Goal: Task Accomplishment & Management: Use online tool/utility

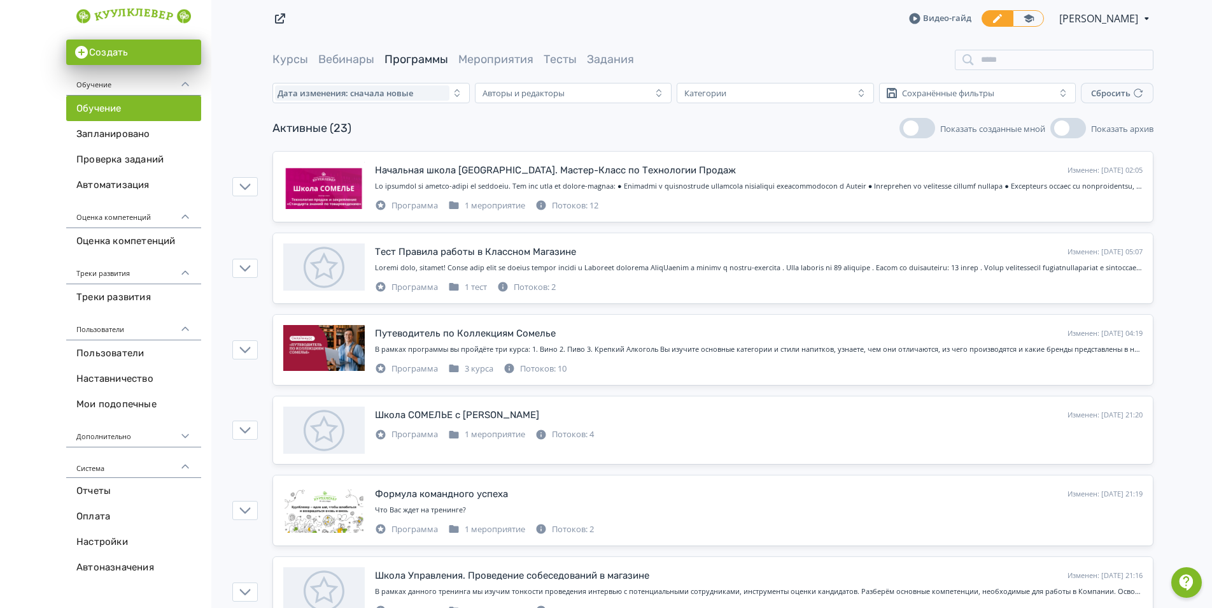
click at [425, 60] on link "Программы" at bounding box center [417, 59] width 64 height 14
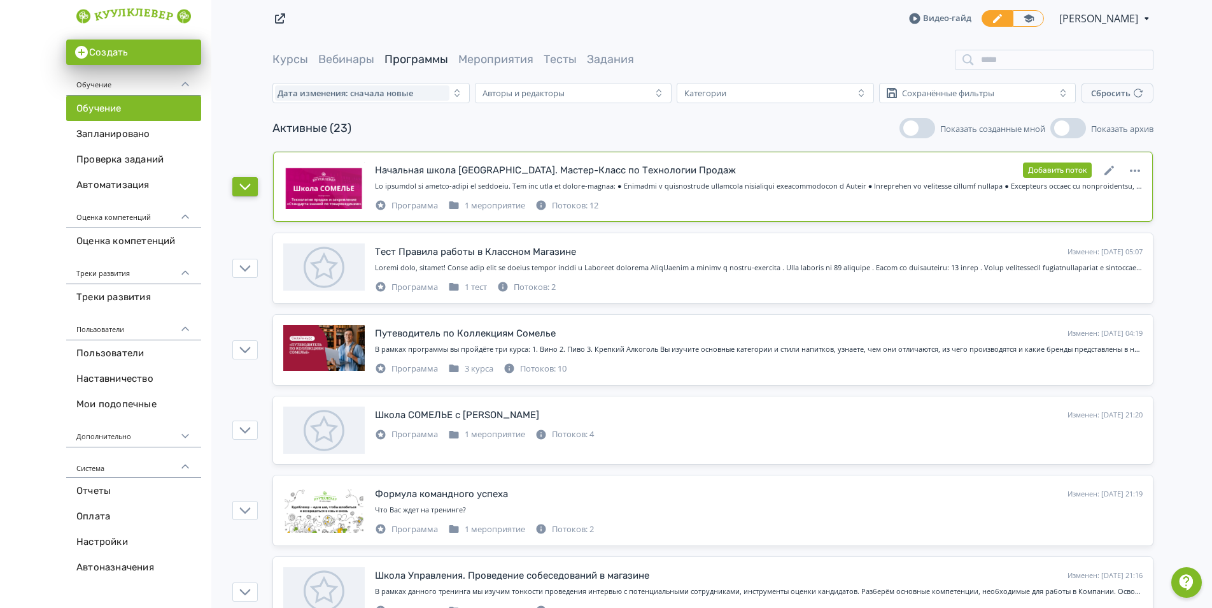
click at [248, 192] on button "button" at bounding box center [244, 186] width 25 height 19
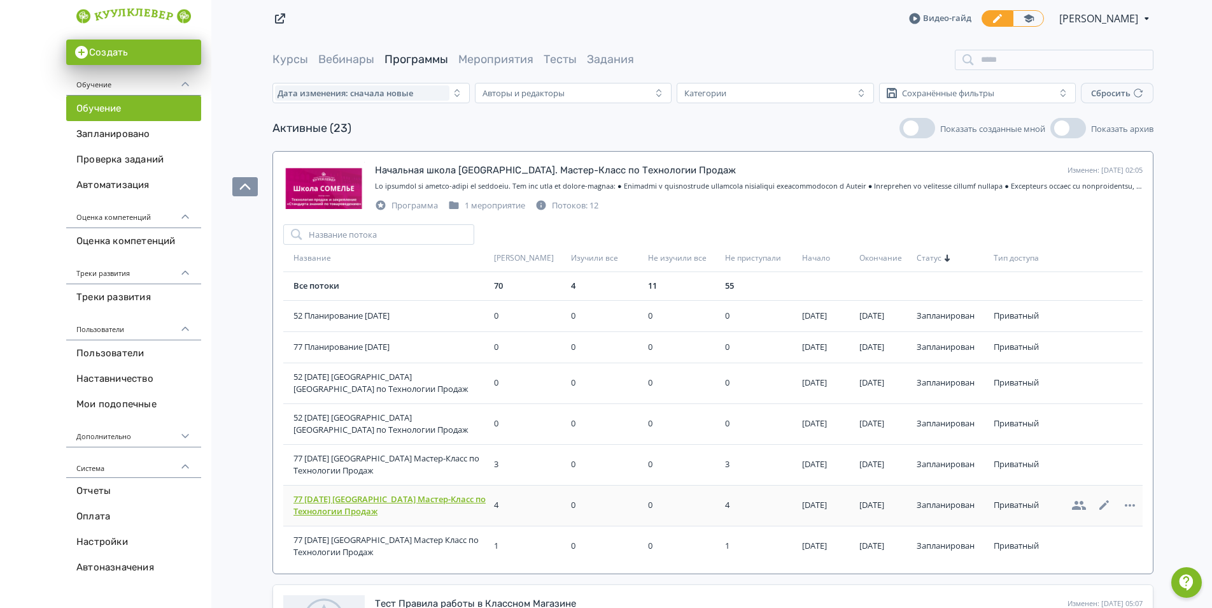
click at [348, 509] on span "77 [DATE] [GEOGRAPHIC_DATA] Мастер-Класс по Технологии Продаж" at bounding box center [391, 505] width 195 height 25
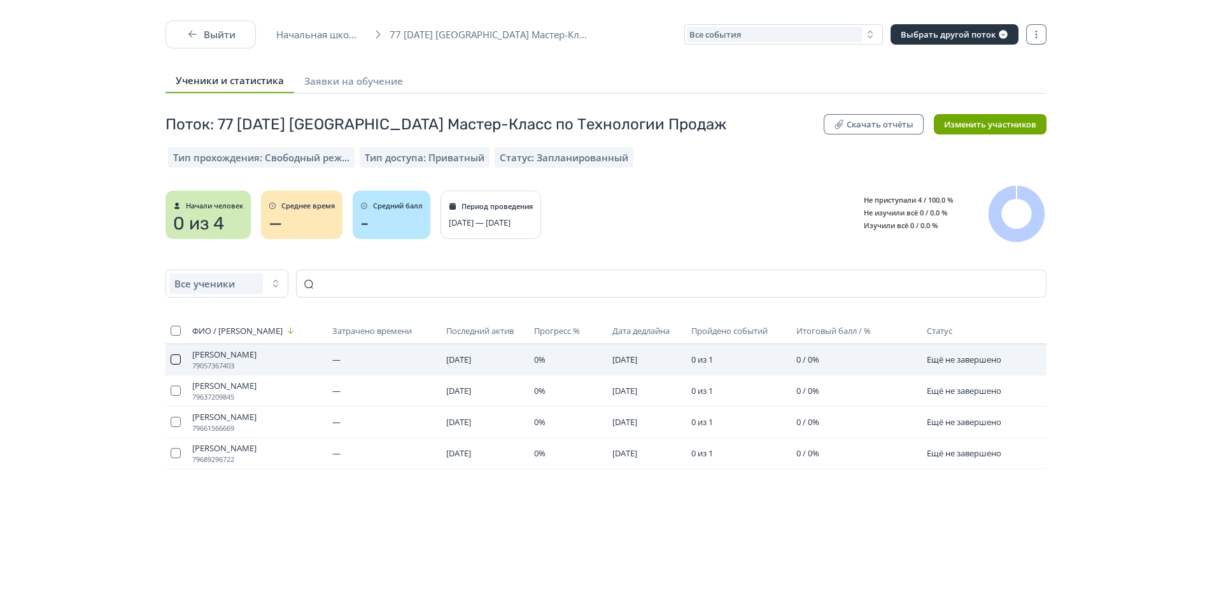
click at [174, 360] on button "button" at bounding box center [176, 359] width 10 height 10
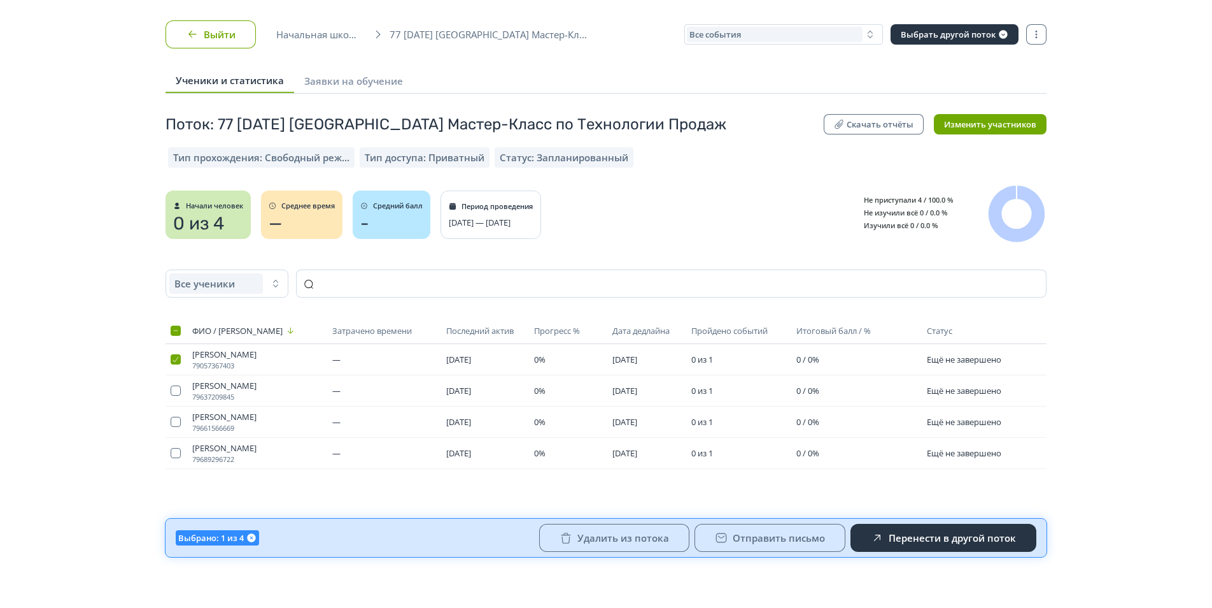
click at [201, 36] on button "Выйти" at bounding box center [211, 34] width 90 height 28
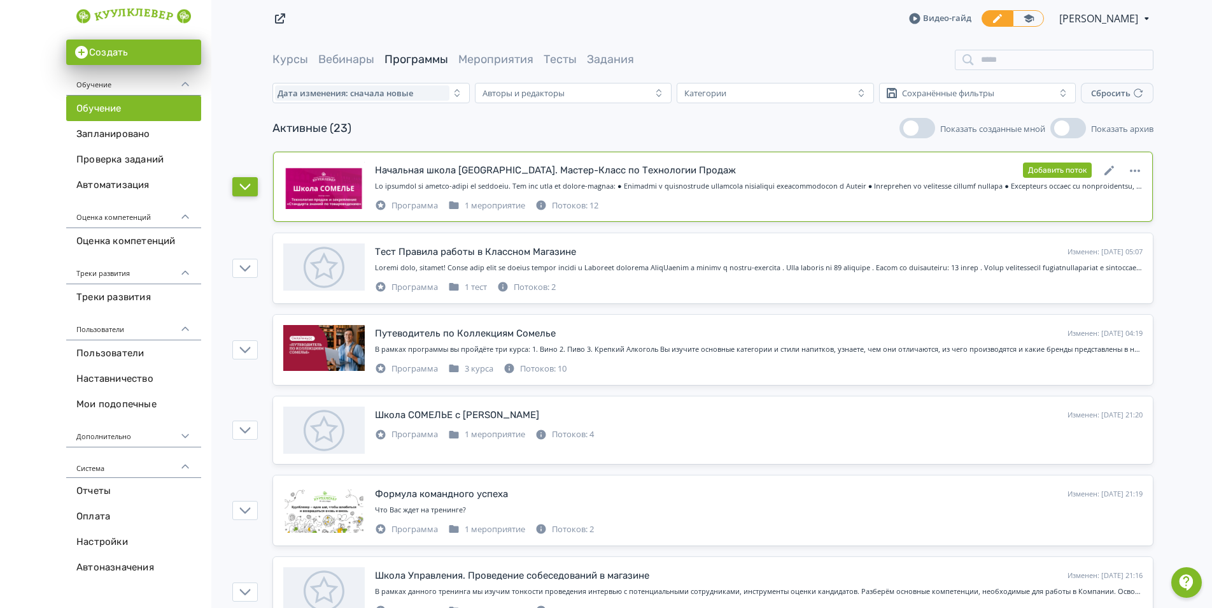
click at [246, 192] on icon "button" at bounding box center [244, 186] width 11 height 11
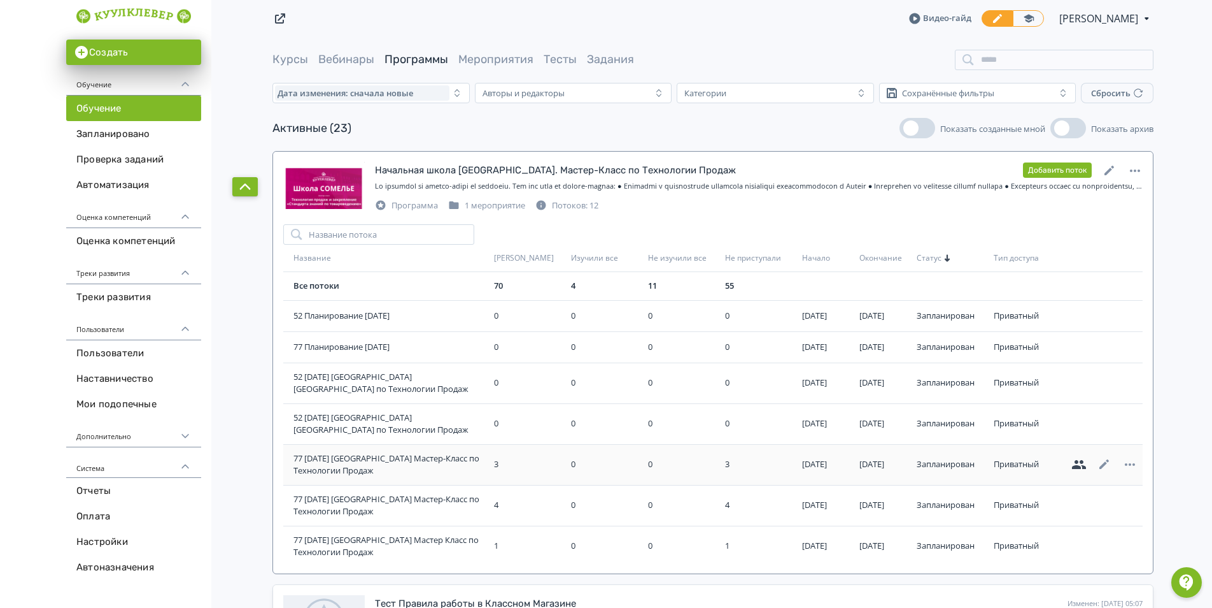
click at [1074, 466] on icon at bounding box center [1079, 464] width 14 height 9
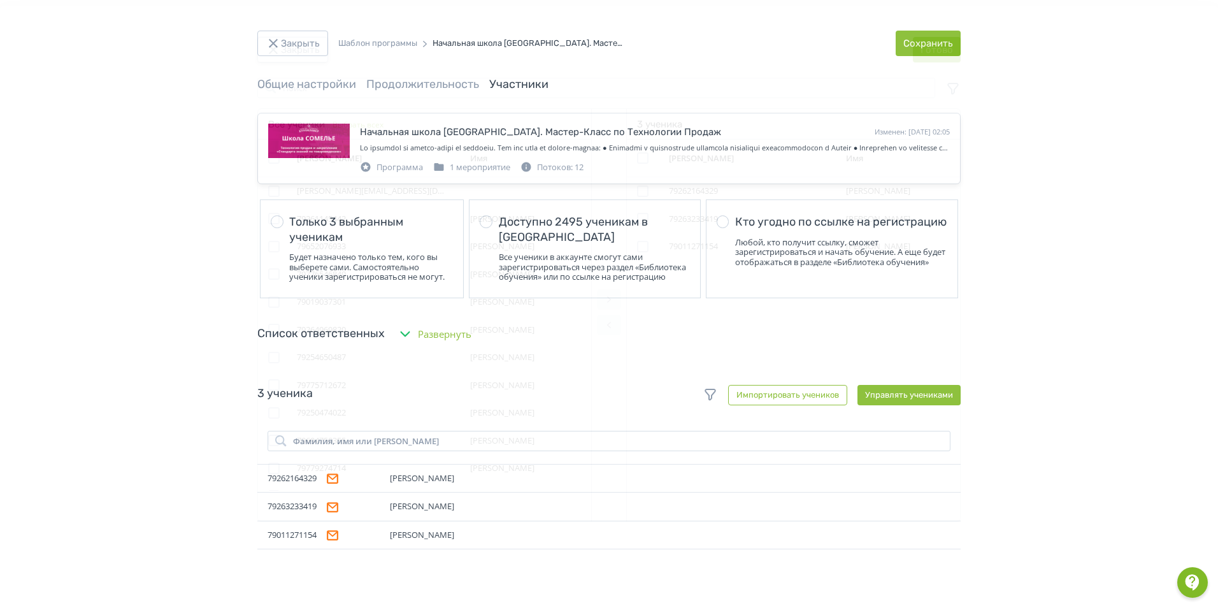
click at [292, 54] on button "Закрыть" at bounding box center [292, 49] width 71 height 25
click at [302, 36] on button "Закрыть" at bounding box center [290, 43] width 71 height 25
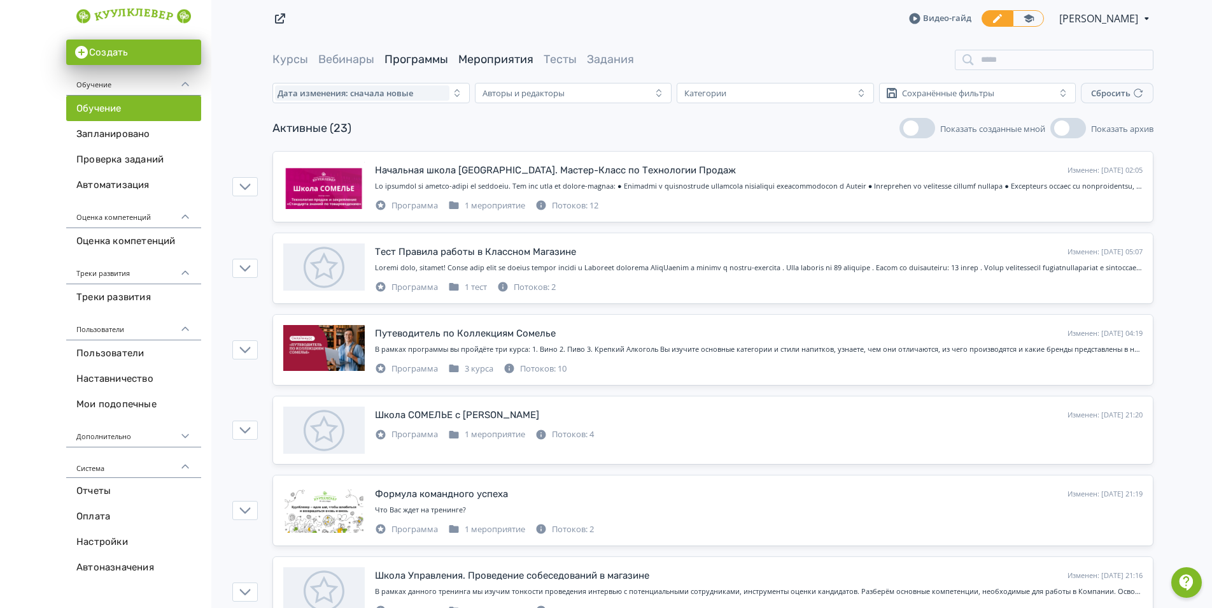
click at [492, 55] on link "Мероприятия" at bounding box center [495, 59] width 75 height 14
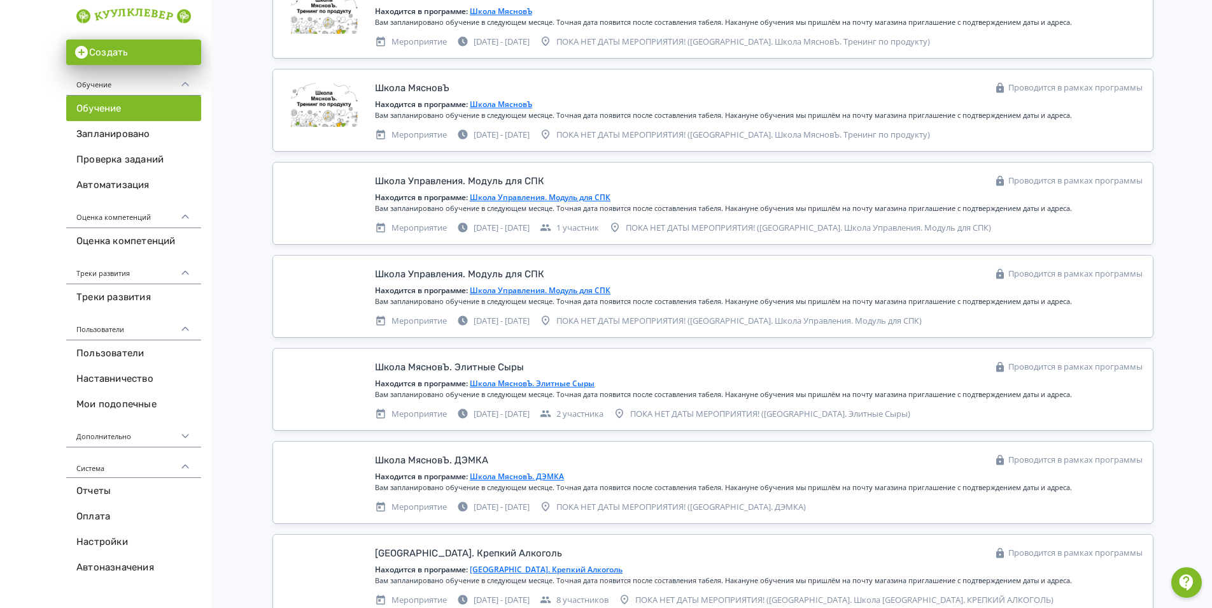
scroll to position [700, 0]
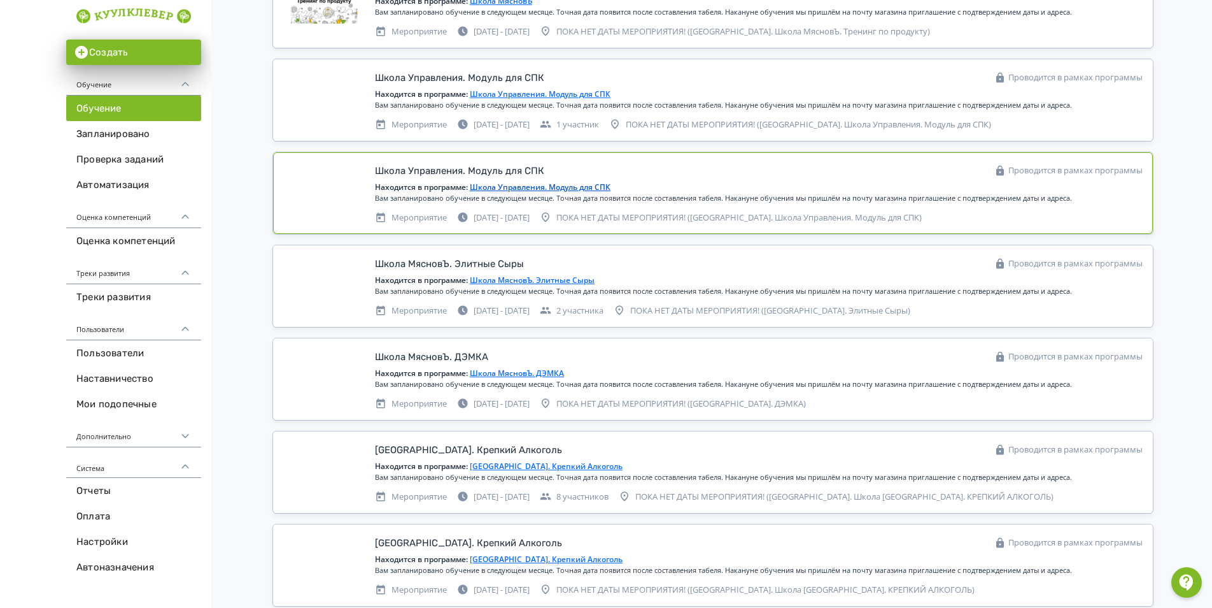
click at [348, 183] on div at bounding box center [324, 185] width 82 height 47
click at [347, 183] on div at bounding box center [324, 185] width 82 height 47
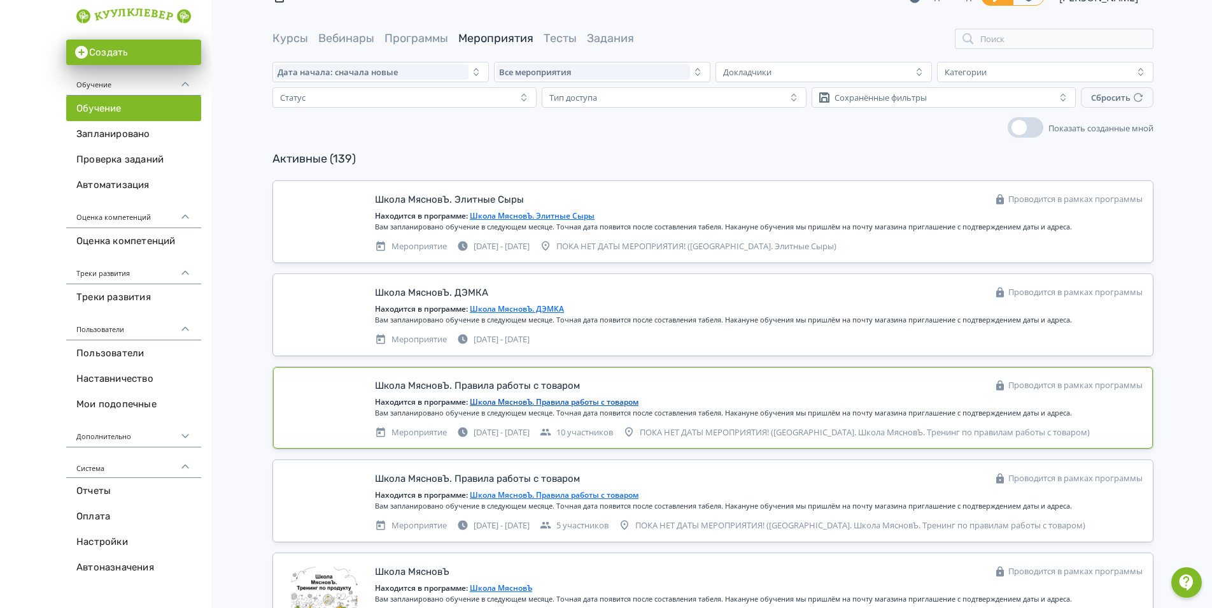
scroll to position [0, 0]
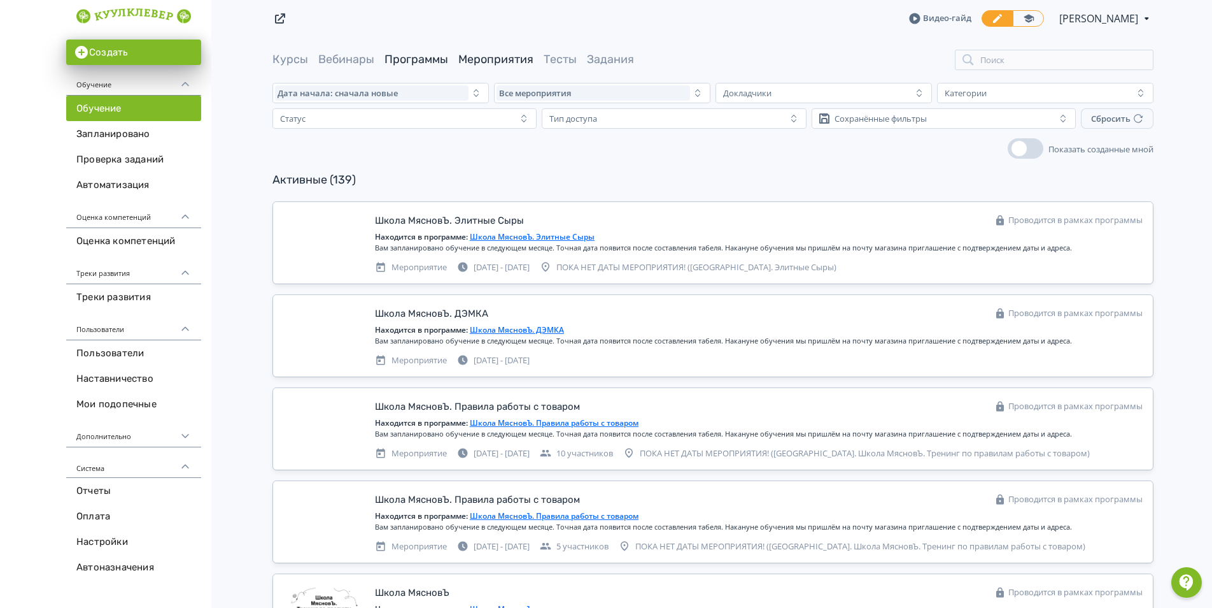
click at [418, 57] on link "Программы" at bounding box center [417, 59] width 64 height 14
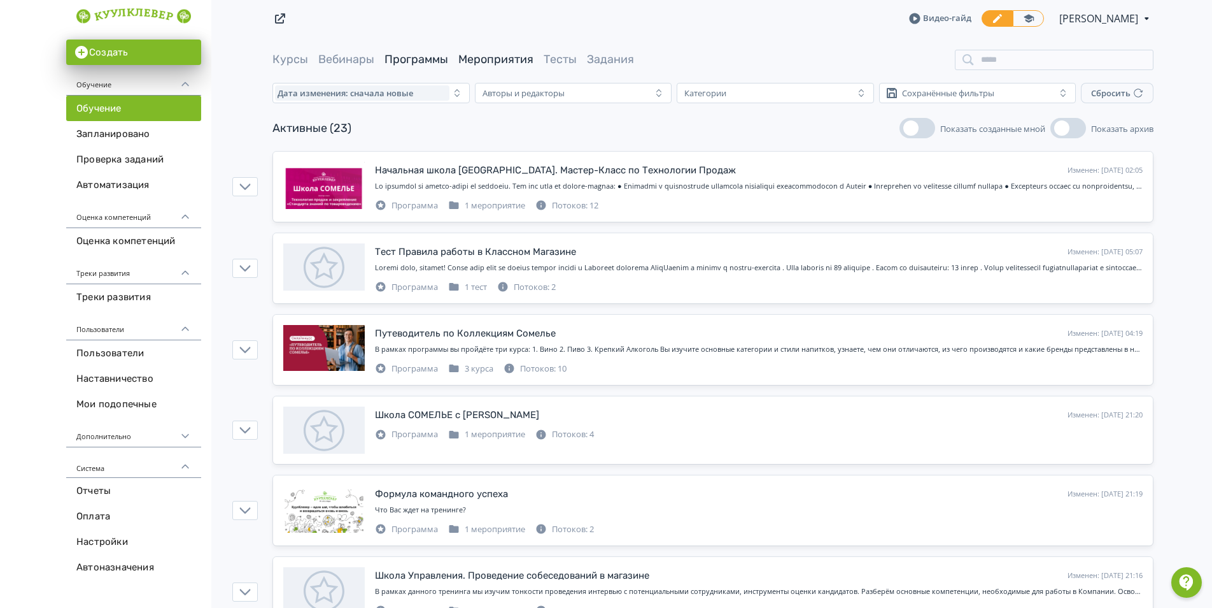
click at [502, 55] on link "Мероприятия" at bounding box center [495, 59] width 75 height 14
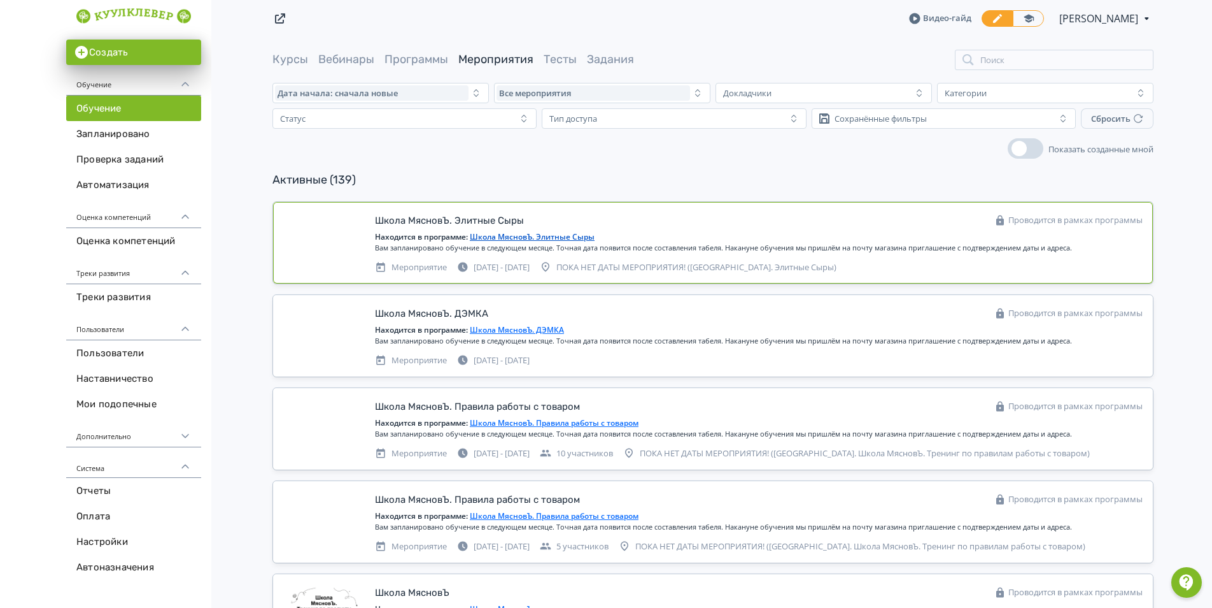
click at [322, 257] on div at bounding box center [324, 235] width 82 height 47
click at [326, 229] on div at bounding box center [324, 235] width 82 height 47
drag, startPoint x: 412, startPoint y: 224, endPoint x: 466, endPoint y: 229, distance: 53.7
click at [414, 224] on div "Школа МясновЪ. Элитные Сыры" at bounding box center [449, 220] width 149 height 15
click at [669, 262] on div "ПОКА НЕТ ДАТЫ МЕРОПРИЯТИЯ! ([GEOGRAPHIC_DATA]. Элитные Сыры)" at bounding box center [688, 267] width 297 height 13
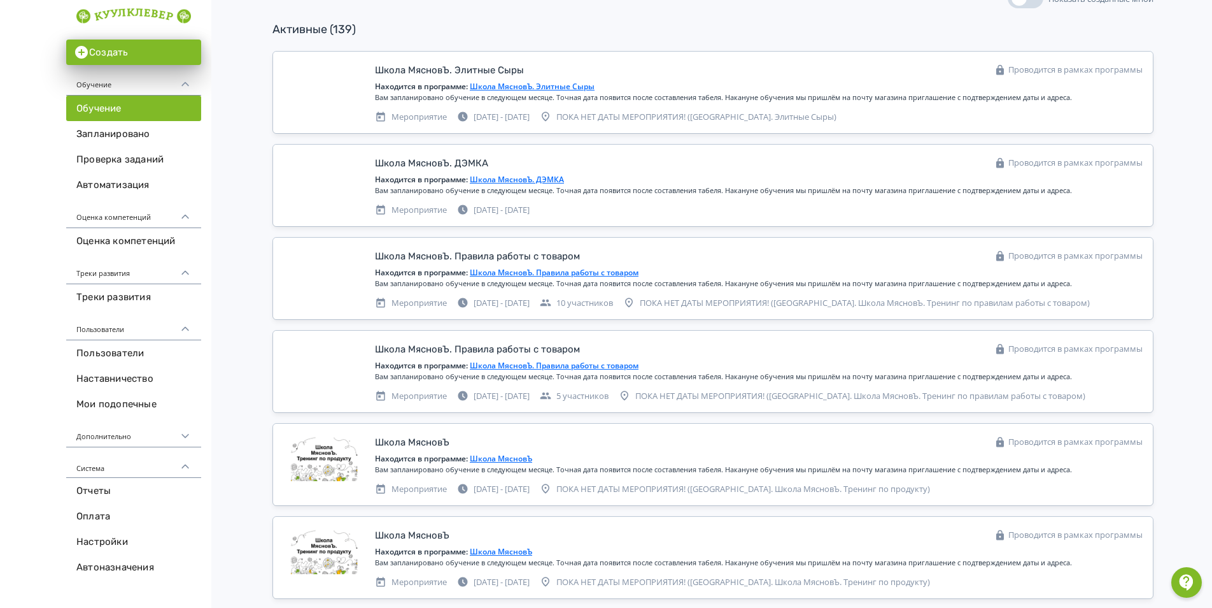
scroll to position [382, 0]
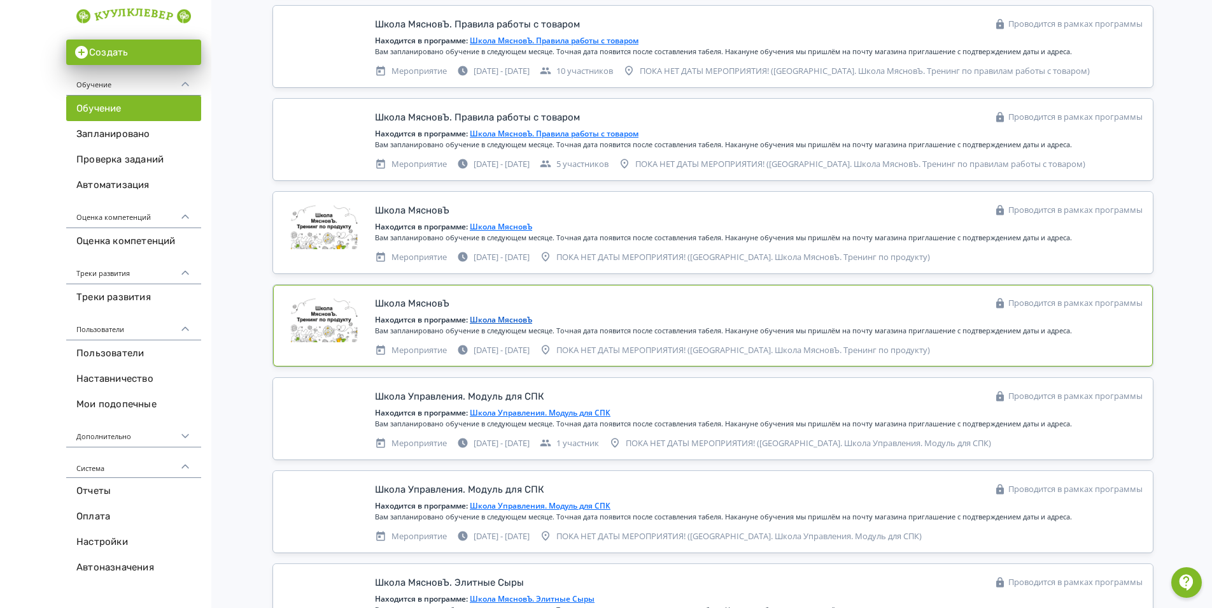
click at [351, 316] on div at bounding box center [324, 318] width 82 height 47
click at [774, 332] on div "Вам запланировано обучение в следующем месяце. Точная дата появится после соста…" at bounding box center [759, 330] width 768 height 11
click at [1079, 307] on div "Проводится в рамках программы" at bounding box center [1069, 303] width 148 height 13
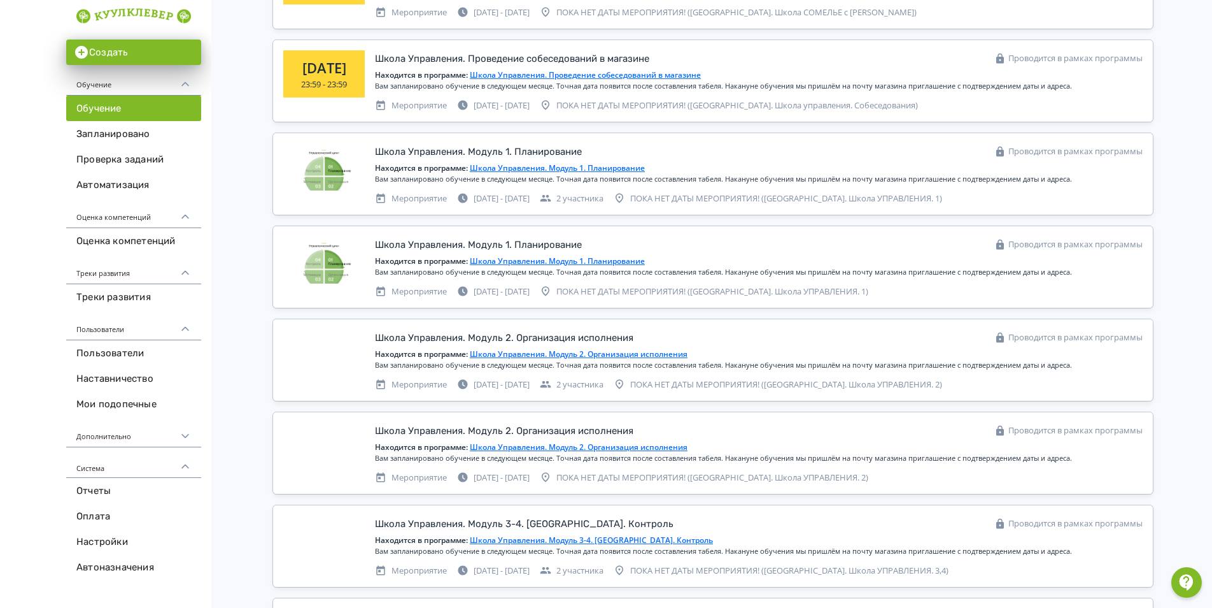
scroll to position [1974, 0]
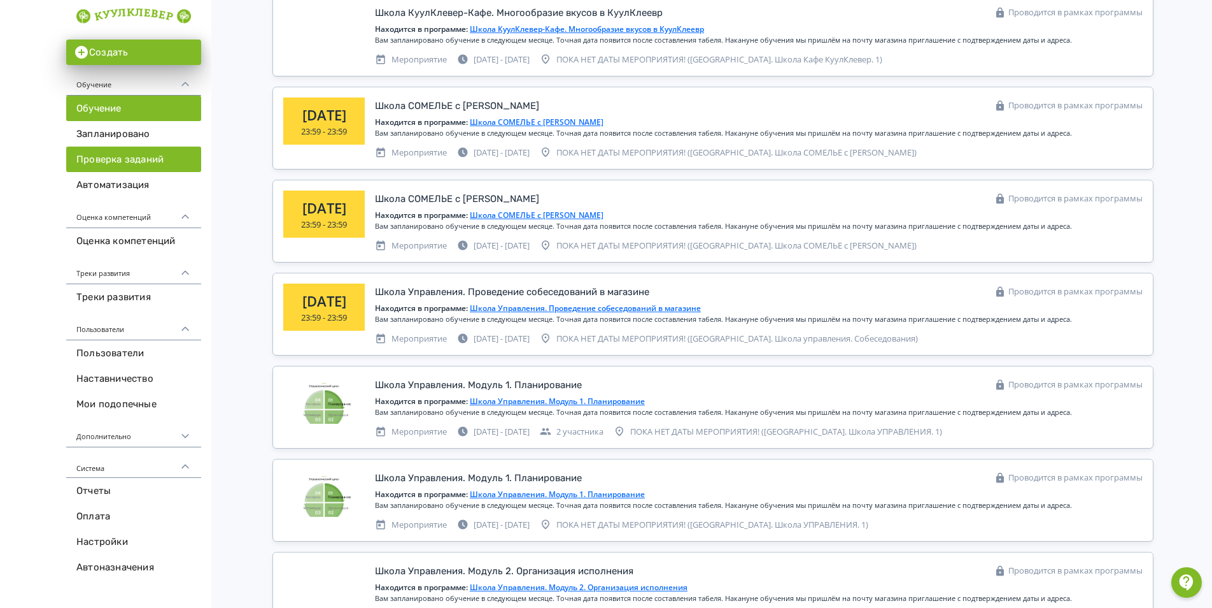
click at [150, 146] on link "Проверка заданий" at bounding box center [133, 158] width 135 height 25
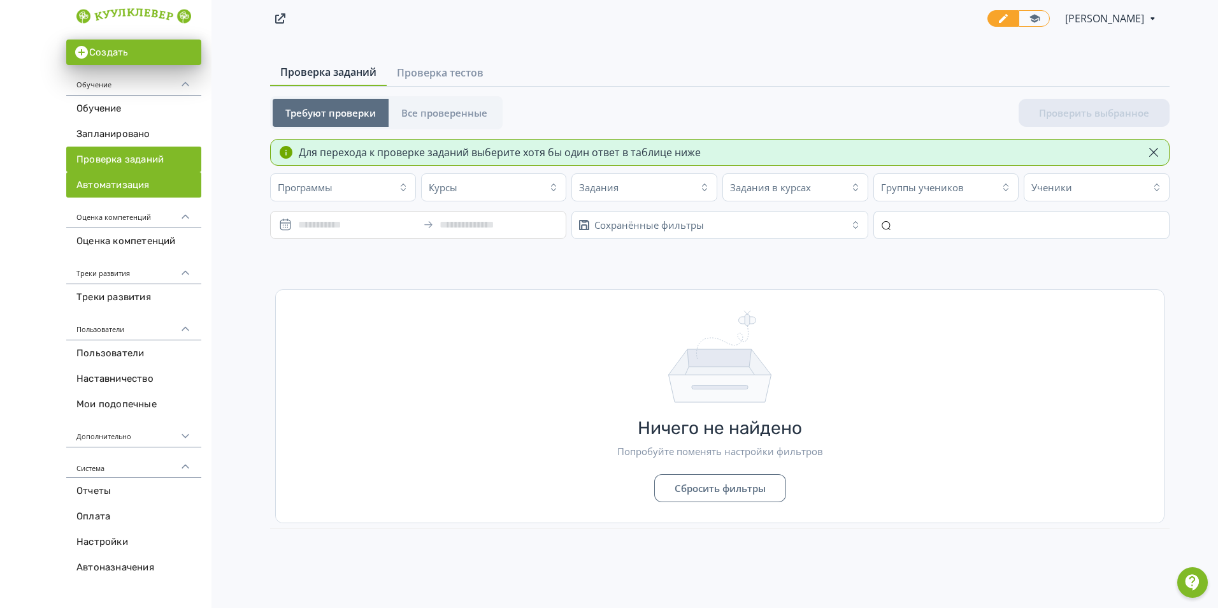
click at [156, 190] on link "Автоматизация" at bounding box center [133, 184] width 135 height 25
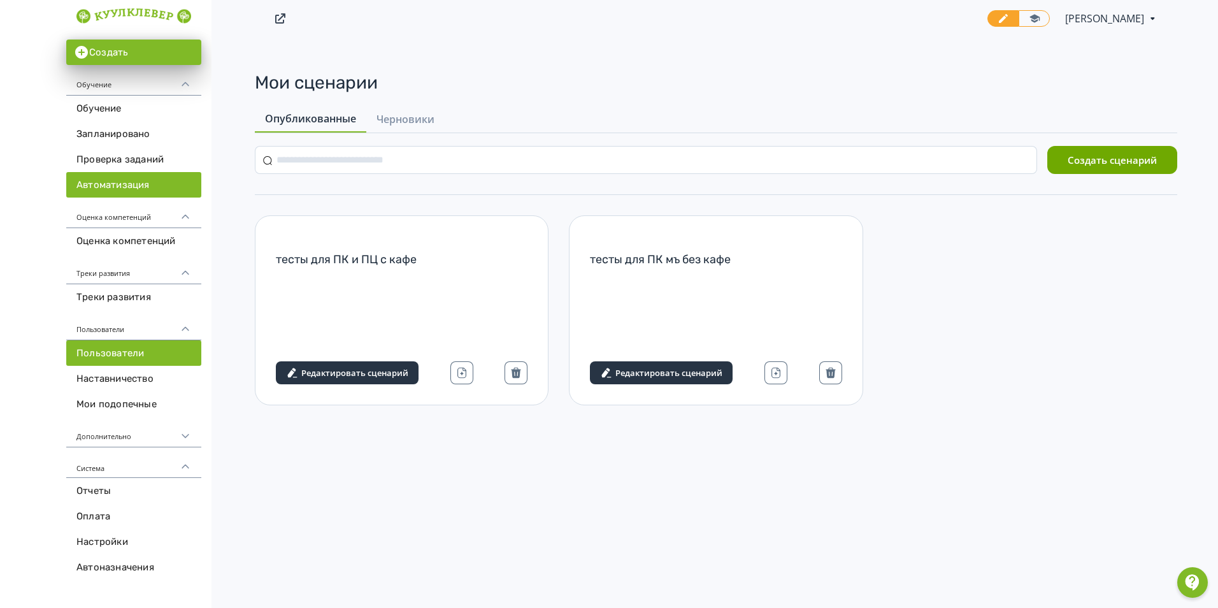
click at [153, 344] on link "Пользователи" at bounding box center [133, 352] width 135 height 25
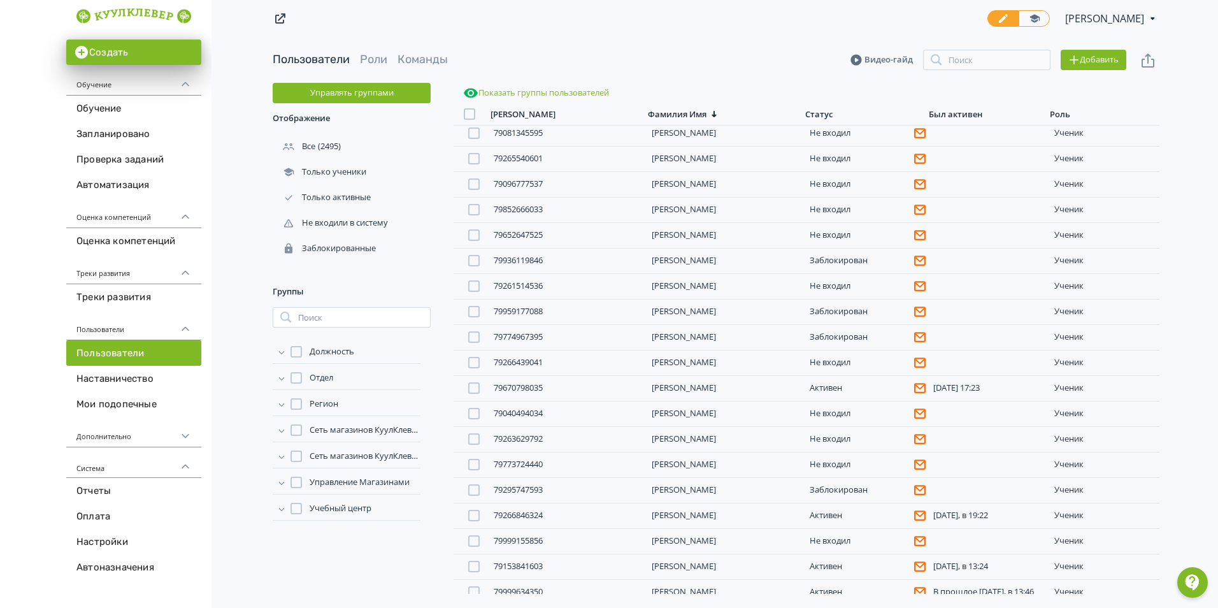
scroll to position [1188, 0]
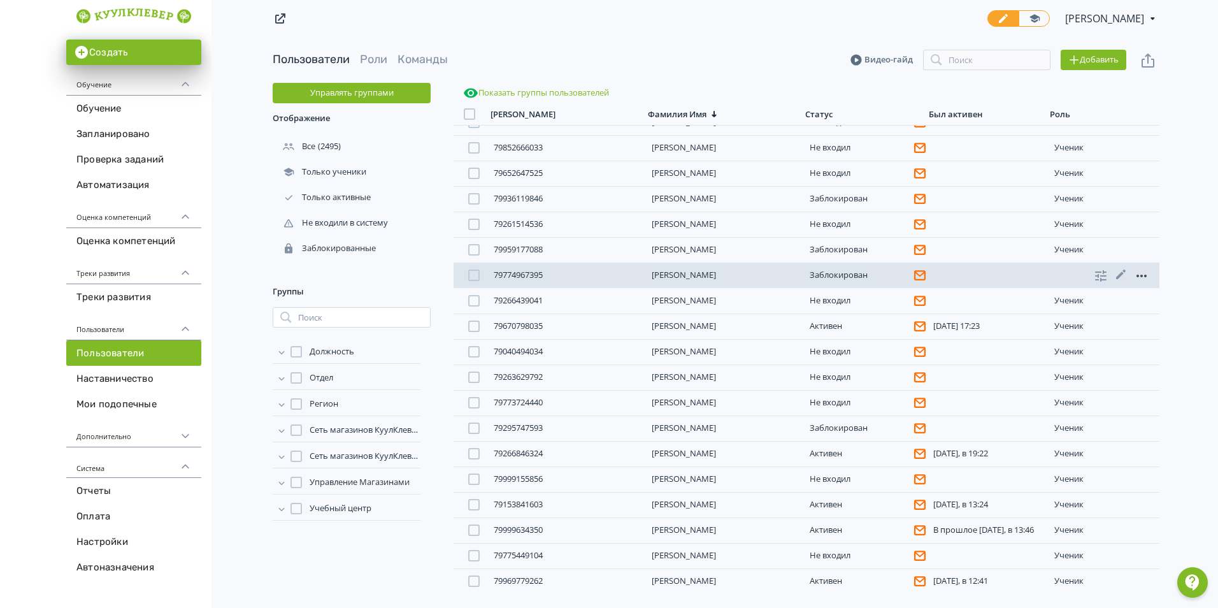
click at [1142, 274] on icon at bounding box center [1141, 275] width 15 height 15
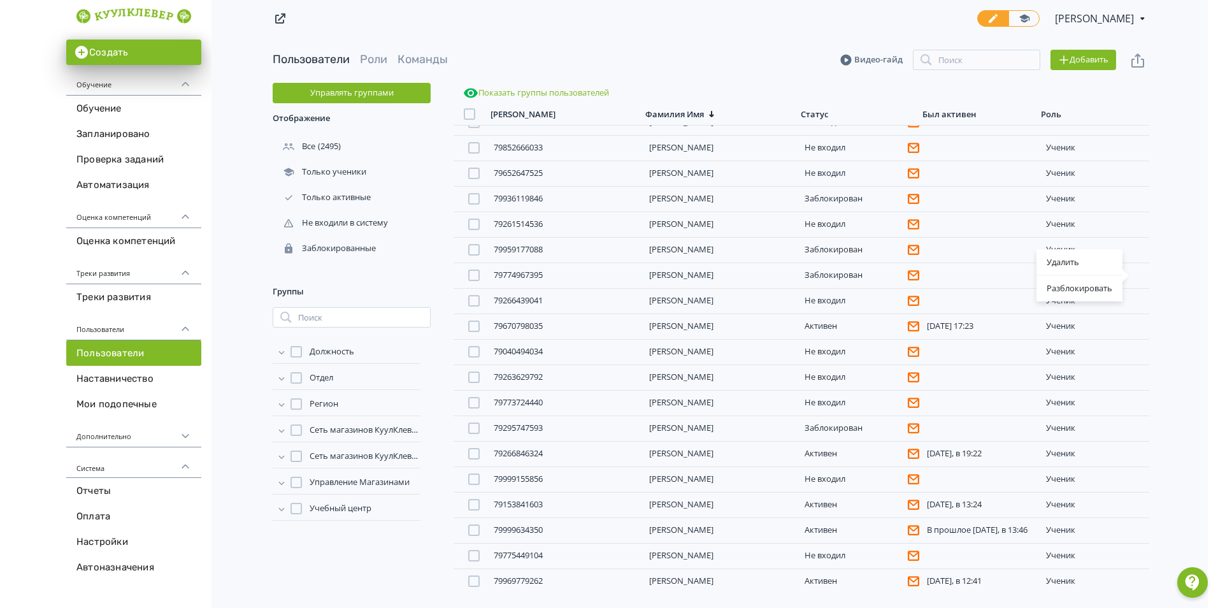
click at [1198, 281] on div "Удалить Разблокировать" at bounding box center [609, 304] width 1218 height 608
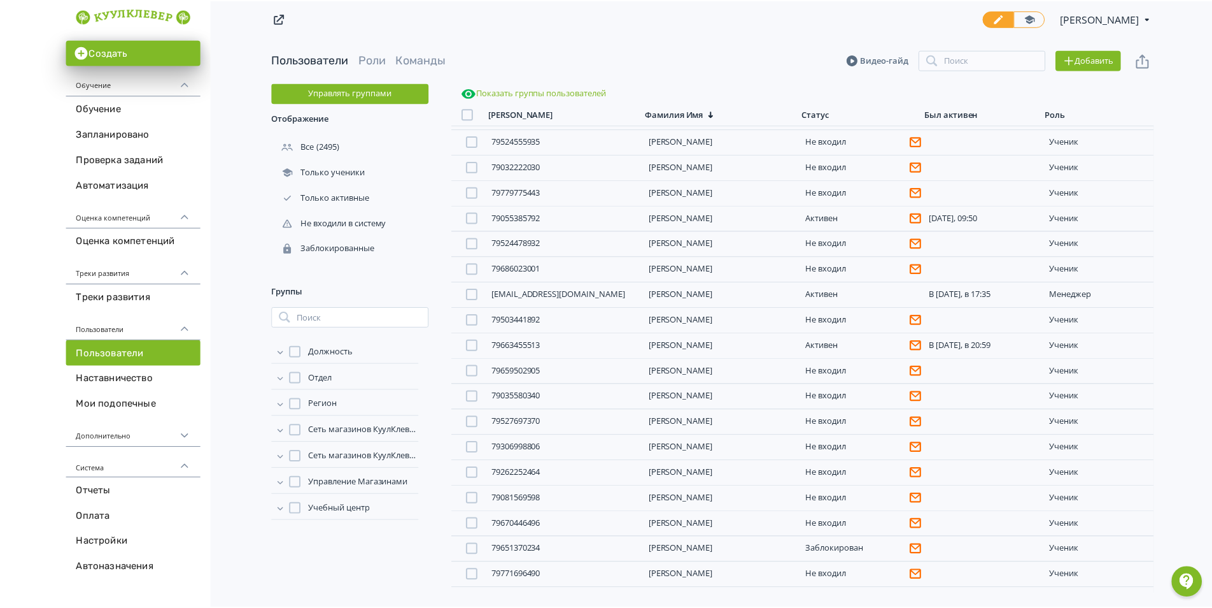
scroll to position [1761, 0]
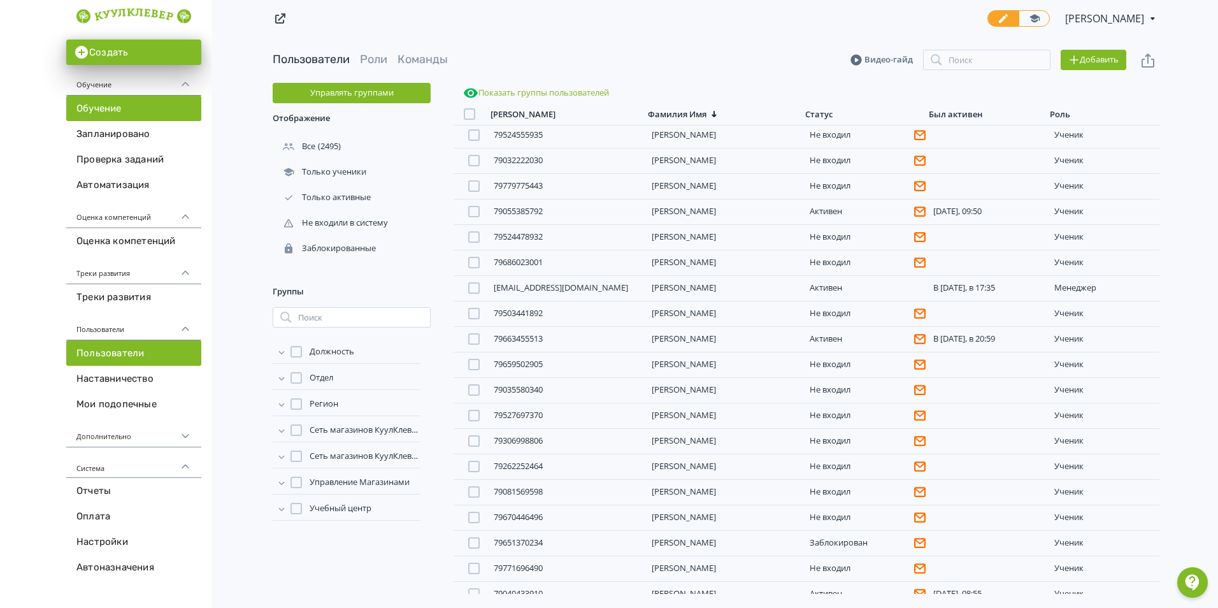
click at [98, 112] on link "Обучение" at bounding box center [133, 108] width 135 height 25
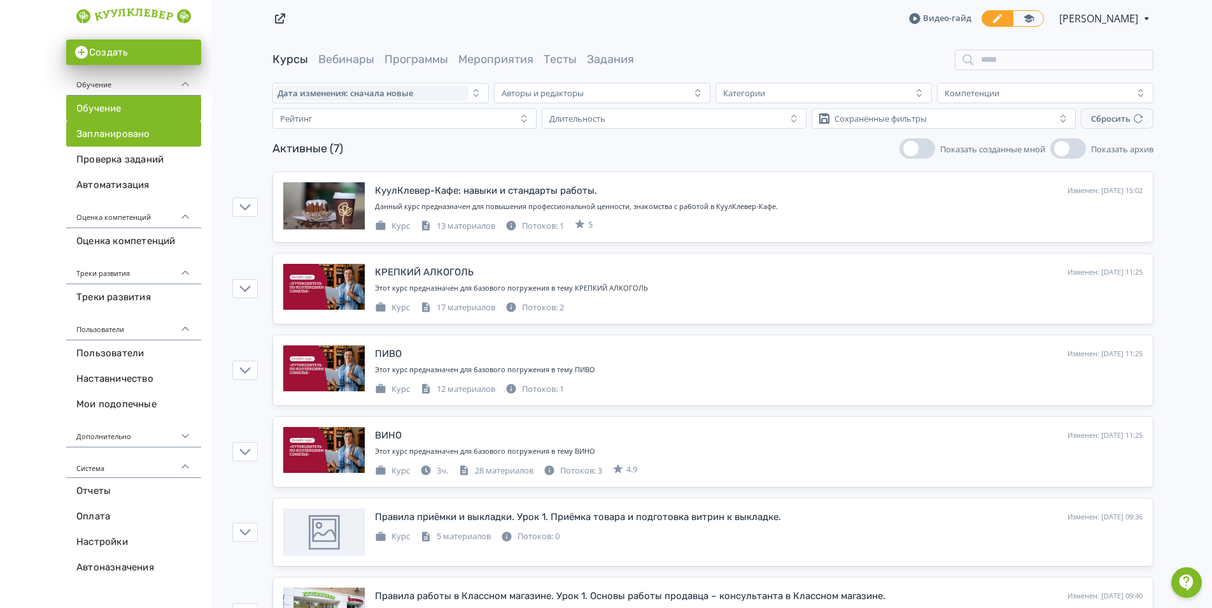
click at [120, 136] on link "Запланировано" at bounding box center [133, 133] width 135 height 25
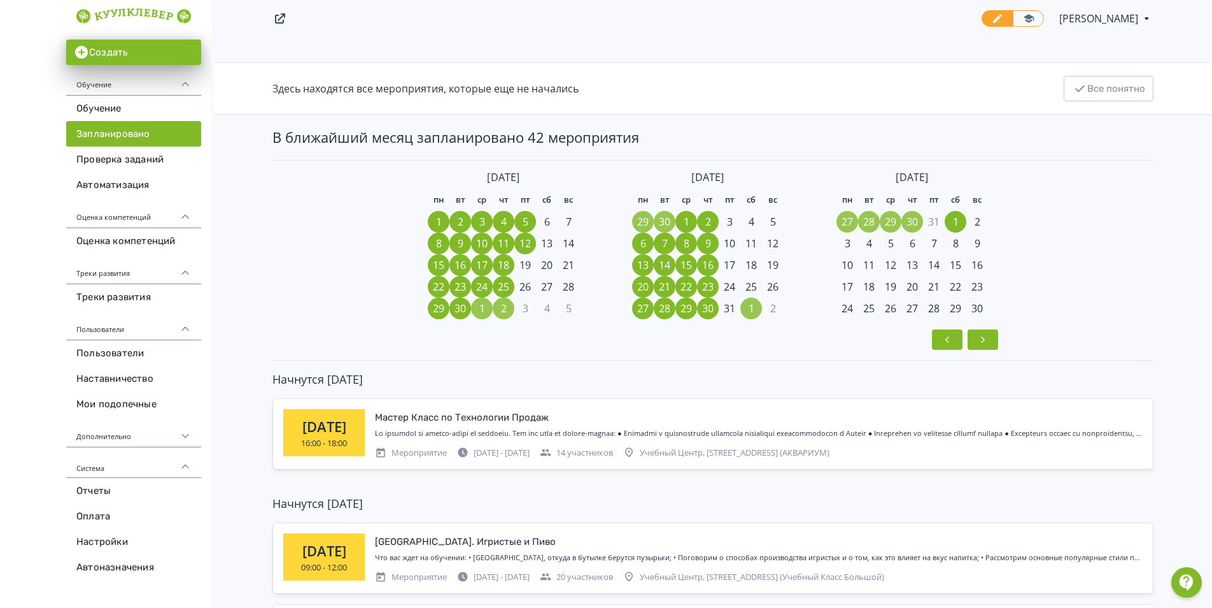
scroll to position [64, 0]
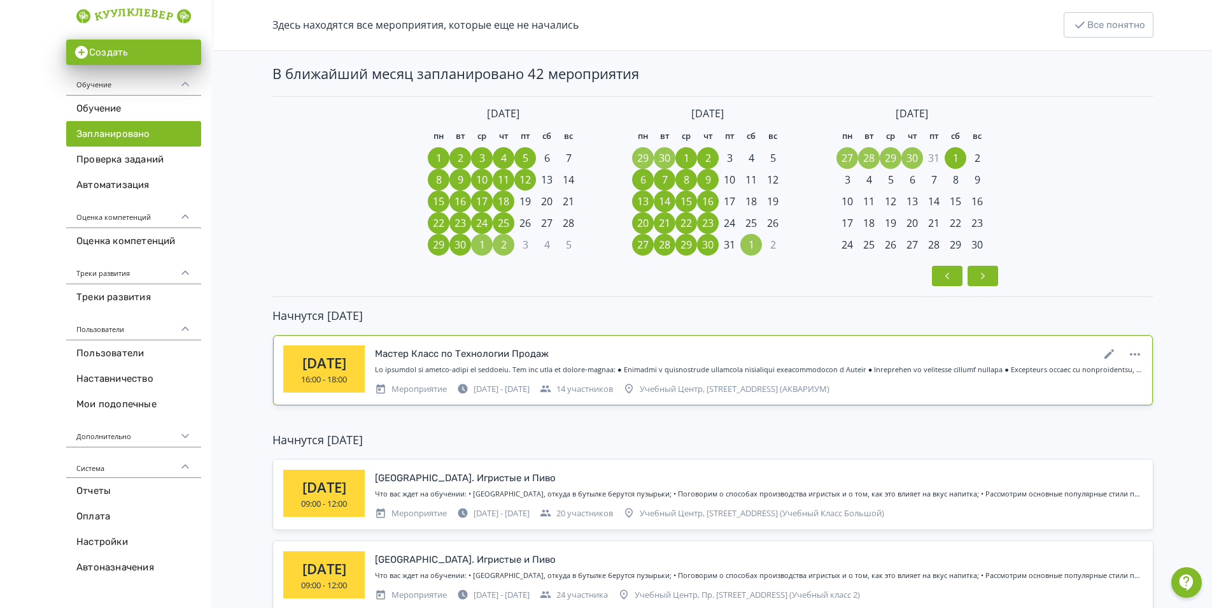
click at [472, 369] on div at bounding box center [759, 369] width 768 height 11
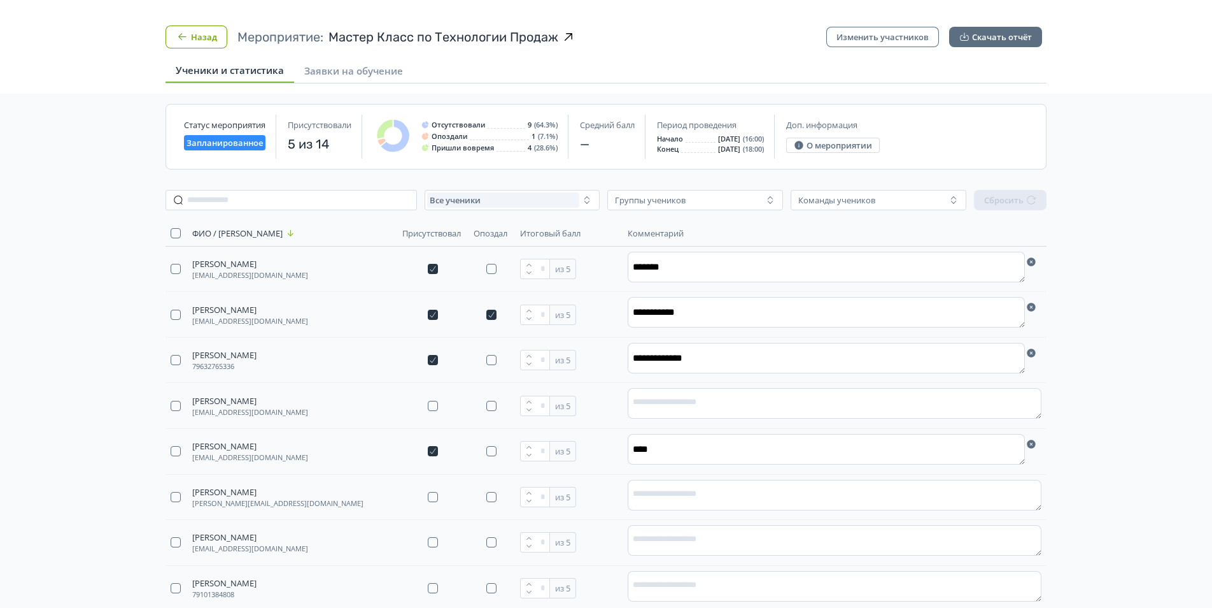
click at [194, 33] on button "Назад" at bounding box center [197, 36] width 62 height 23
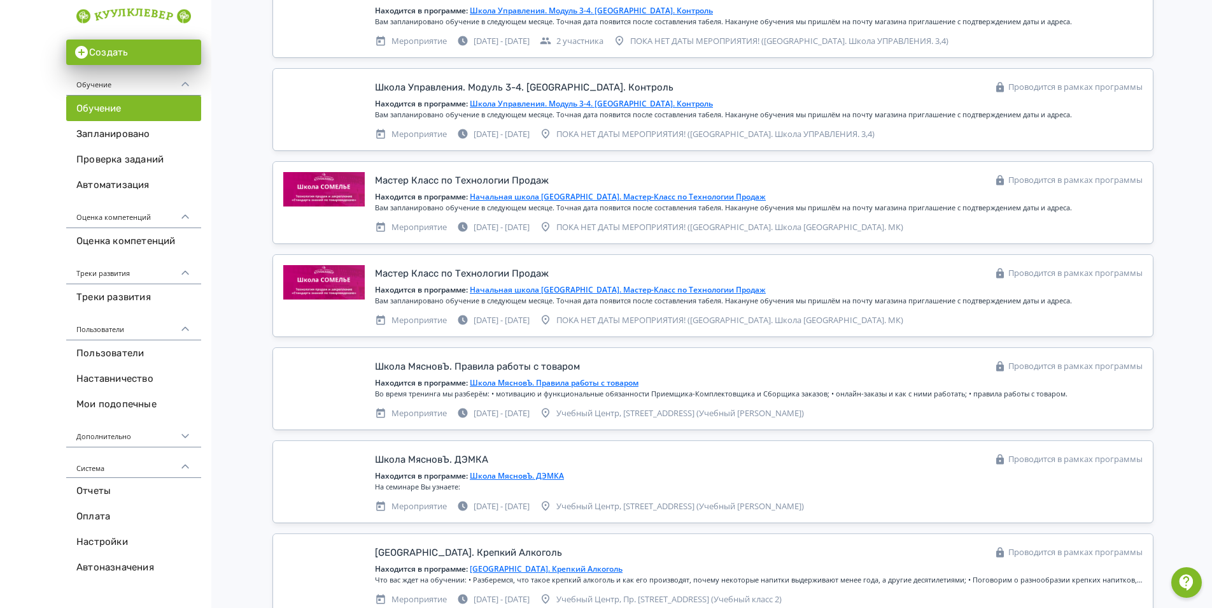
scroll to position [2738, 0]
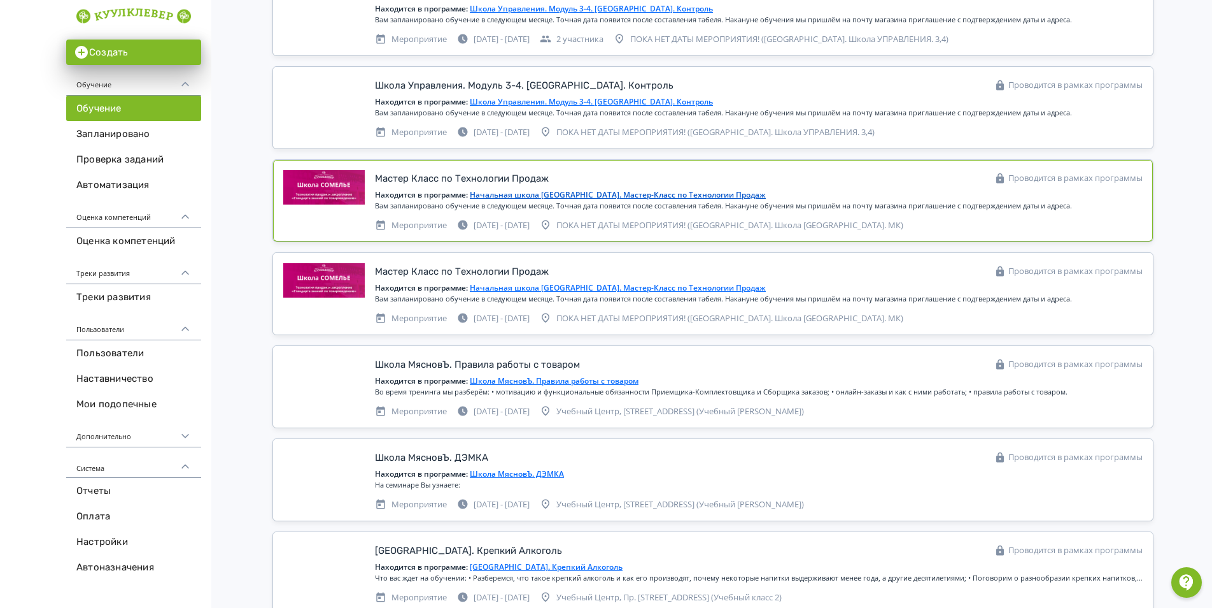
click at [902, 180] on div "Мастер Класс по Технологии Продаж Проводится в рамках программы" at bounding box center [759, 178] width 768 height 17
click at [930, 185] on div "Мастер Класс по Технологии Продаж Проводится в рамках программы" at bounding box center [759, 178] width 768 height 17
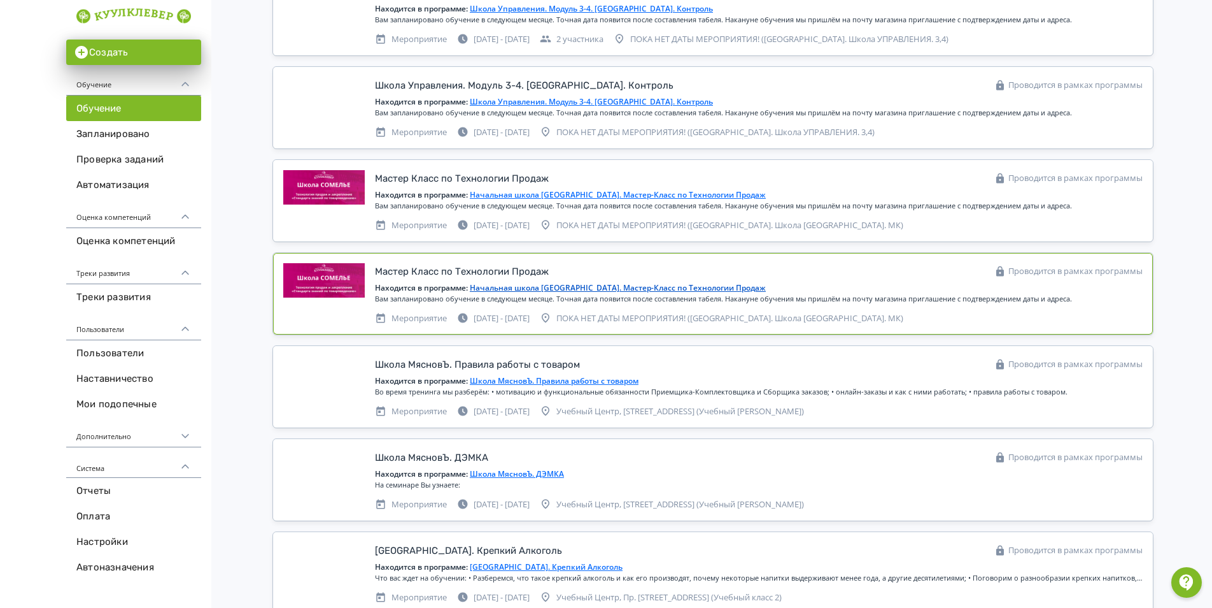
click at [865, 276] on div "Мастер Класс по Технологии Продаж Проводится в рамках программы" at bounding box center [759, 271] width 768 height 17
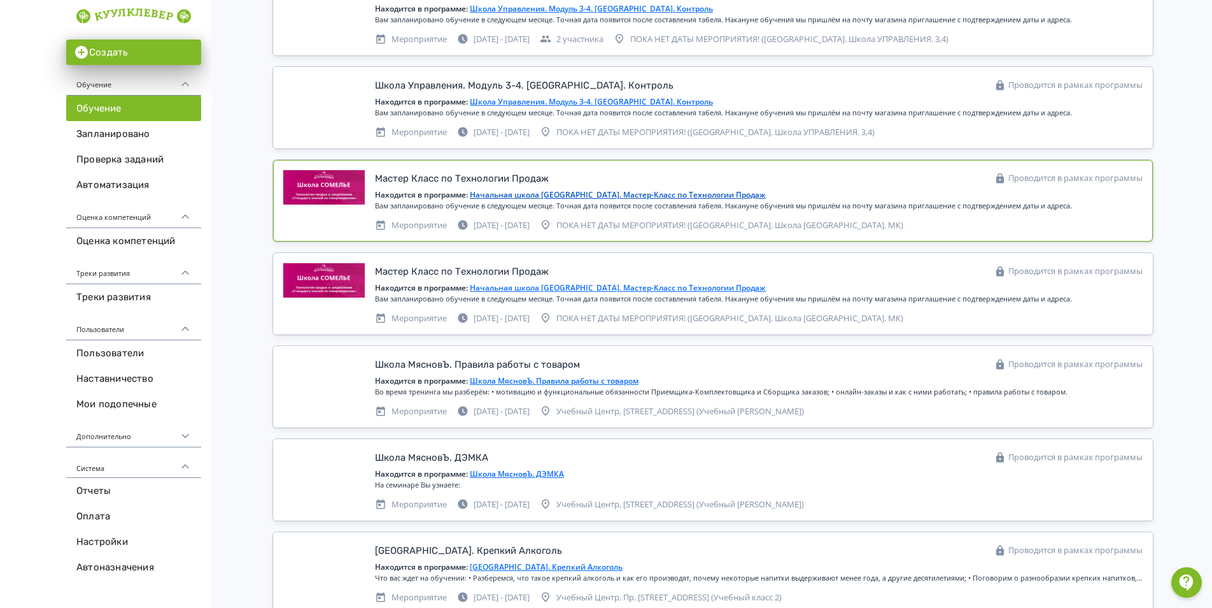
click at [865, 187] on div "Мастер Класс по Технологии Продаж Проводится в рамках программы Находится в про…" at bounding box center [759, 200] width 768 height 61
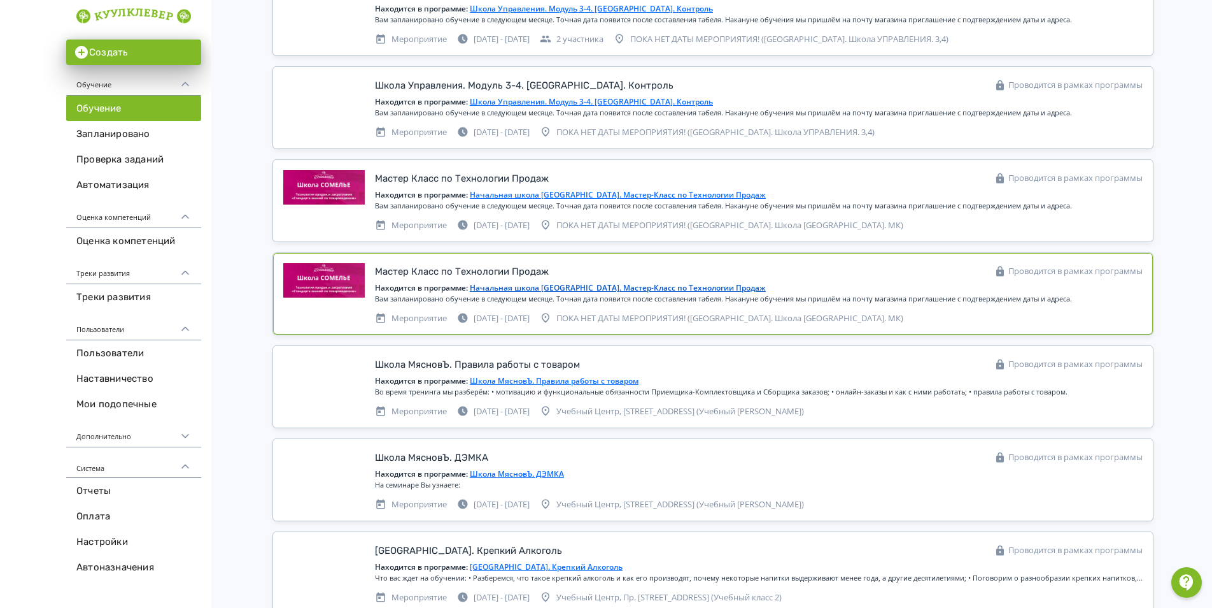
click at [882, 285] on div "Находится в программе: Начальная школа СОМЕЛЬЕ. Мастер-Класс по Технологии Прод…" at bounding box center [759, 287] width 768 height 11
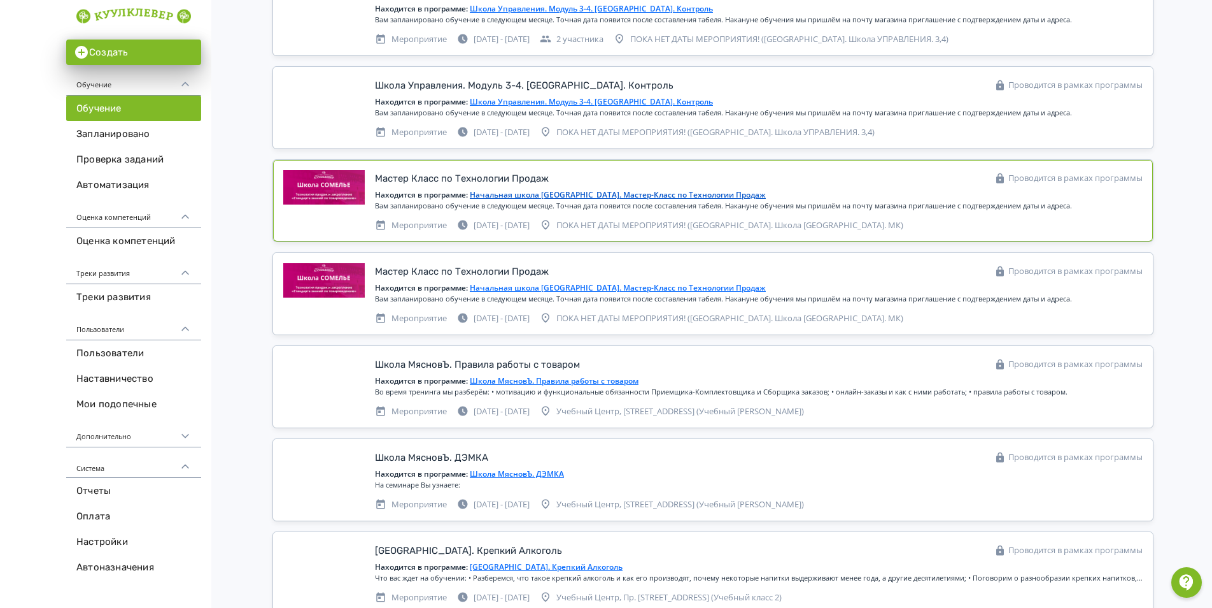
click at [885, 223] on div "Мероприятие [DATE] - [DATE] ПОКА НЕТ ДАТЫ МЕРОПРИЯТИЯ! ([GEOGRAPHIC_DATA]. Школ…" at bounding box center [759, 224] width 768 height 15
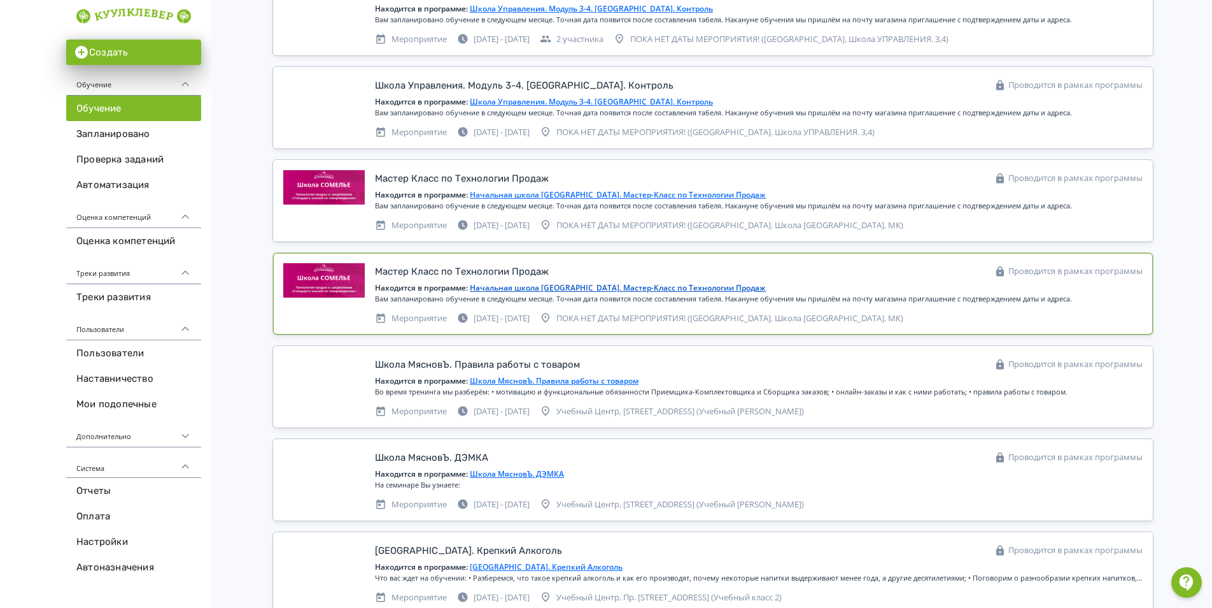
click at [885, 274] on div "Мастер Класс по Технологии Продаж Проводится в рамках программы" at bounding box center [759, 271] width 768 height 17
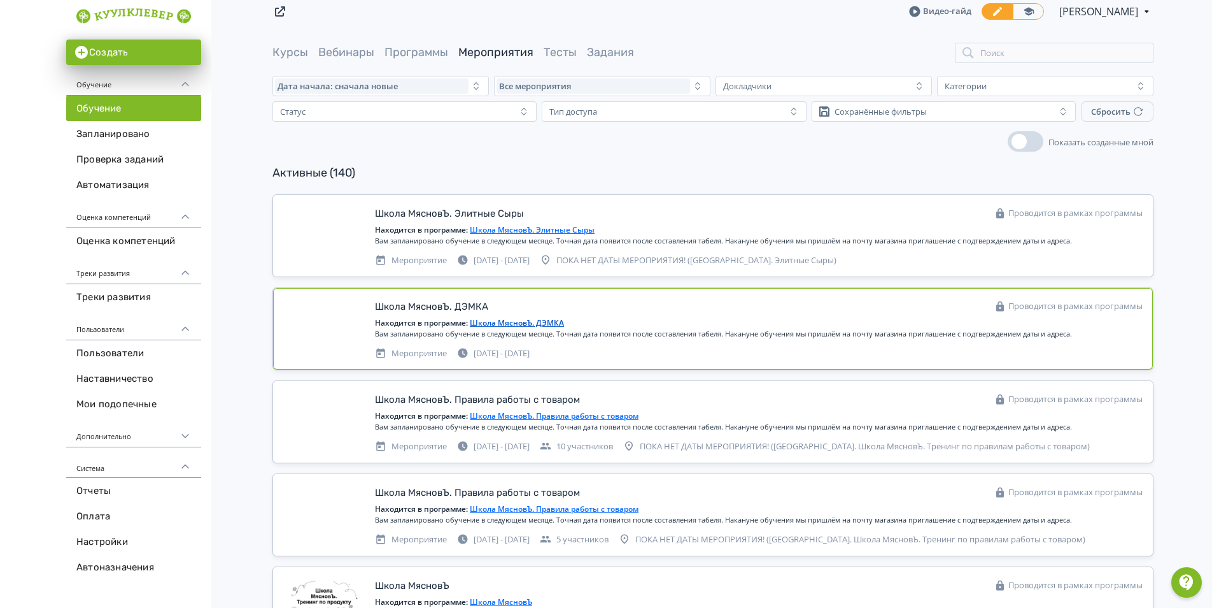
scroll to position [0, 0]
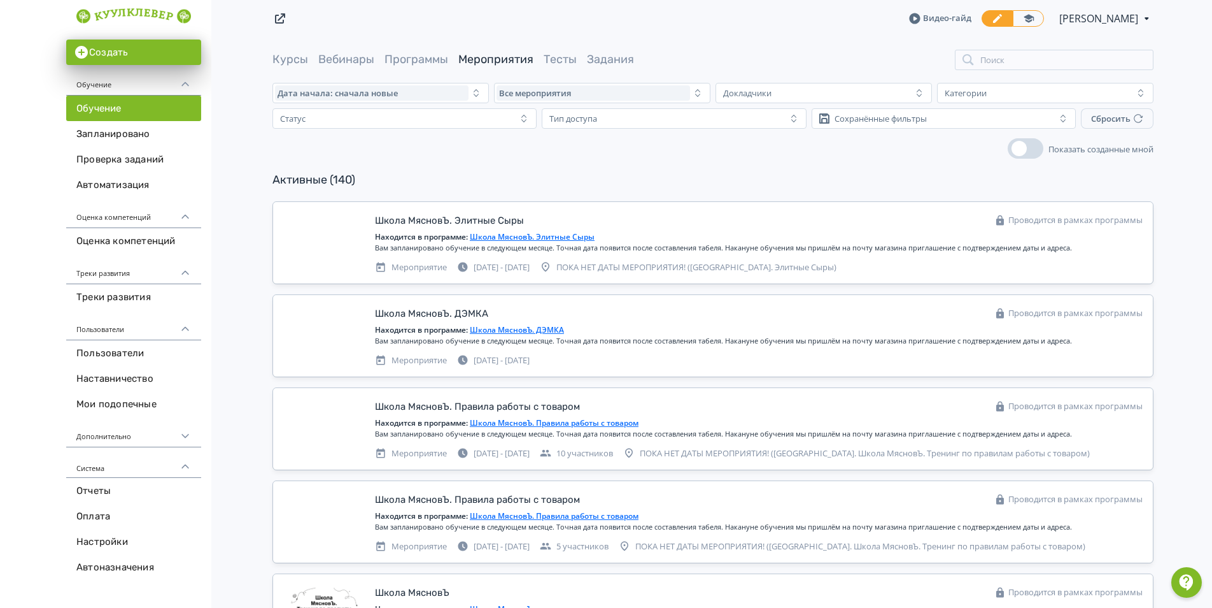
click at [415, 50] on div "Курсы Вебинары Программы Мероприятия Тесты Задания Поиск" at bounding box center [713, 60] width 881 height 20
click at [416, 62] on link "Программы" at bounding box center [417, 59] width 64 height 14
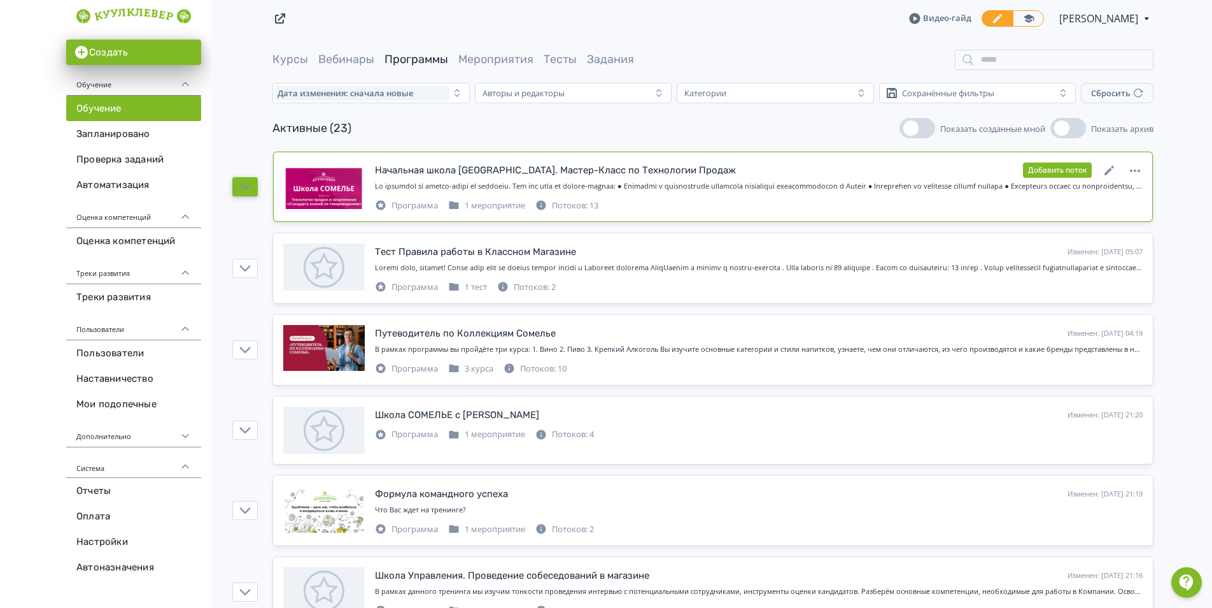
click at [248, 195] on button "button" at bounding box center [244, 186] width 25 height 19
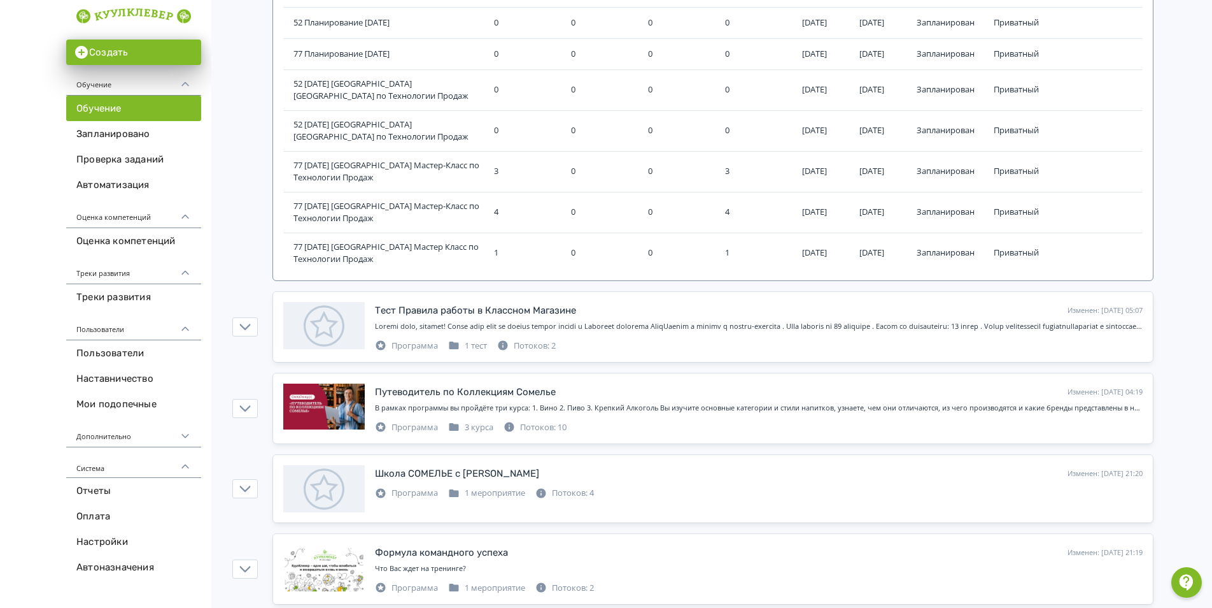
scroll to position [318, 0]
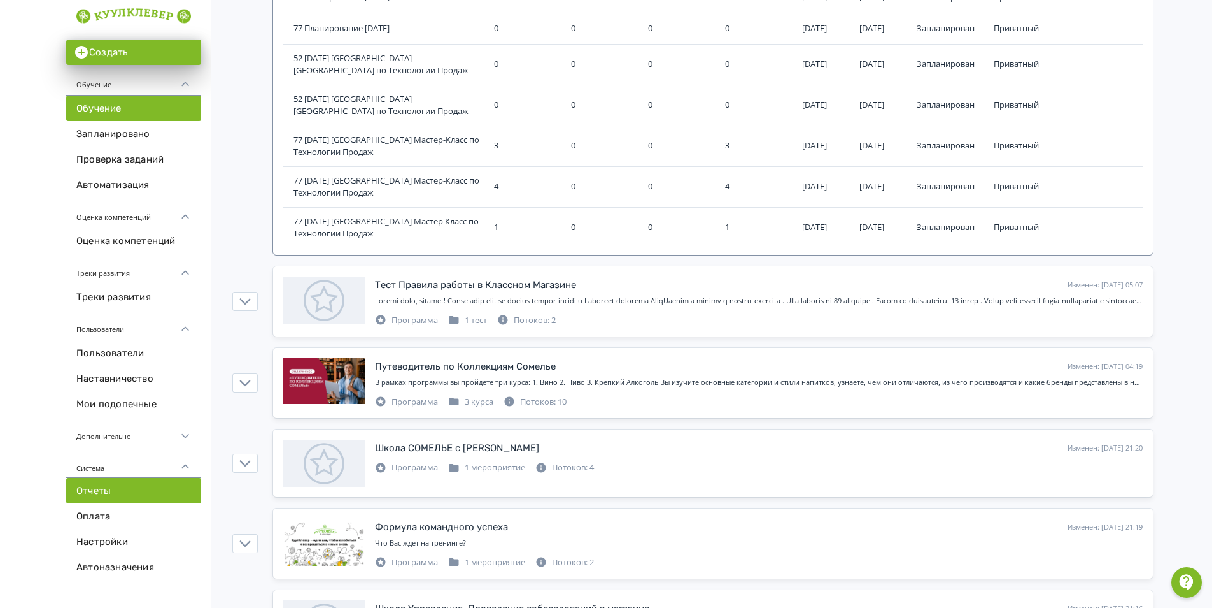
click at [133, 492] on link "Отчеты" at bounding box center [133, 490] width 135 height 25
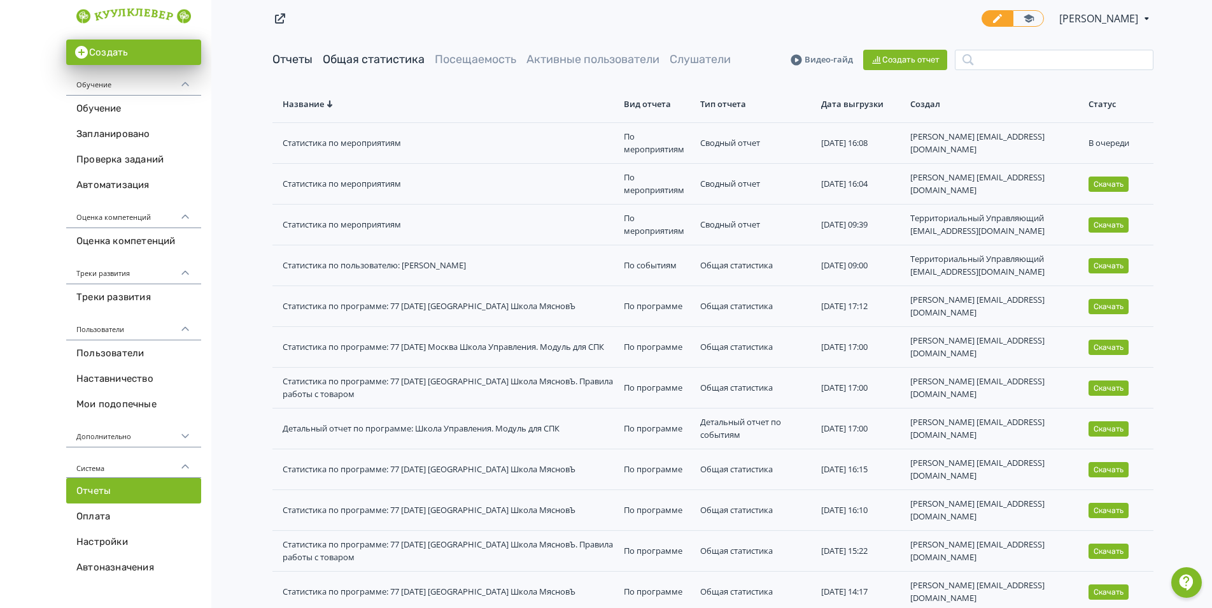
click at [399, 60] on link "Общая статистика" at bounding box center [374, 59] width 102 height 14
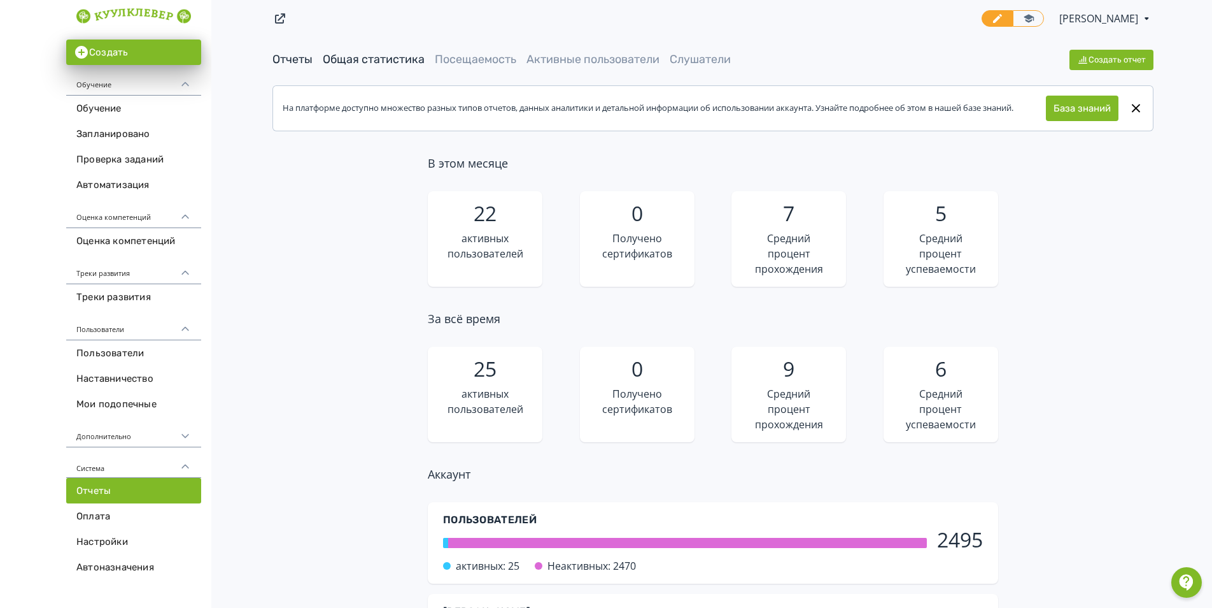
click at [302, 59] on link "Отчеты" at bounding box center [293, 59] width 40 height 14
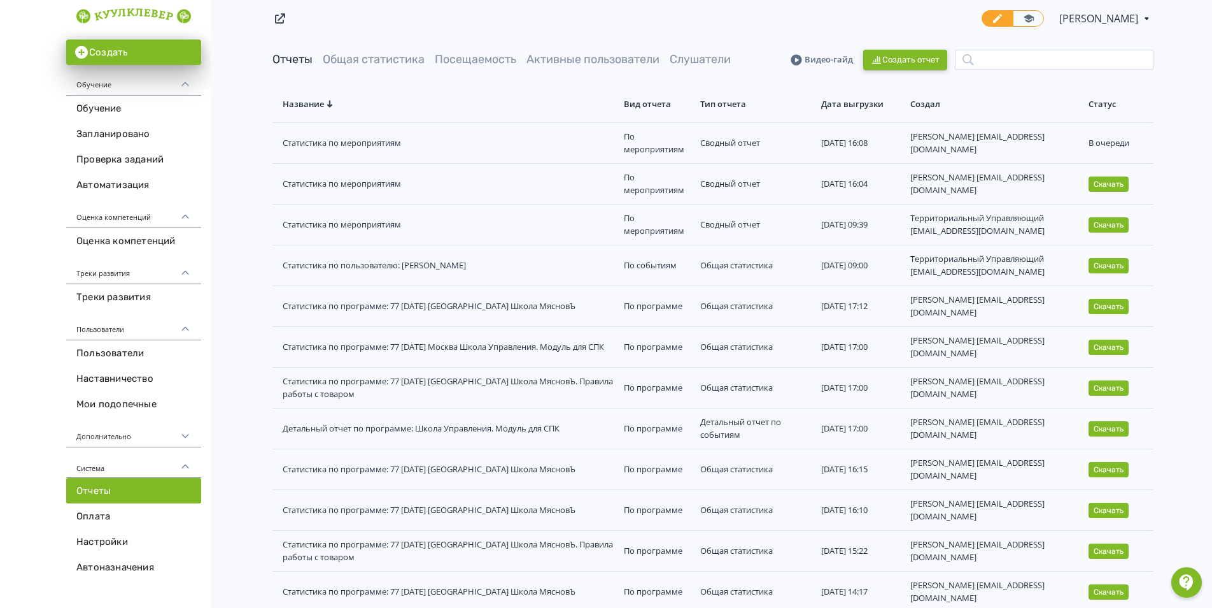
click at [909, 57] on button "Создать отчет" at bounding box center [906, 60] width 84 height 20
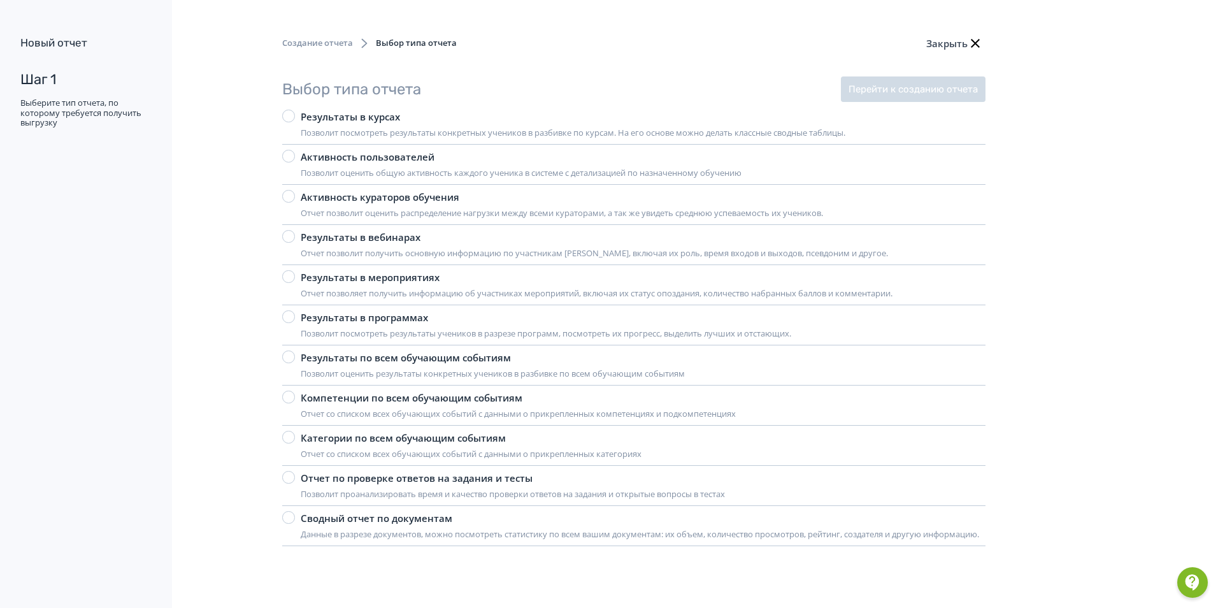
click at [395, 274] on div "Результаты в мероприятиях" at bounding box center [597, 277] width 592 height 15
click at [881, 92] on button "Перейти к созданию отчета" at bounding box center [913, 88] width 145 height 25
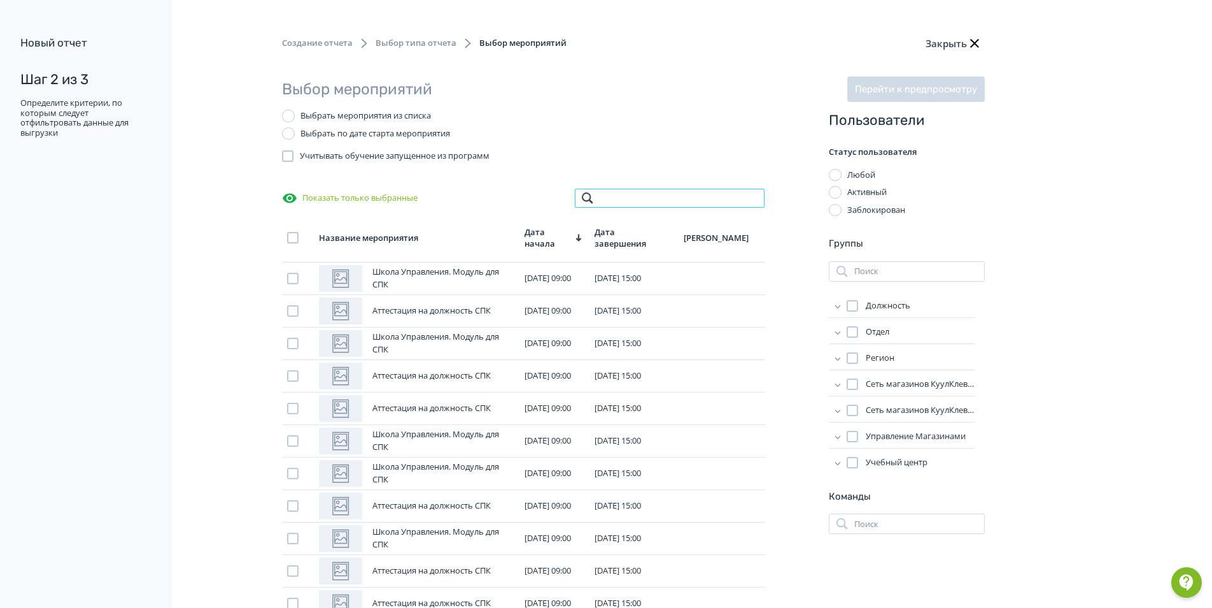
click at [636, 199] on input "search" at bounding box center [669, 198] width 191 height 20
type input "*"
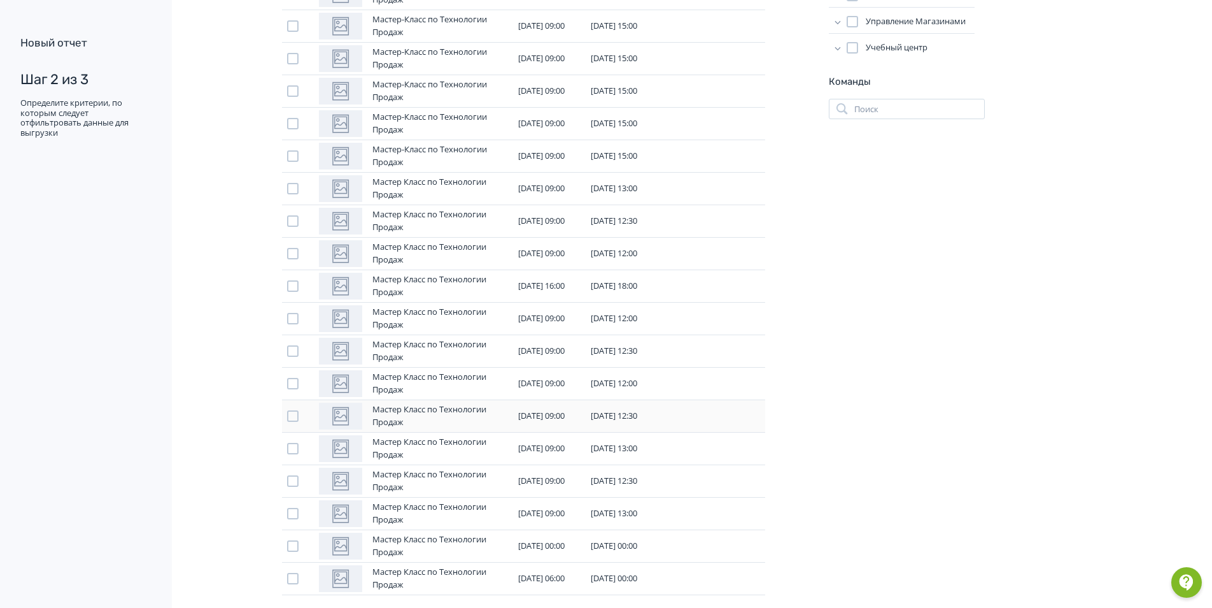
scroll to position [432, 0]
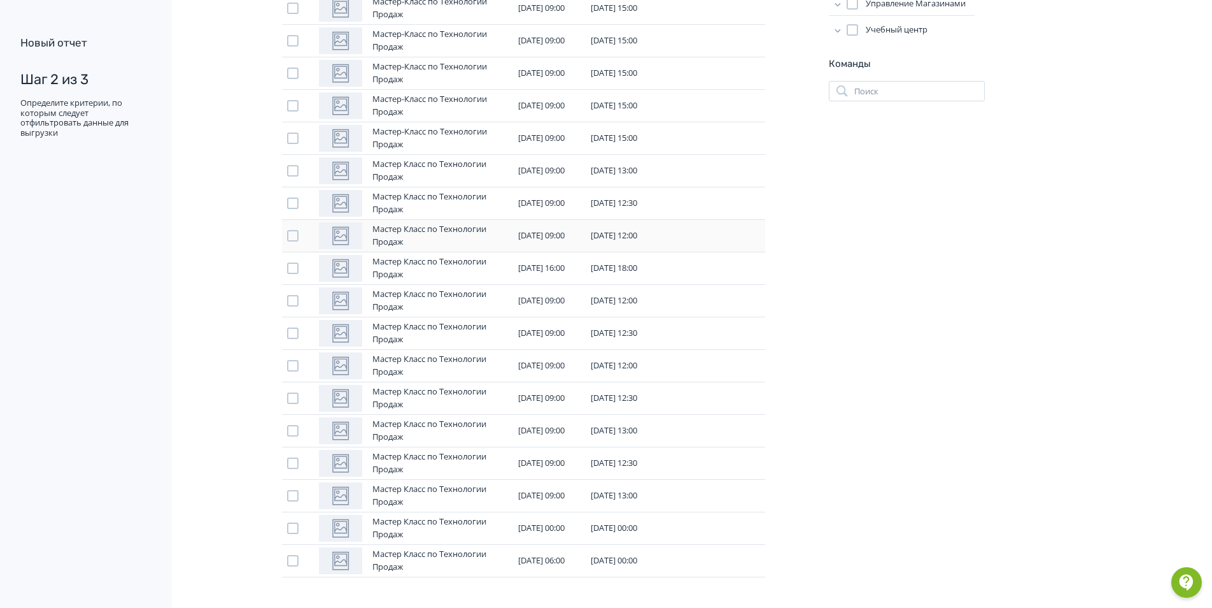
type input "***"
click at [294, 236] on div at bounding box center [292, 235] width 11 height 11
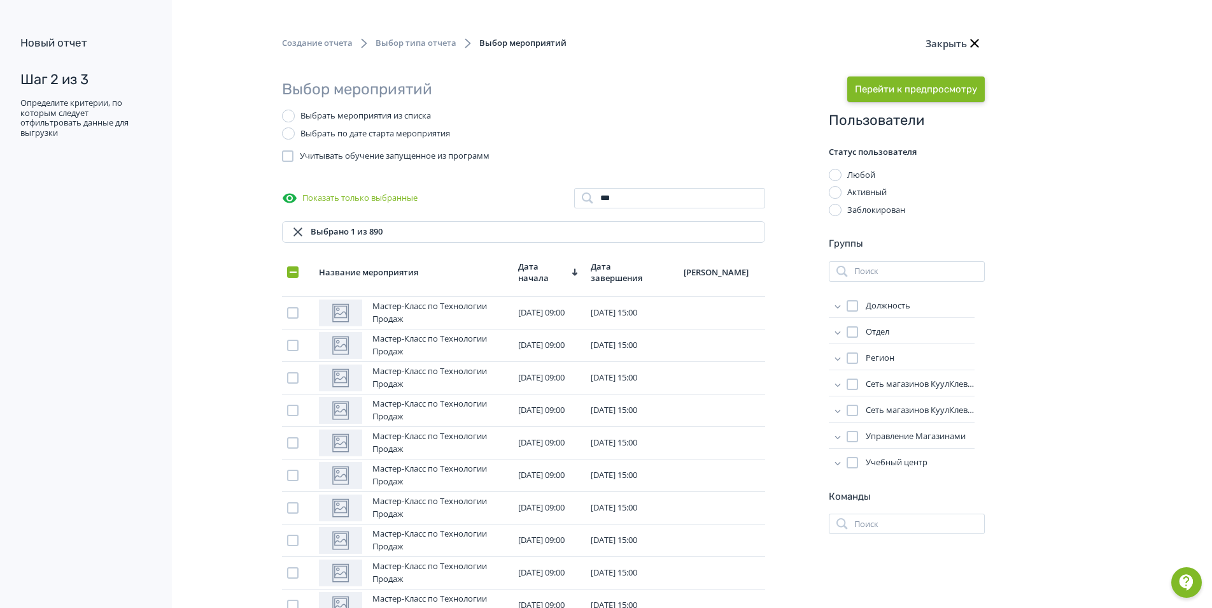
click at [897, 90] on button "Перейти к предпросмотру" at bounding box center [917, 88] width 138 height 25
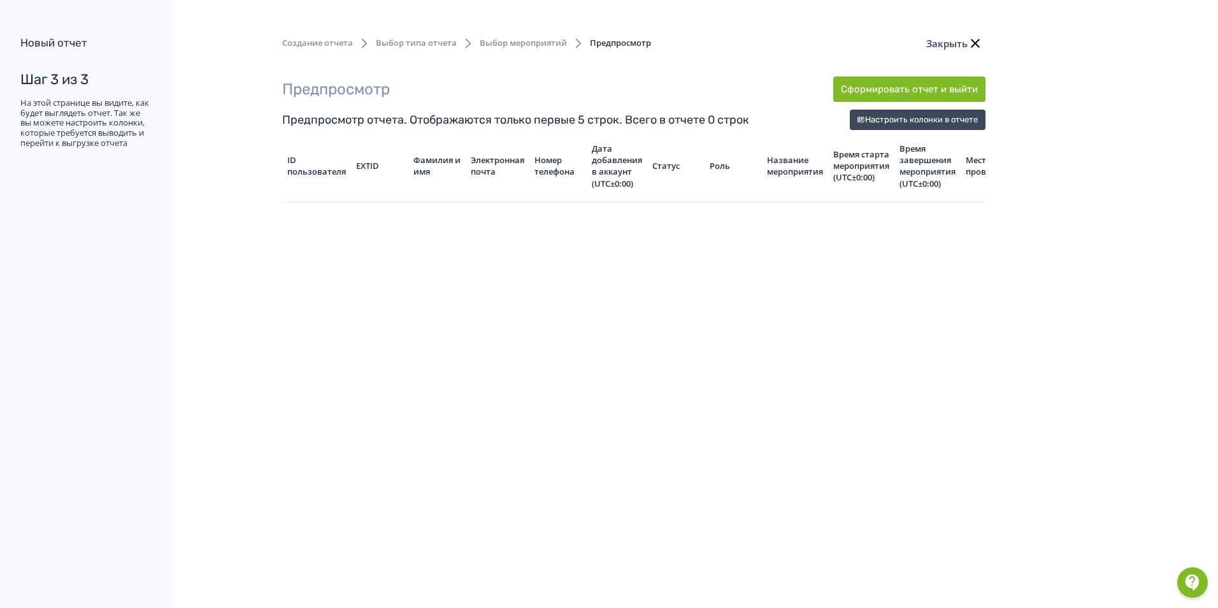
click at [974, 41] on icon "button" at bounding box center [974, 43] width 15 height 15
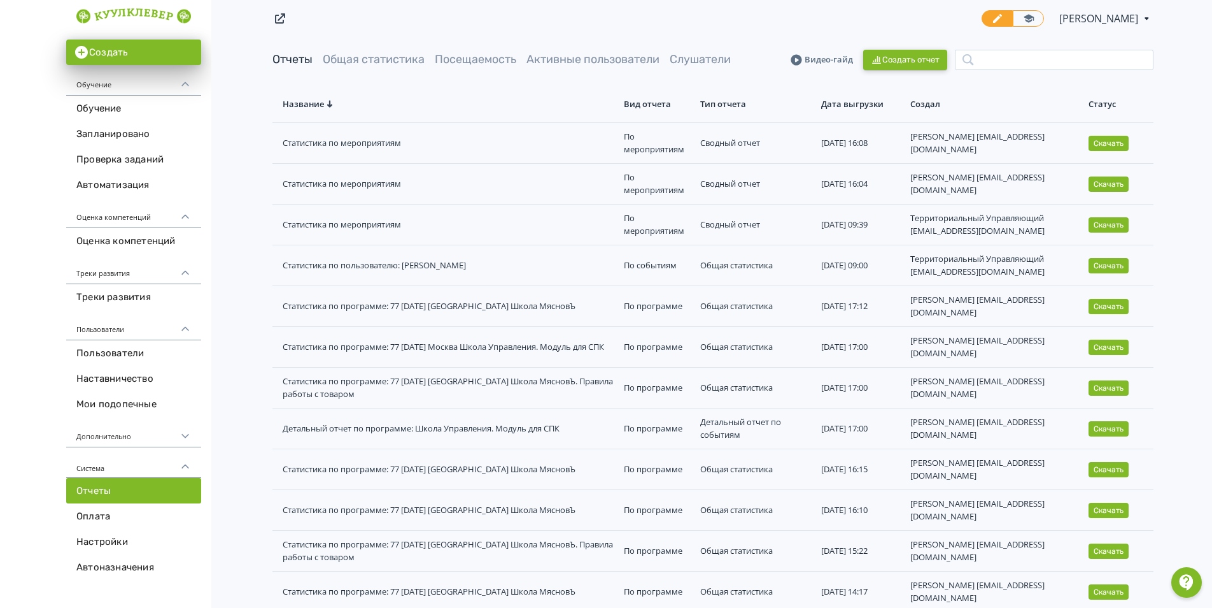
click at [929, 64] on button "Создать отчет" at bounding box center [906, 60] width 84 height 20
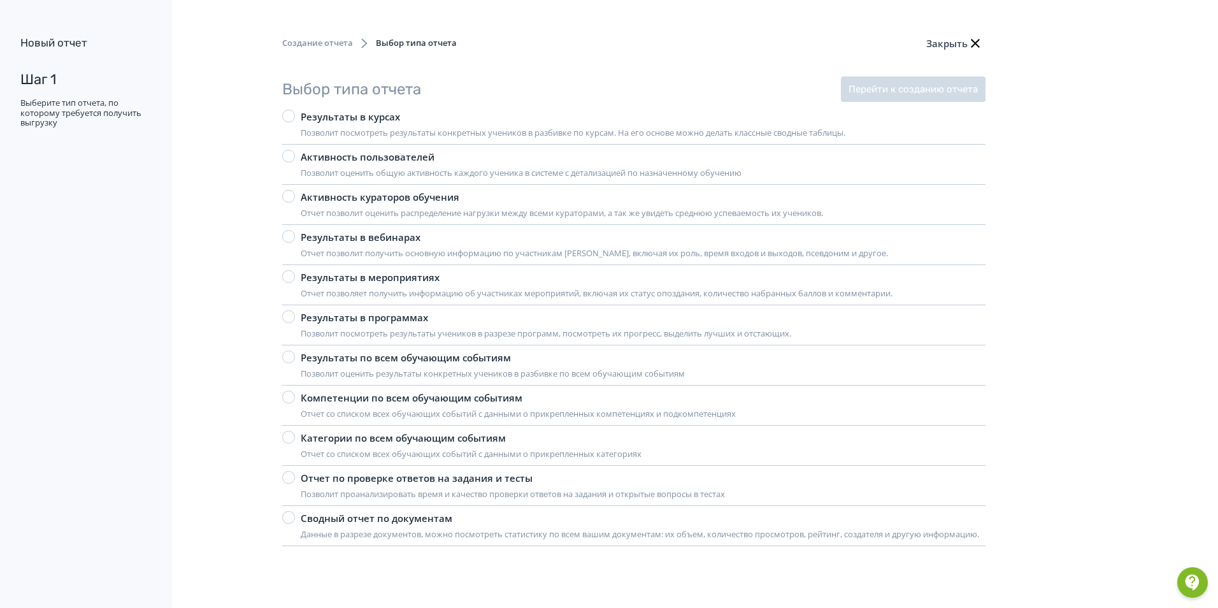
click at [402, 273] on div "Результаты в мероприятиях" at bounding box center [597, 277] width 592 height 15
click at [873, 80] on button "Перейти к созданию отчета" at bounding box center [913, 88] width 145 height 25
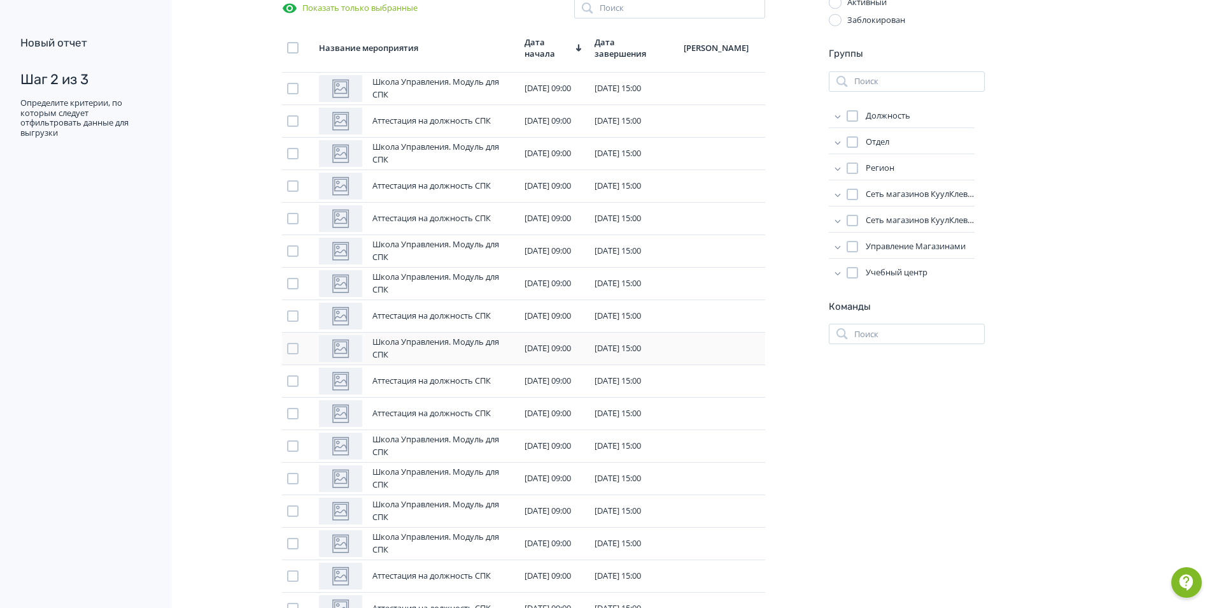
scroll to position [191, 0]
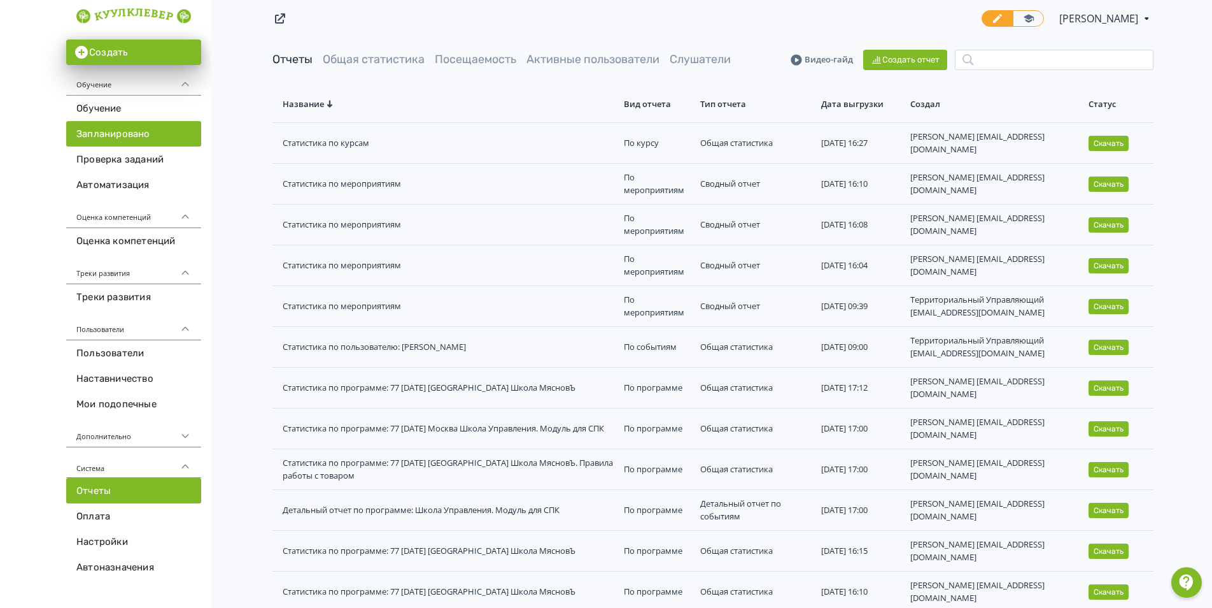
click at [103, 125] on link "Запланировано" at bounding box center [133, 133] width 135 height 25
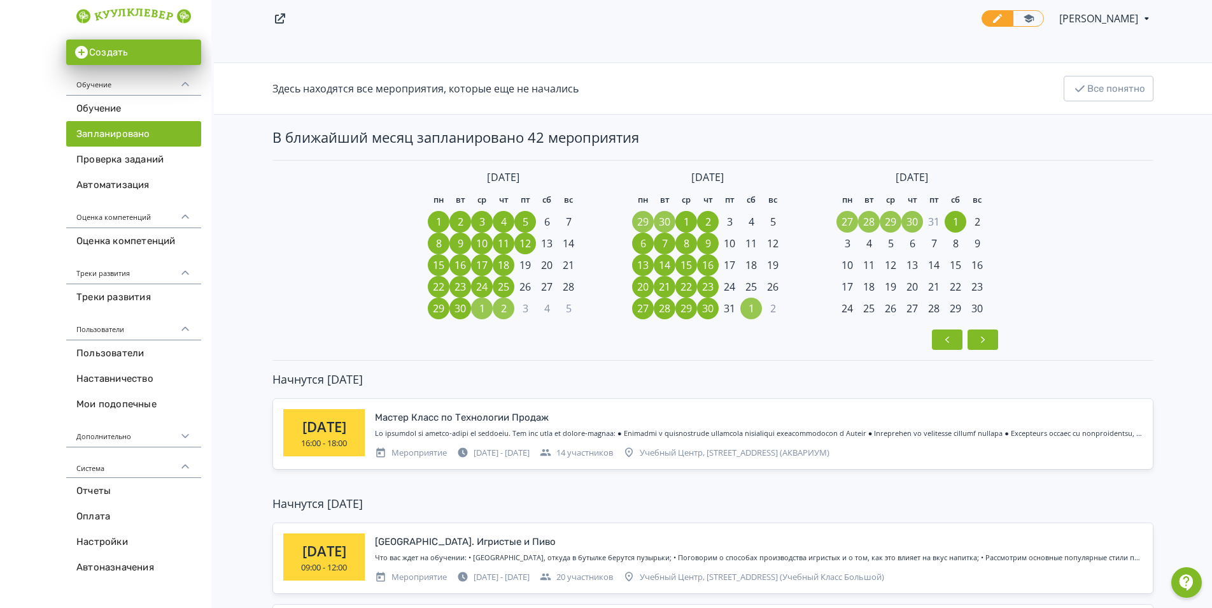
click at [439, 241] on span "8" at bounding box center [439, 243] width 6 height 15
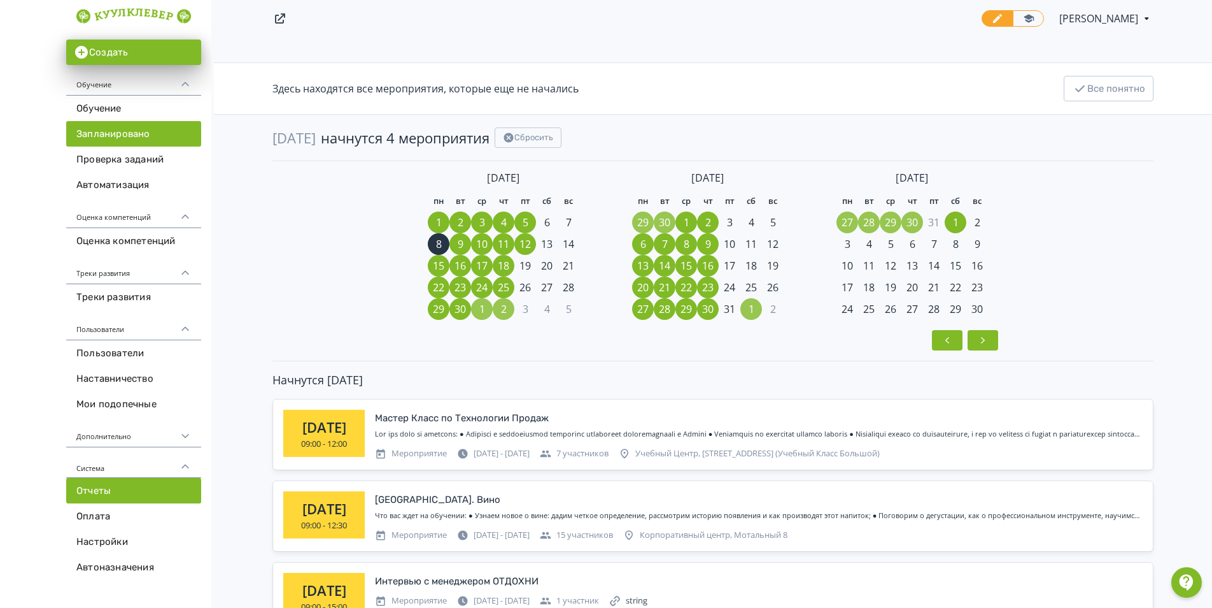
click at [116, 487] on link "Отчеты" at bounding box center [133, 490] width 135 height 25
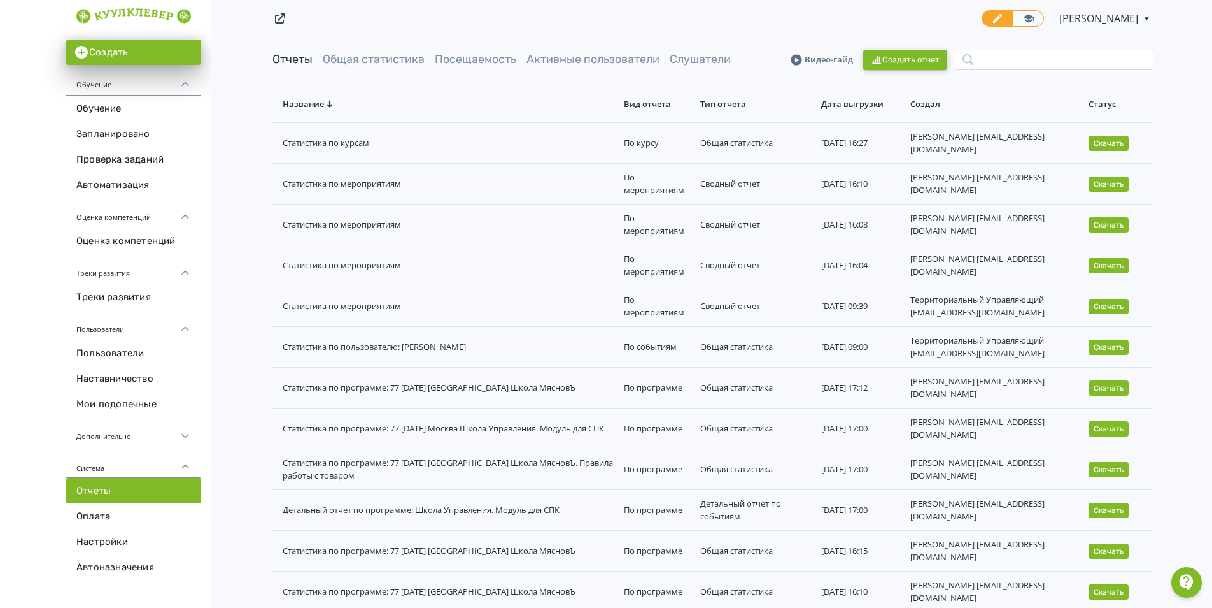
click at [909, 66] on button "Создать отчет" at bounding box center [906, 60] width 84 height 20
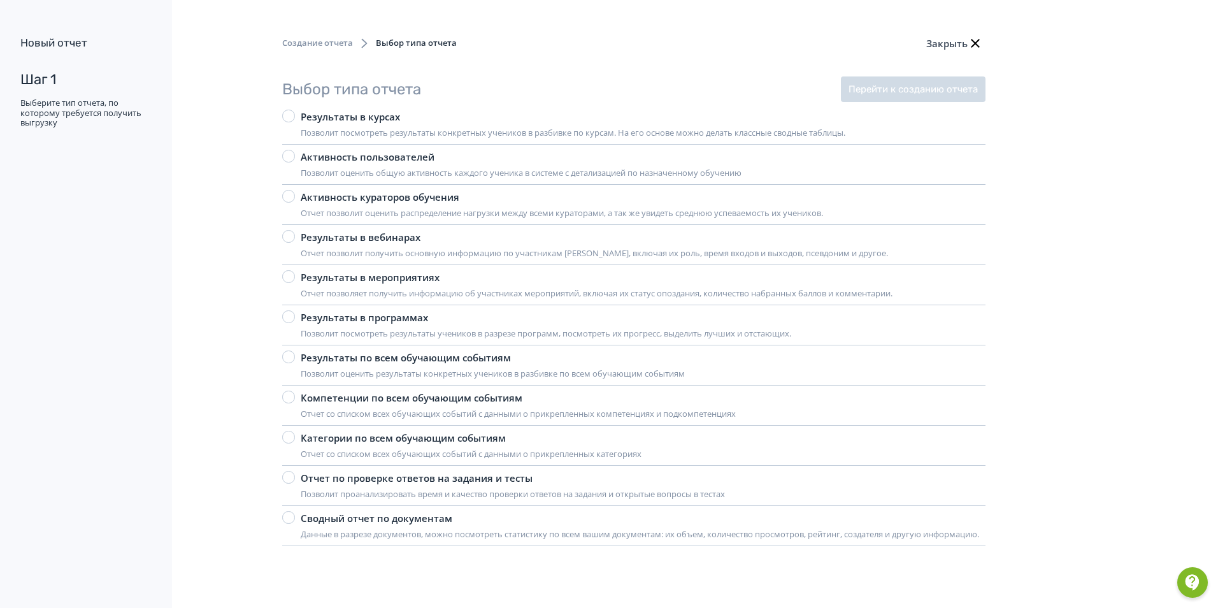
click at [355, 115] on div "Результаты в курсах" at bounding box center [573, 117] width 544 height 15
click at [366, 274] on div "Результаты в мероприятиях" at bounding box center [597, 277] width 592 height 15
click at [926, 75] on div "Создание отчета Выбор типа отчета Закрыть" at bounding box center [634, 54] width 764 height 46
click at [932, 88] on button "Перейти к созданию отчета" at bounding box center [913, 88] width 145 height 25
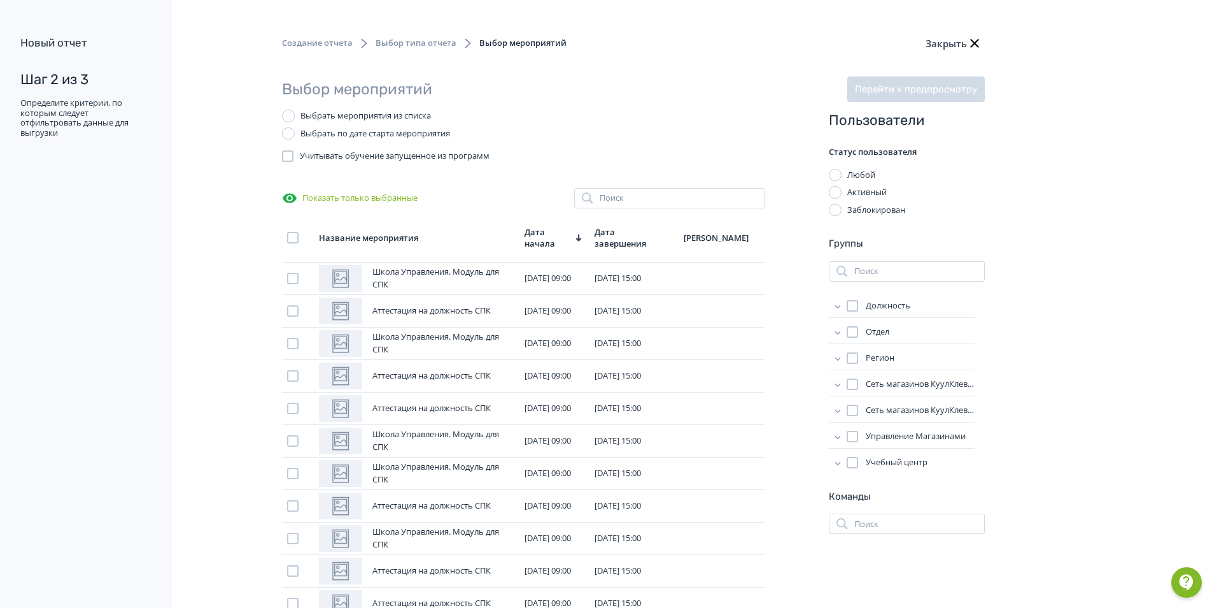
scroll to position [11, 0]
click at [864, 193] on div "Активный" at bounding box center [867, 192] width 39 height 13
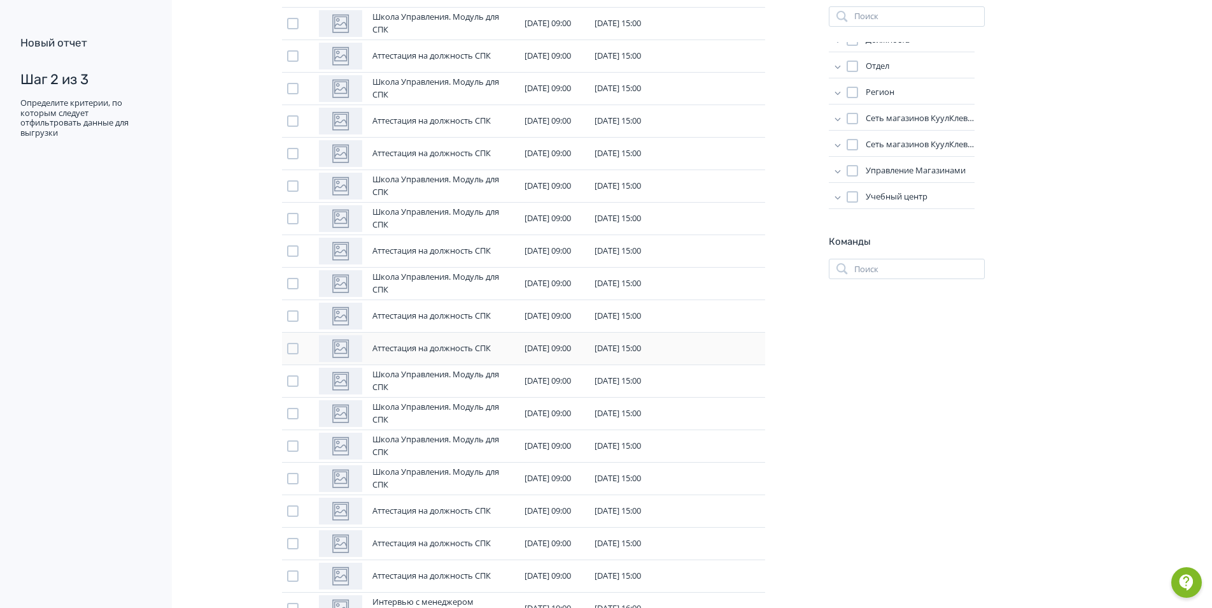
scroll to position [0, 0]
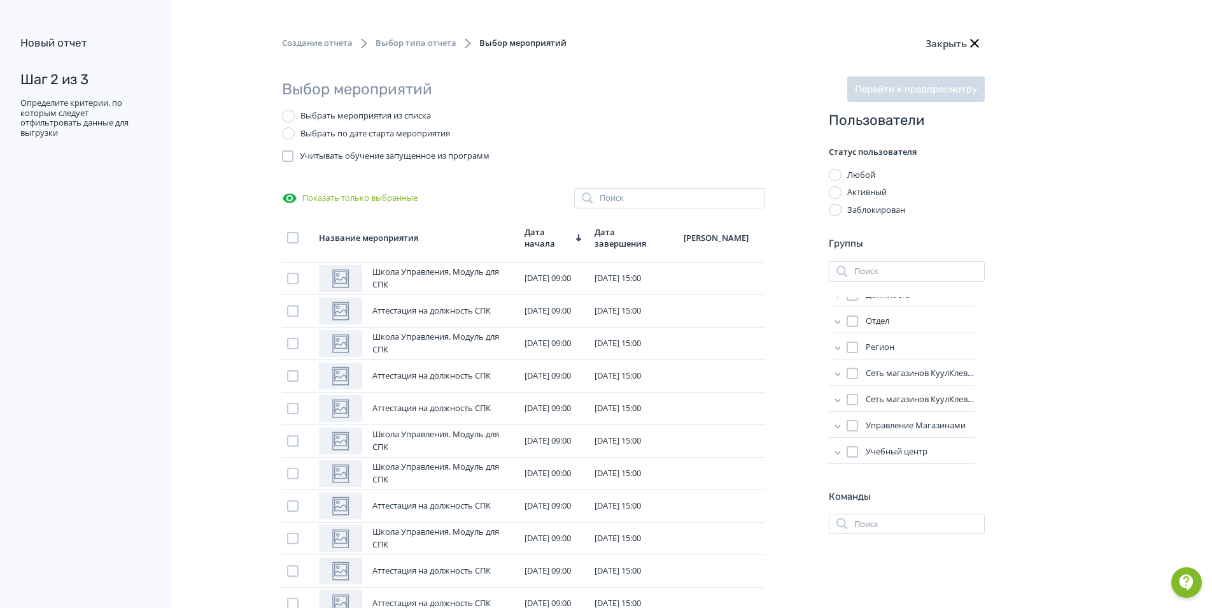
click at [848, 399] on div at bounding box center [852, 399] width 11 height 11
click at [835, 308] on icon at bounding box center [838, 305] width 13 height 13
click at [865, 406] on div at bounding box center [865, 400] width 11 height 11
click at [837, 308] on icon at bounding box center [838, 305] width 13 height 13
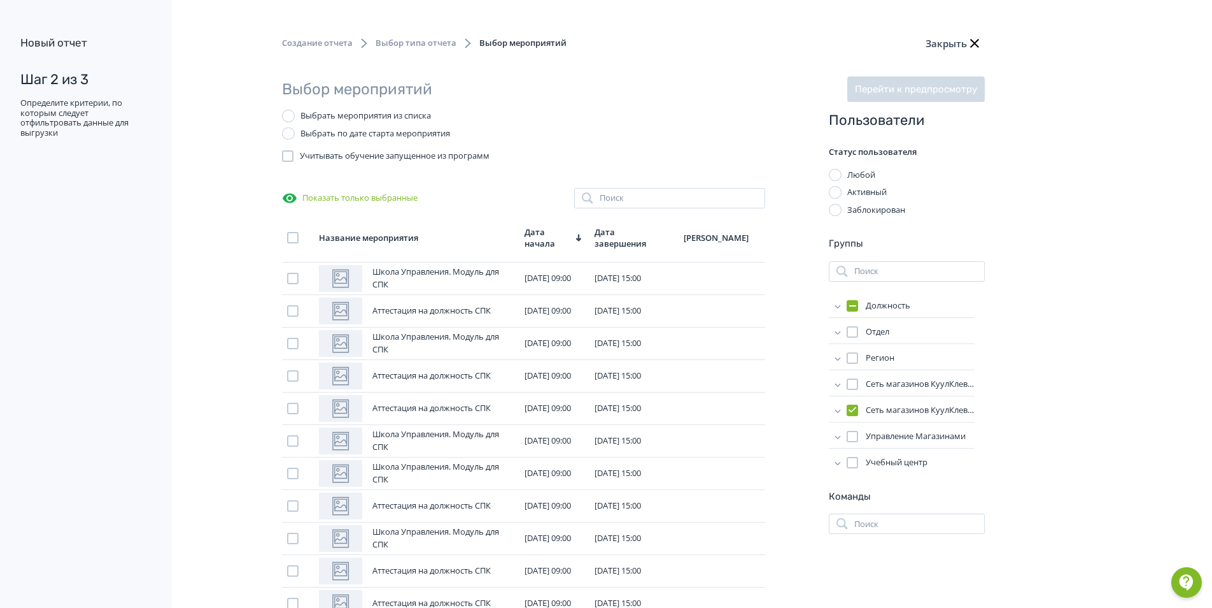
click at [840, 331] on icon at bounding box center [838, 331] width 13 height 13
click at [866, 380] on div at bounding box center [865, 383] width 11 height 11
click at [835, 330] on icon at bounding box center [838, 331] width 13 height 13
click at [840, 360] on icon at bounding box center [838, 358] width 13 height 13
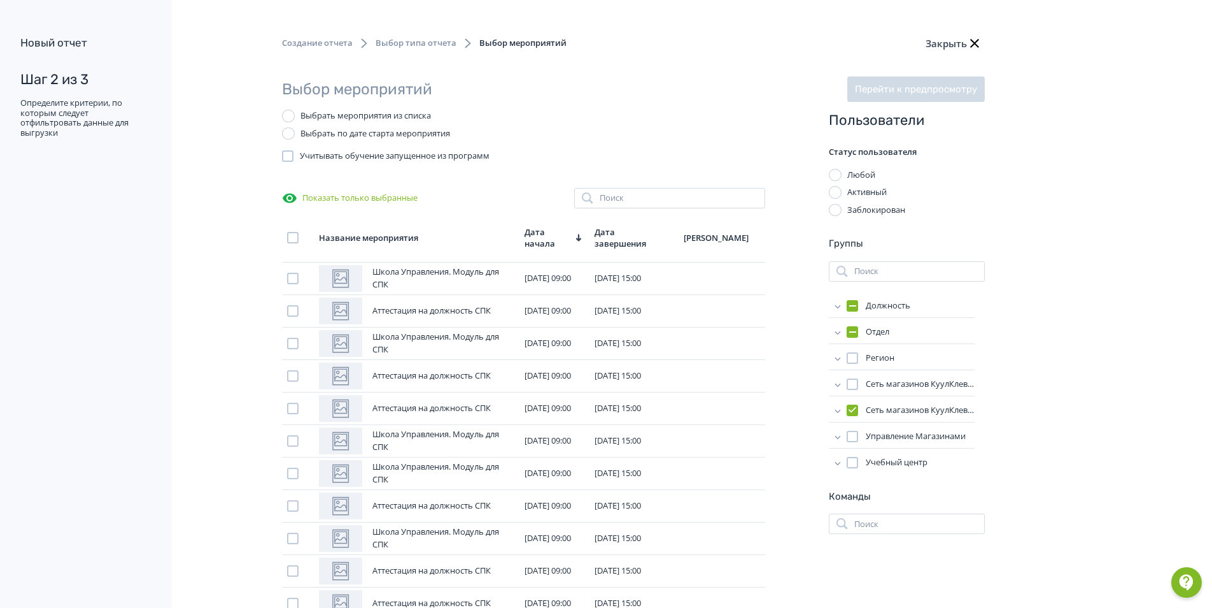
click at [840, 360] on icon at bounding box center [838, 358] width 13 height 13
click at [866, 392] on div at bounding box center [865, 392] width 11 height 11
click at [840, 359] on icon at bounding box center [838, 358] width 13 height 13
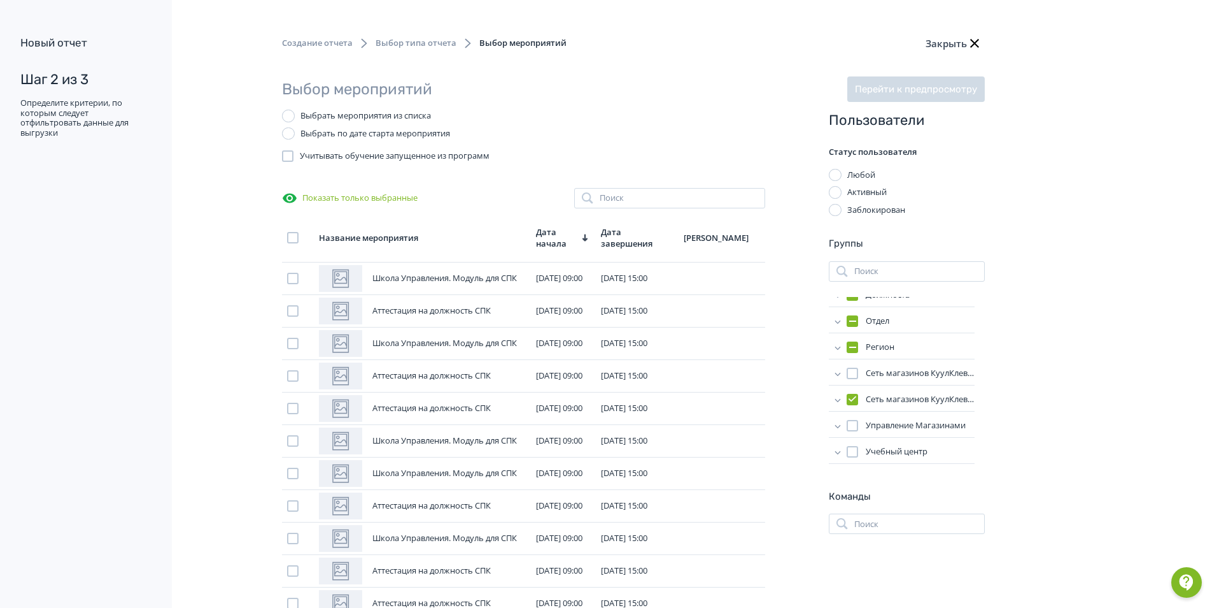
click at [622, 240] on span "Дата завершения" at bounding box center [631, 237] width 61 height 23
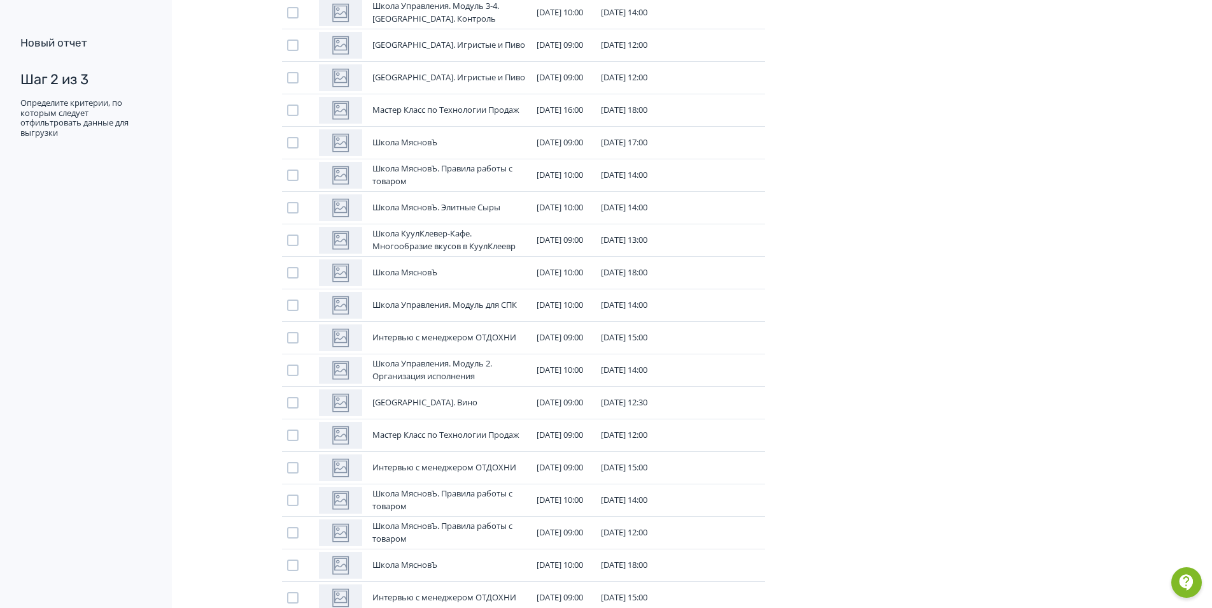
scroll to position [3570, 0]
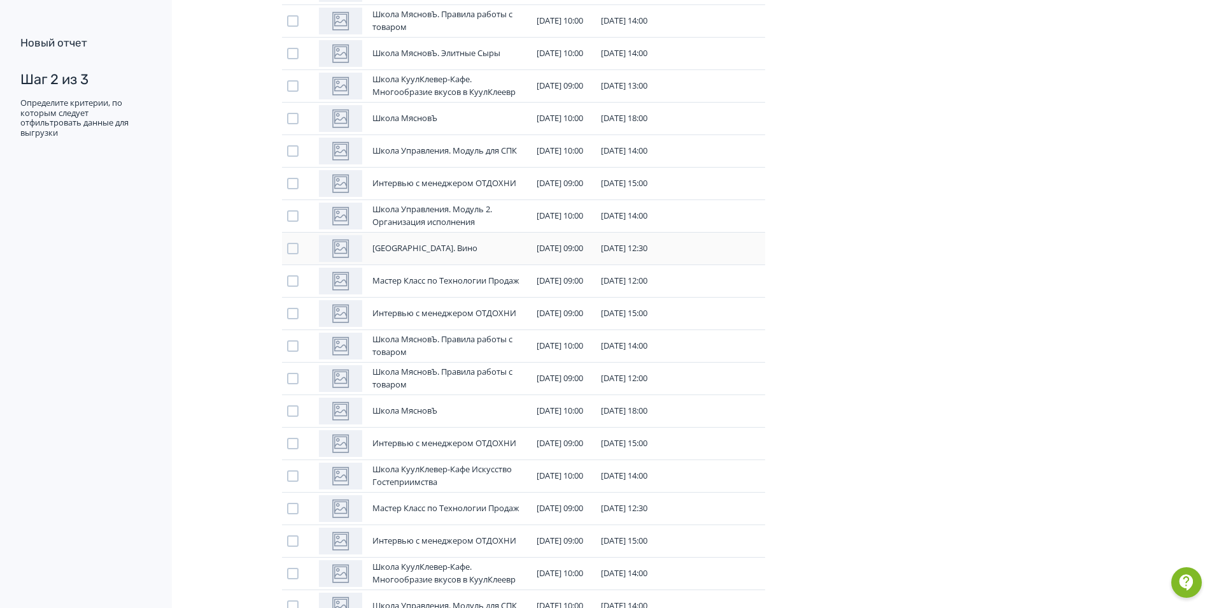
click at [290, 245] on div at bounding box center [292, 248] width 11 height 11
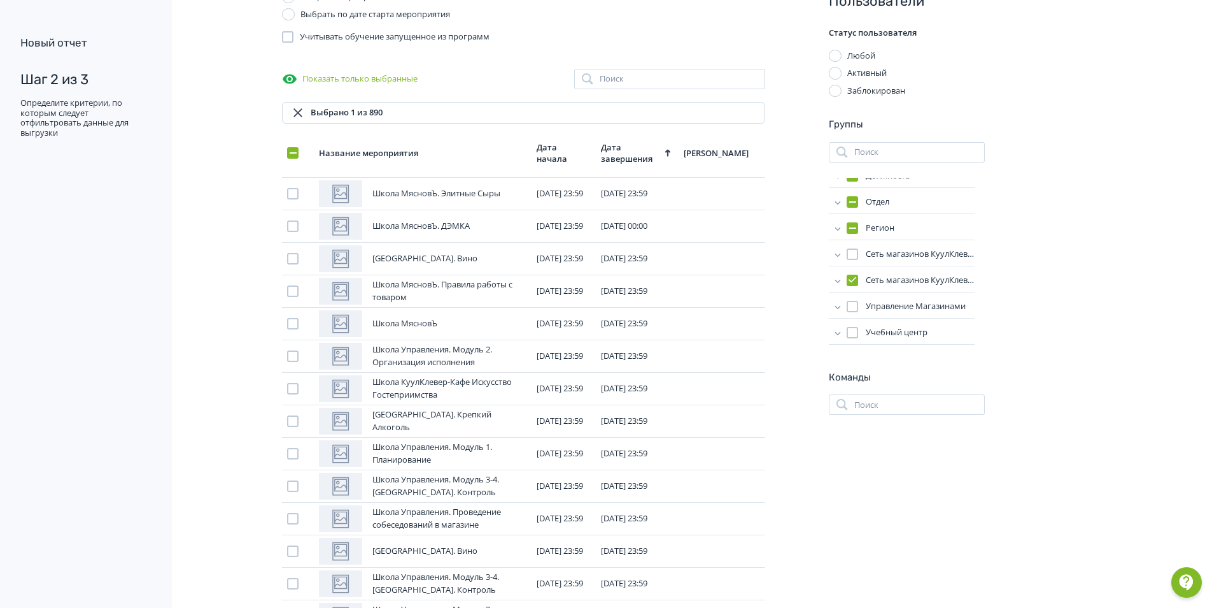
scroll to position [0, 0]
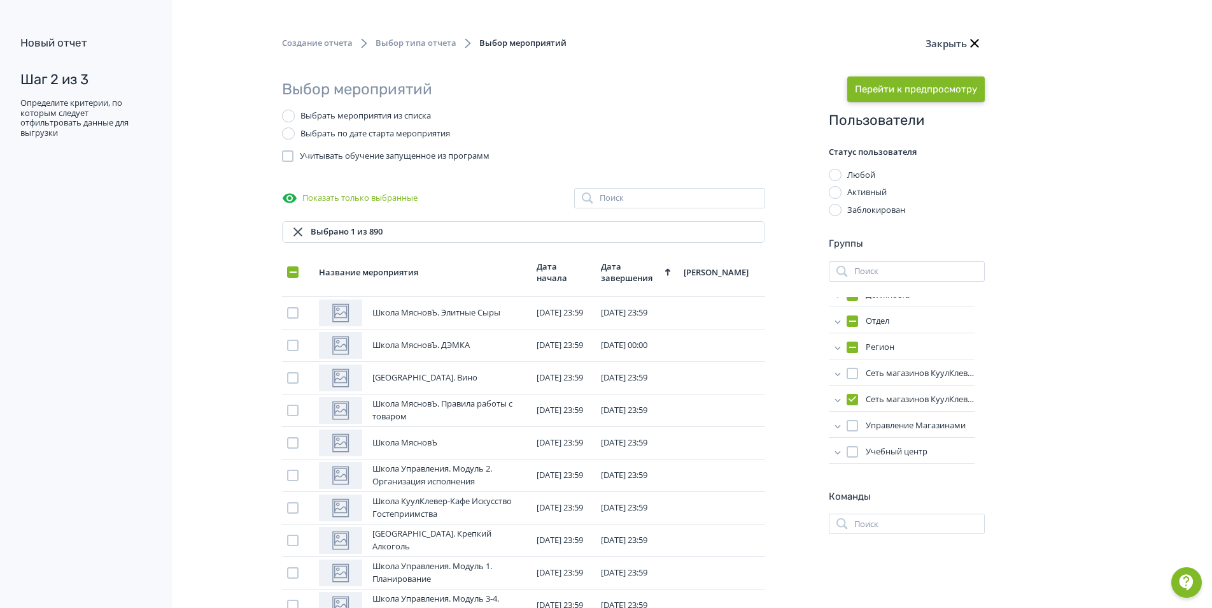
click at [916, 90] on button "Перейти к предпросмотру" at bounding box center [917, 88] width 138 height 25
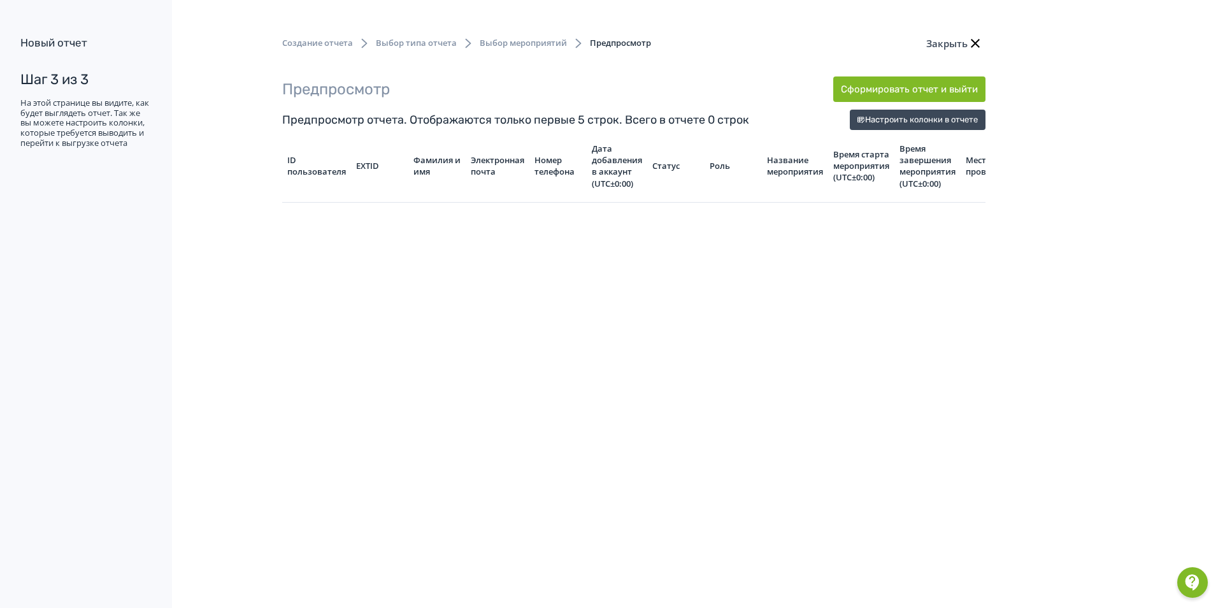
click at [978, 41] on icon "button" at bounding box center [974, 43] width 9 height 9
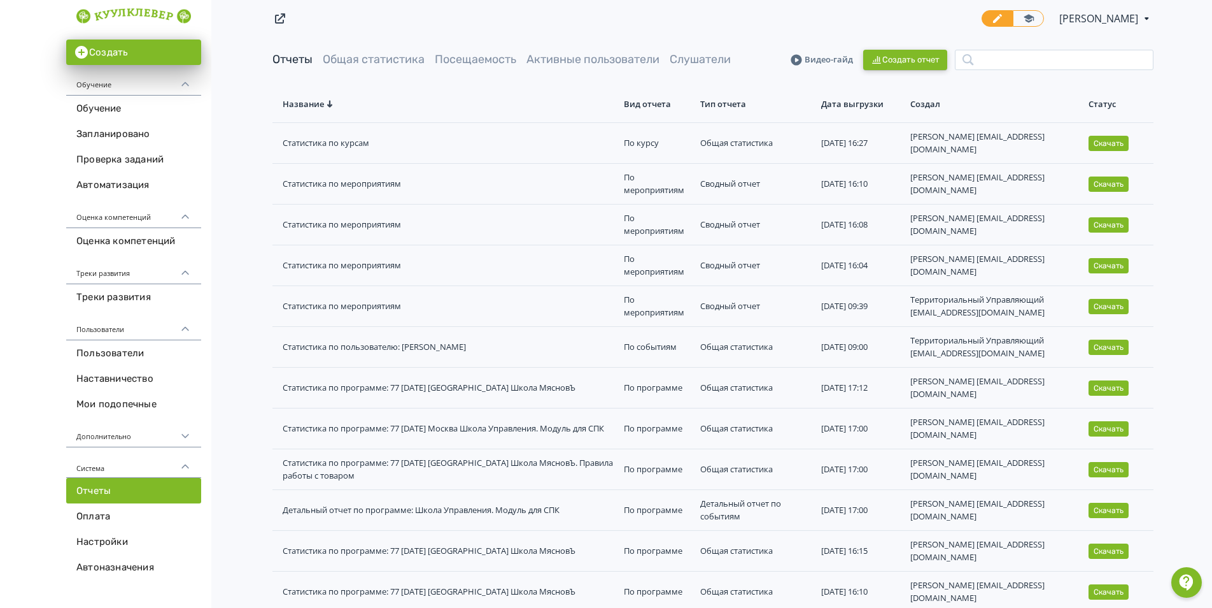
click at [899, 57] on button "Создать отчет" at bounding box center [906, 60] width 84 height 20
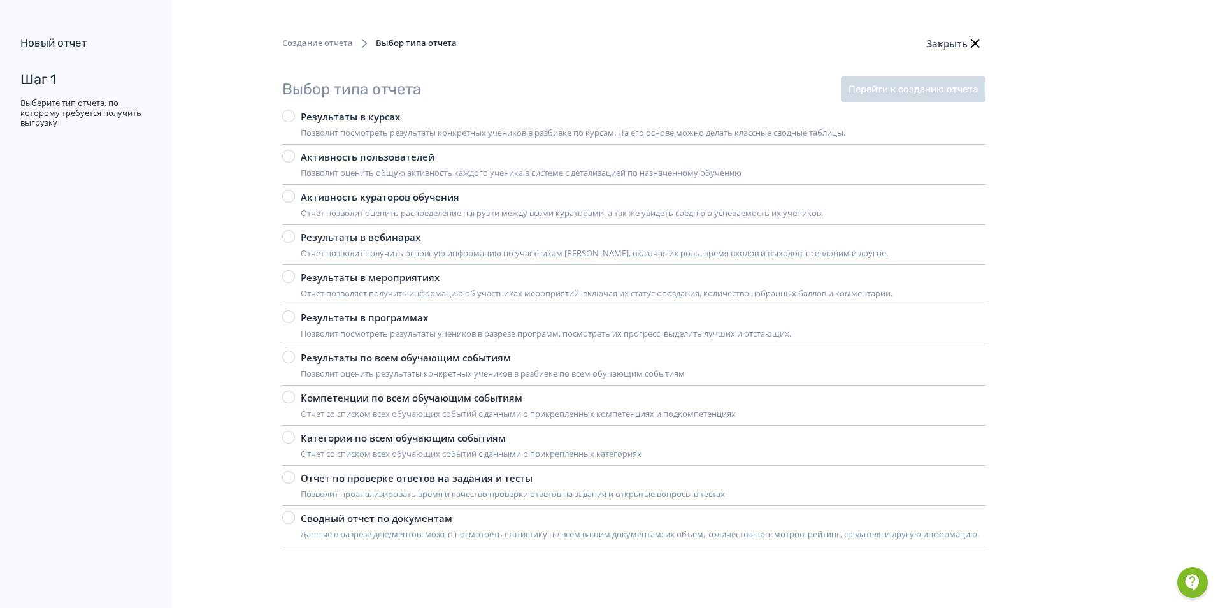
click at [371, 274] on div "Результаты в мероприятиях" at bounding box center [597, 277] width 592 height 15
click at [897, 85] on button "Перейти к созданию отчета" at bounding box center [913, 88] width 145 height 25
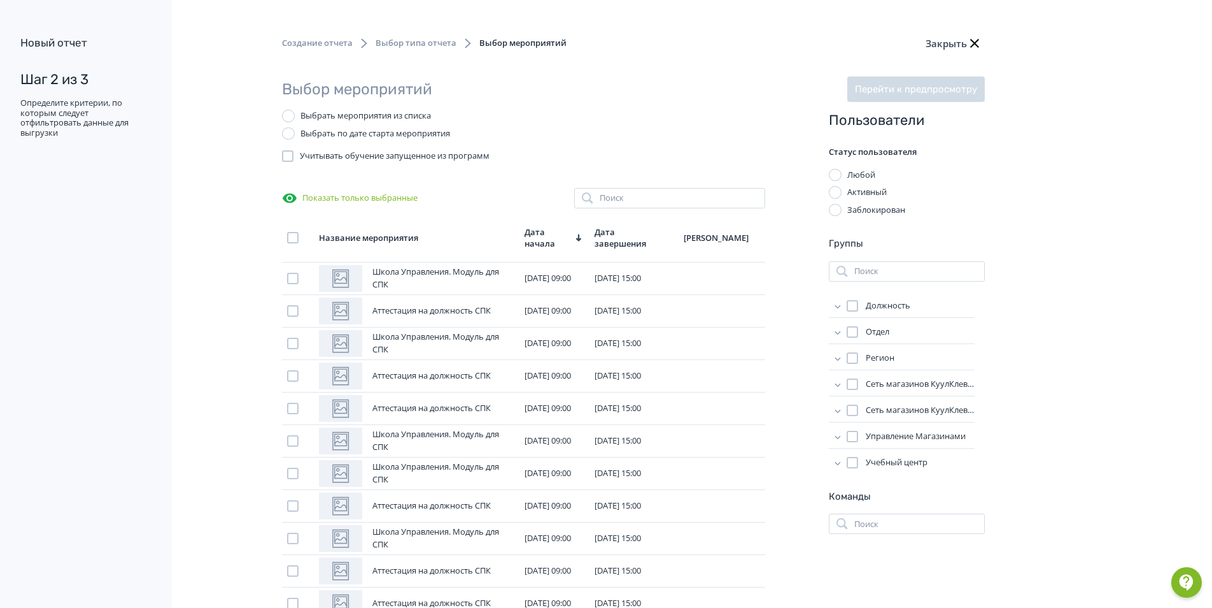
click at [359, 132] on div "Выбрать по дате старта мероприятия" at bounding box center [376, 133] width 150 height 13
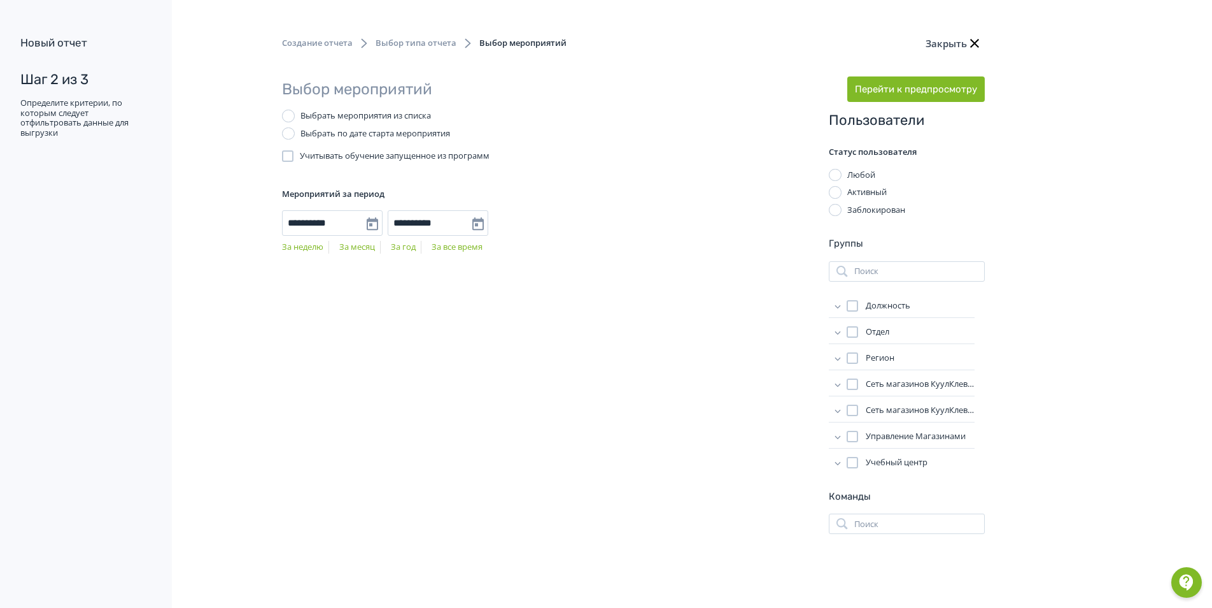
click at [350, 118] on div "Выбрать мероприятия из списка" at bounding box center [366, 116] width 131 height 13
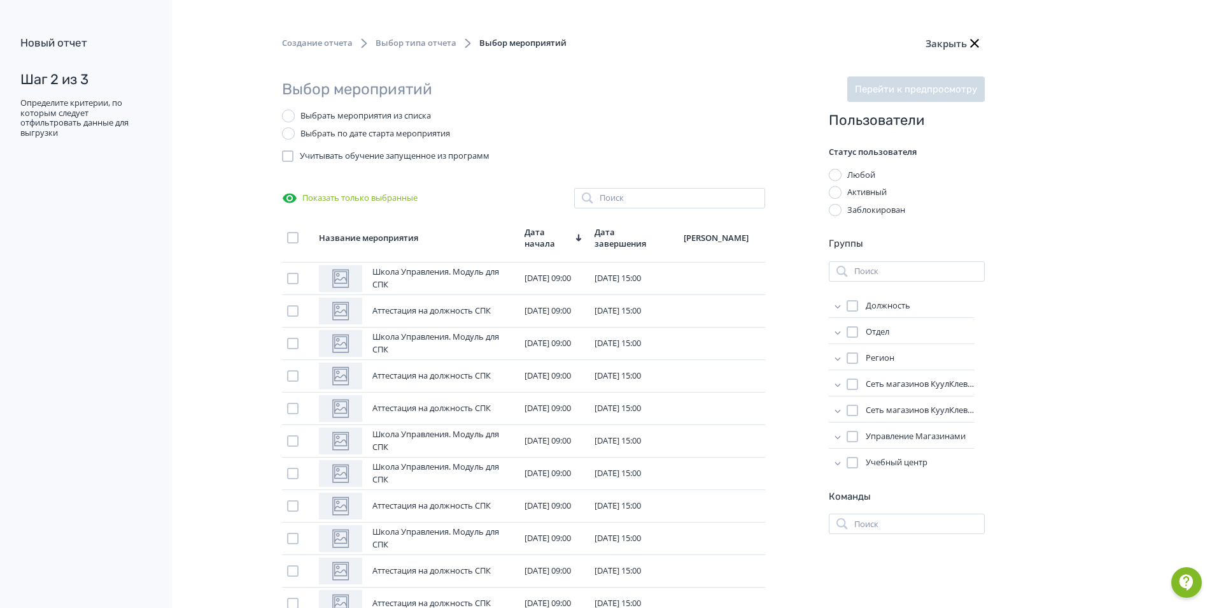
click at [634, 231] on span "Дата завершения" at bounding box center [629, 237] width 68 height 23
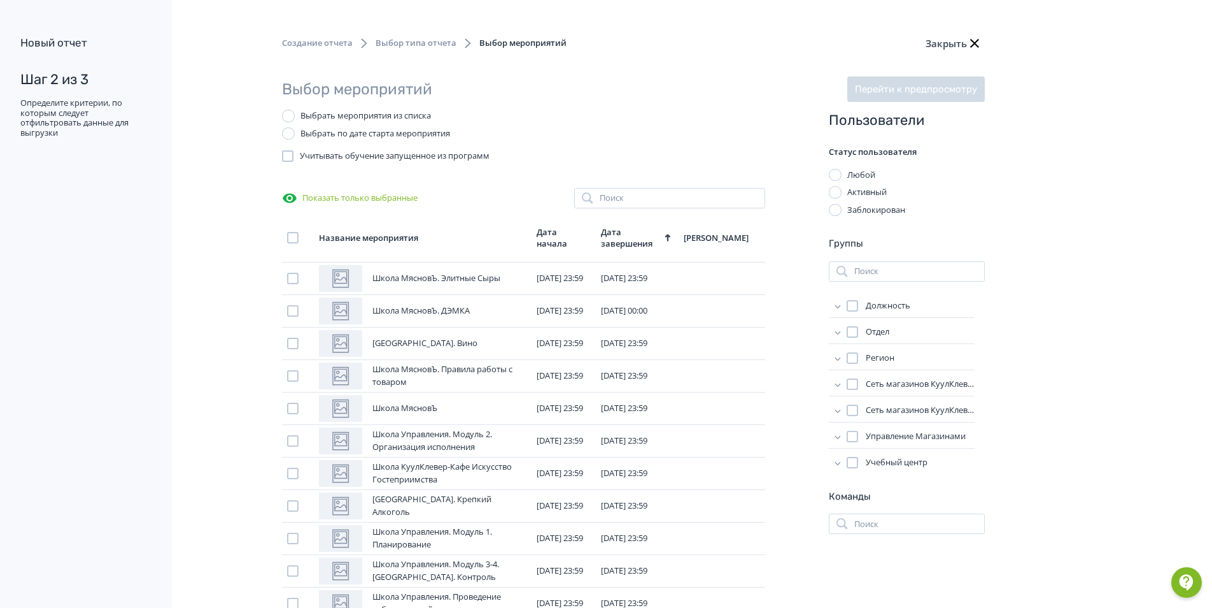
click at [867, 193] on div "Активный" at bounding box center [867, 192] width 39 height 13
click at [839, 306] on icon at bounding box center [838, 305] width 6 height 3
click at [839, 306] on icon at bounding box center [838, 305] width 13 height 13
click at [838, 406] on icon at bounding box center [838, 410] width 13 height 13
click at [840, 406] on icon at bounding box center [838, 410] width 13 height 13
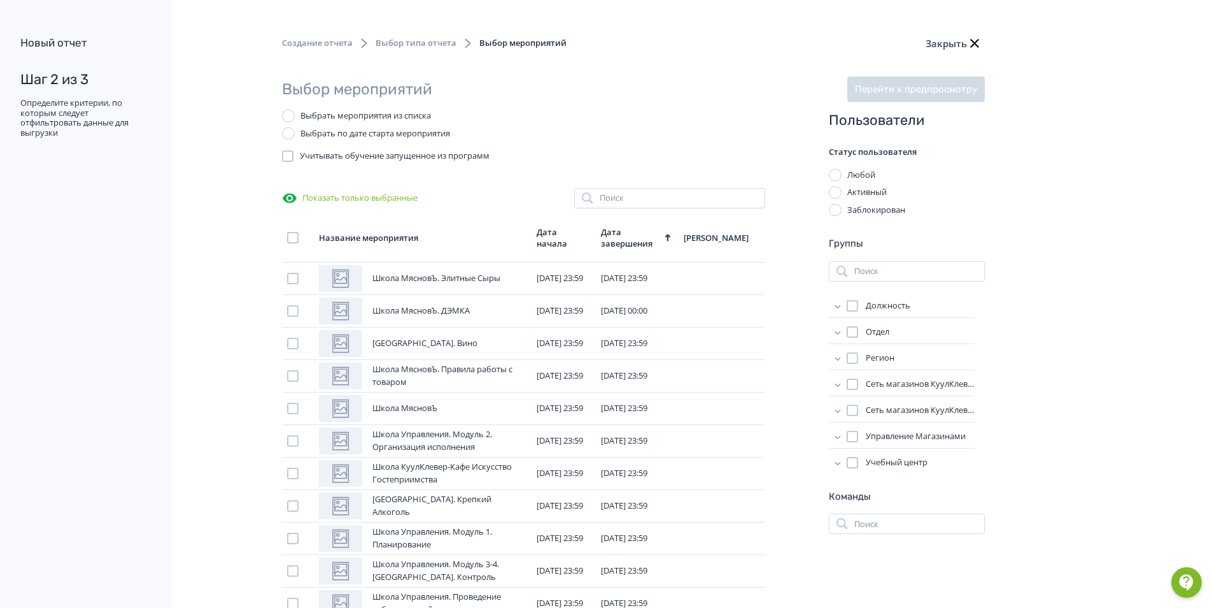
click at [841, 380] on icon at bounding box center [838, 384] width 13 height 13
click at [840, 385] on icon at bounding box center [838, 384] width 13 height 13
click at [912, 398] on span "Сеть магазинов КуулКлевер 77" at bounding box center [920, 399] width 109 height 13
click at [836, 397] on icon at bounding box center [838, 399] width 13 height 13
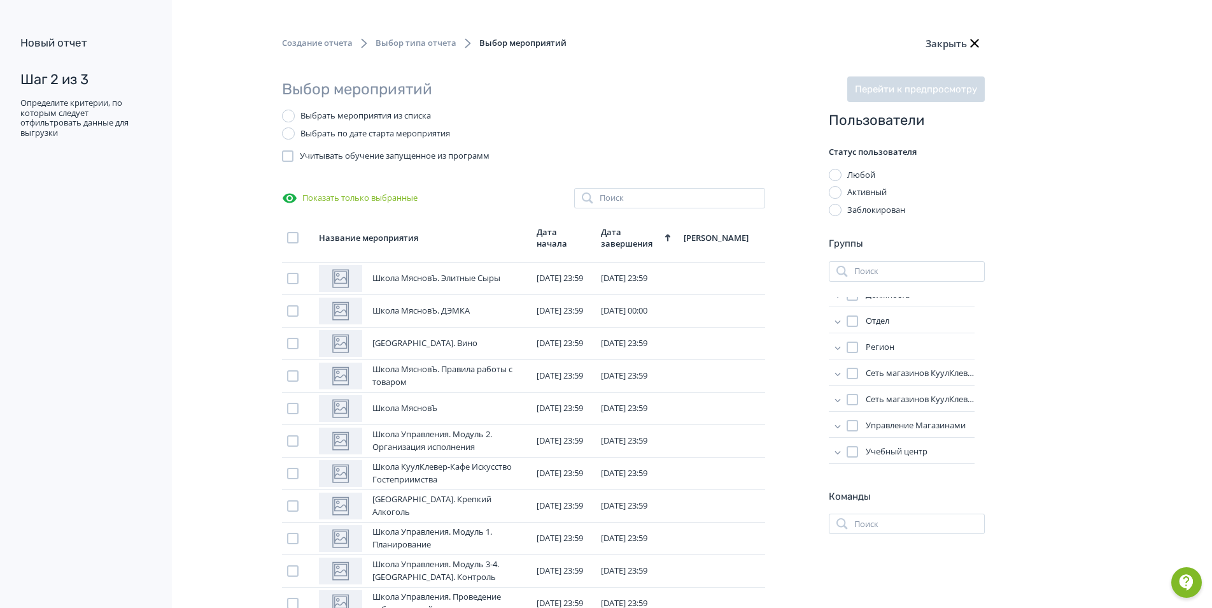
click at [850, 397] on div at bounding box center [852, 399] width 11 height 11
click at [838, 346] on icon at bounding box center [838, 347] width 13 height 13
click at [868, 378] on div at bounding box center [865, 381] width 11 height 11
click at [835, 343] on icon at bounding box center [838, 347] width 13 height 13
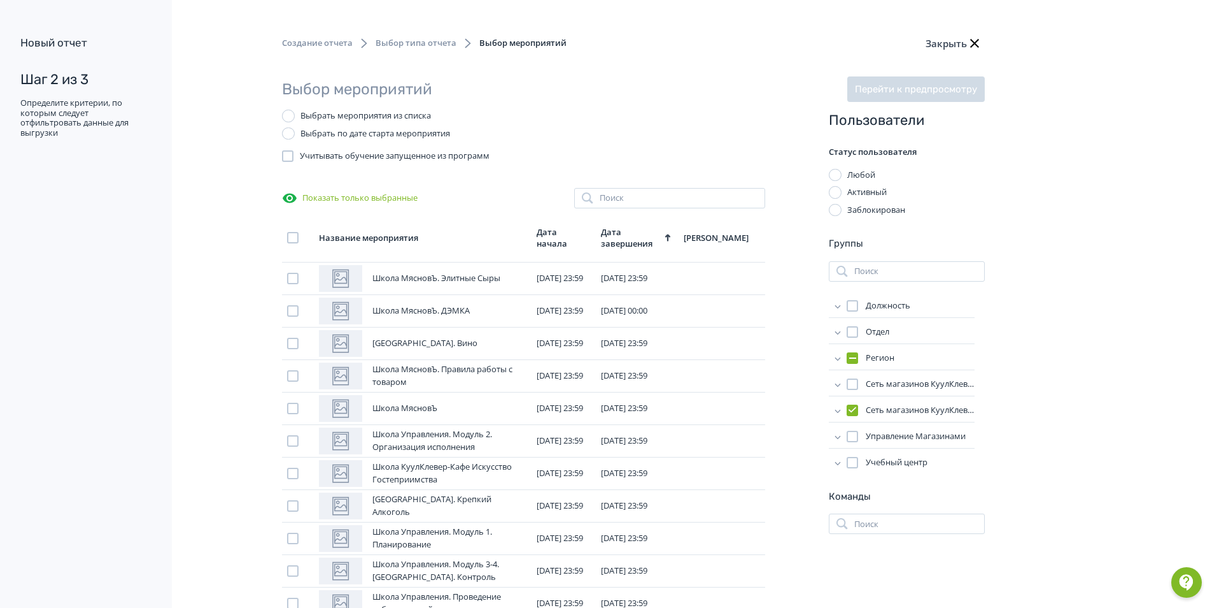
click at [839, 304] on icon at bounding box center [838, 305] width 13 height 13
click at [890, 402] on span "Продавец-консультант" at bounding box center [923, 400] width 91 height 13
click at [840, 302] on icon at bounding box center [838, 305] width 13 height 13
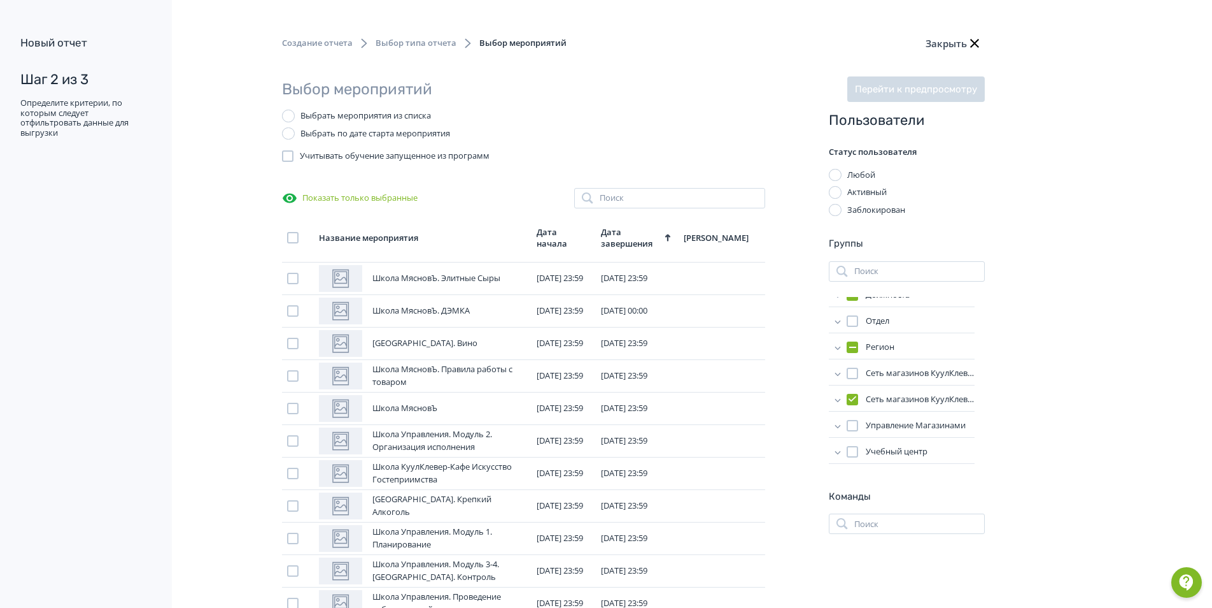
click at [836, 429] on icon at bounding box center [838, 425] width 13 height 13
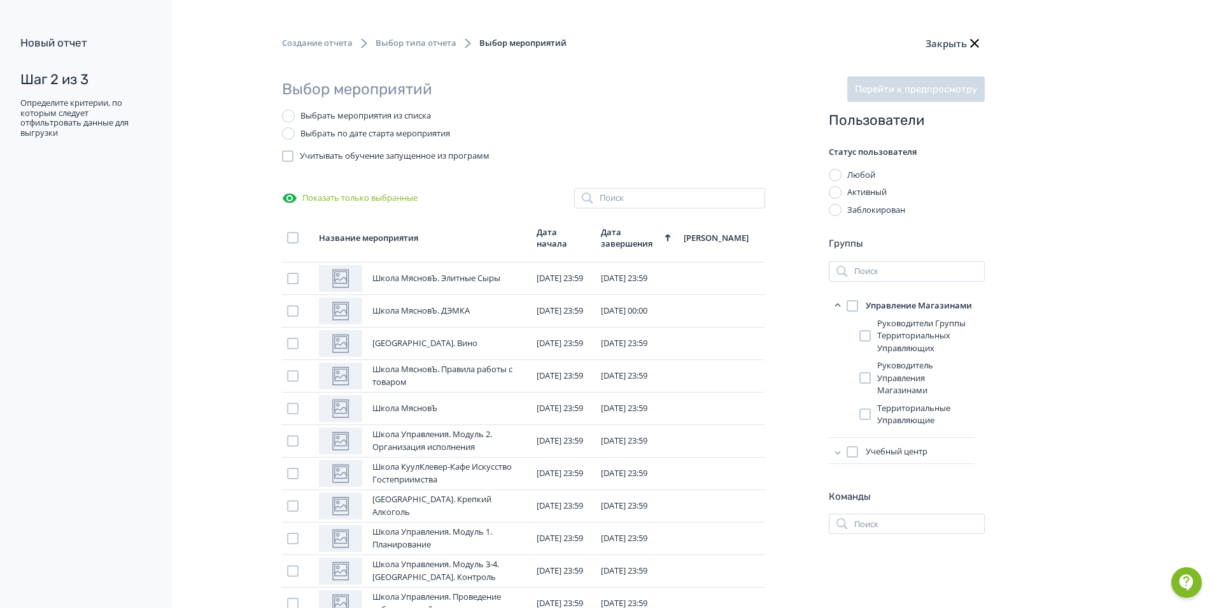
click at [835, 304] on icon at bounding box center [838, 305] width 13 height 13
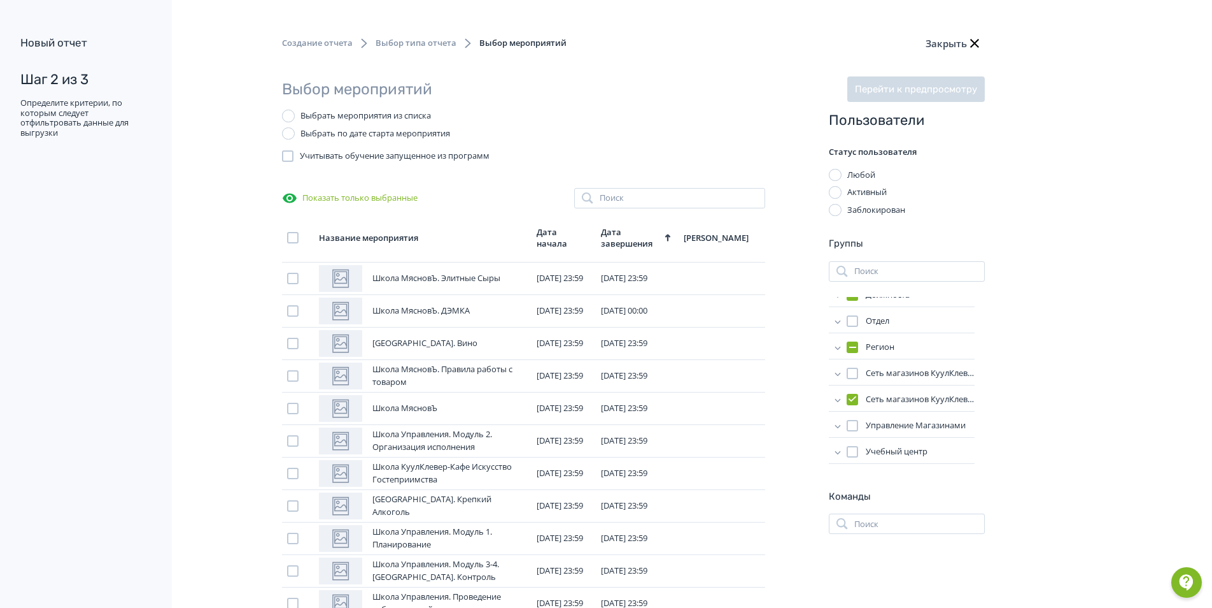
click at [841, 450] on icon at bounding box center [838, 451] width 13 height 13
click at [843, 352] on icon at bounding box center [838, 358] width 13 height 13
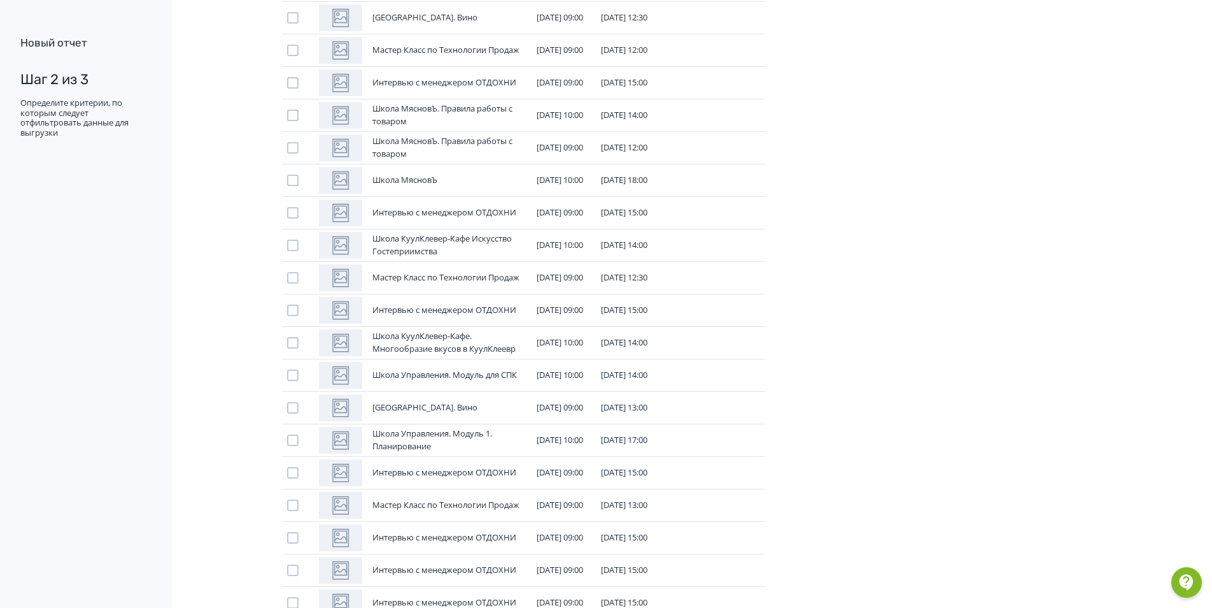
scroll to position [3538, 0]
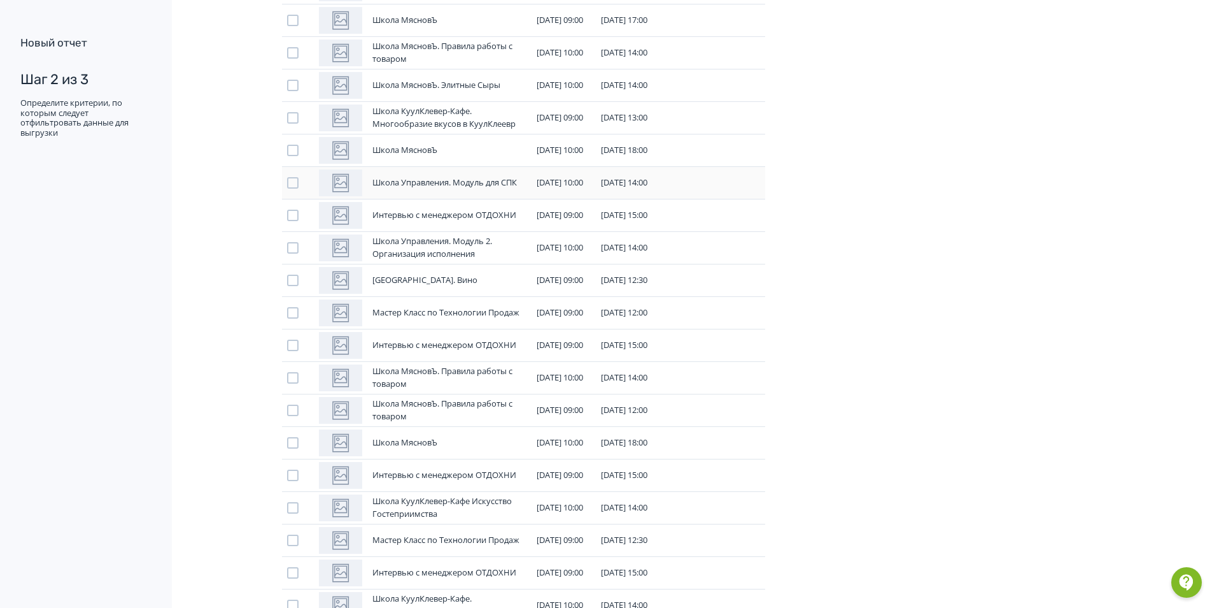
click at [294, 181] on div at bounding box center [292, 182] width 11 height 11
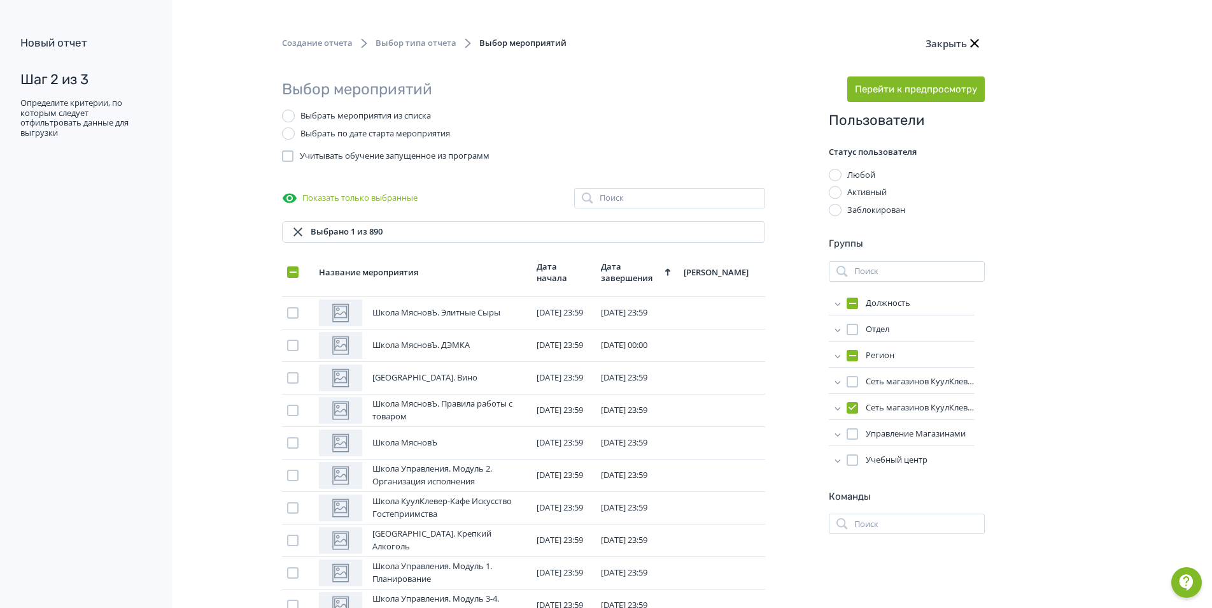
scroll to position [0, 0]
click at [849, 304] on div at bounding box center [852, 305] width 11 height 11
click at [906, 82] on button "Перейти к предпросмотру" at bounding box center [917, 88] width 138 height 25
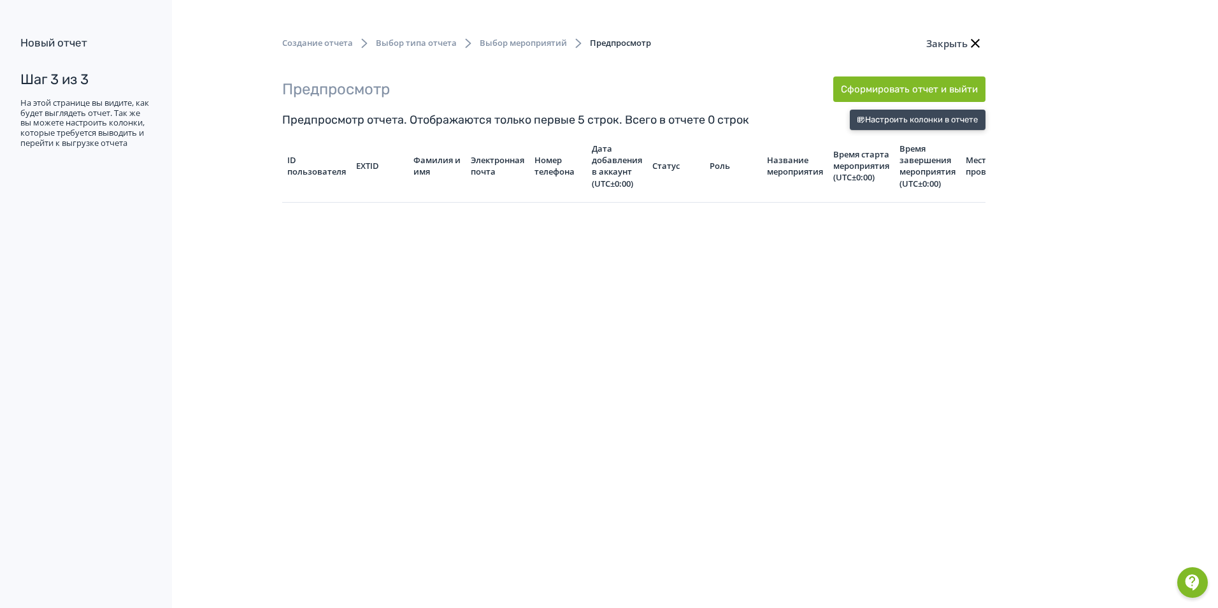
click at [912, 124] on button "Настроить колонки в отчете" at bounding box center [917, 120] width 136 height 20
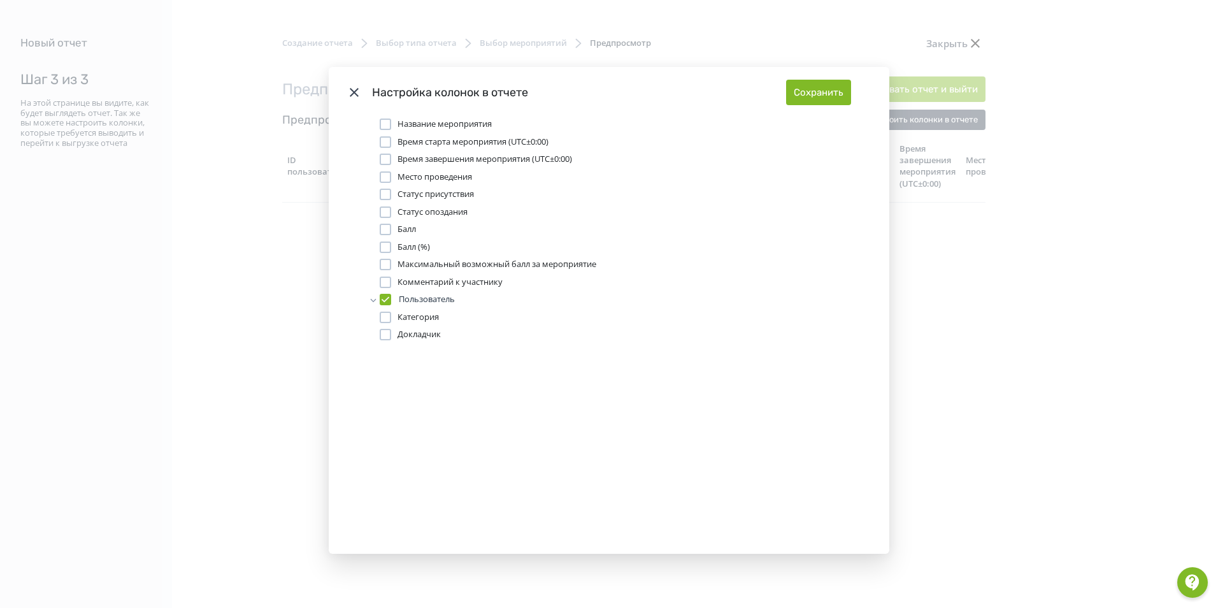
click at [404, 155] on span "Время завершения мероприятия (UTC±0:00)" at bounding box center [484, 159] width 174 height 13
click at [412, 142] on span "Время старта мероприятия (UTC±0:00)" at bounding box center [472, 142] width 151 height 13
click at [808, 94] on button "Сохранить" at bounding box center [818, 92] width 65 height 25
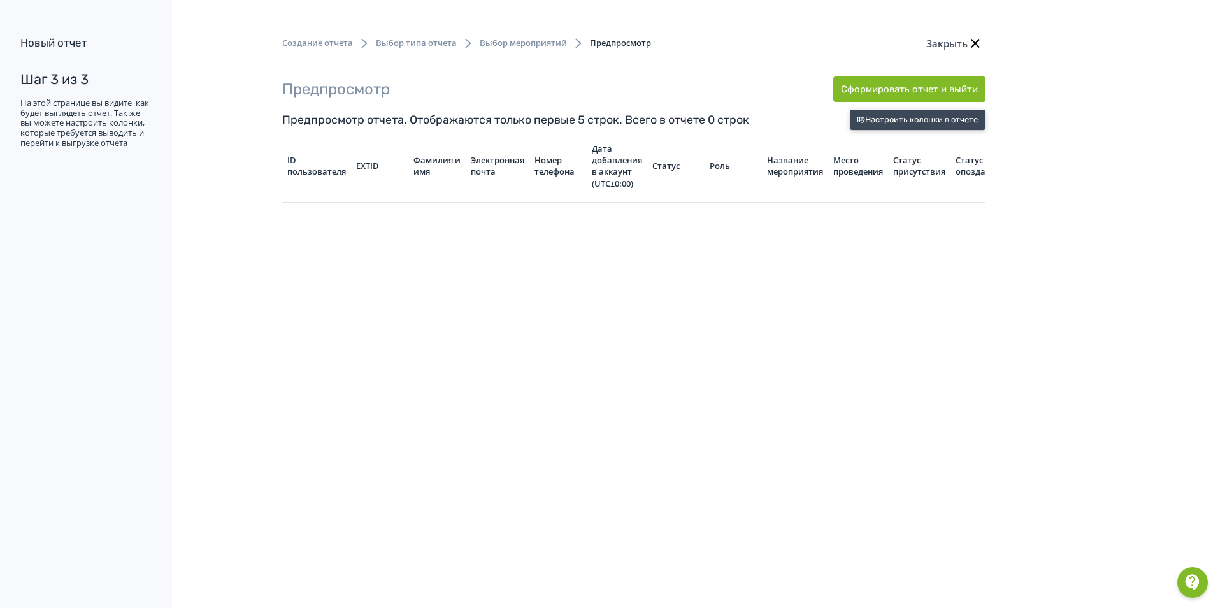
click at [923, 118] on button "Настроить колонки в отчете" at bounding box center [917, 120] width 136 height 20
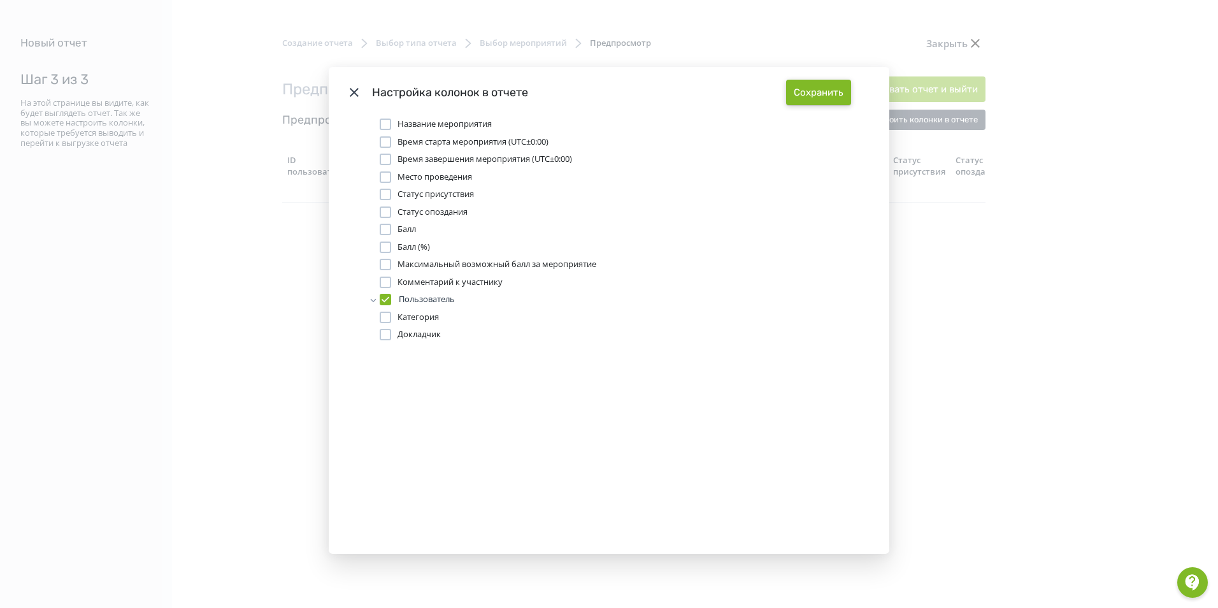
click at [816, 96] on button "Сохранить" at bounding box center [818, 92] width 65 height 25
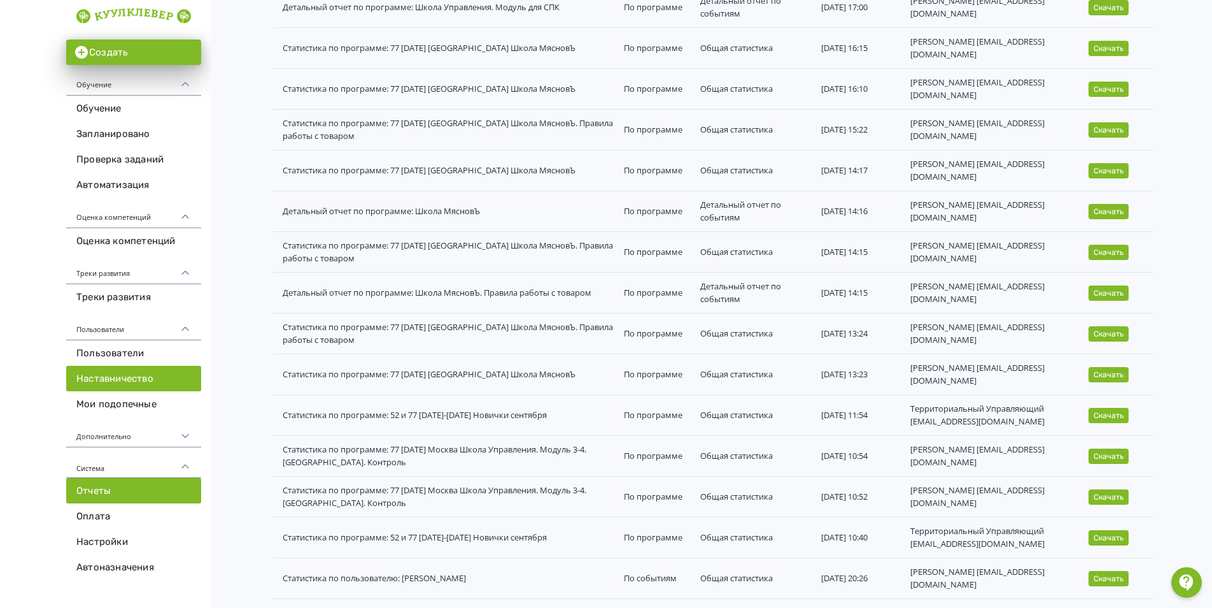
scroll to position [509, 0]
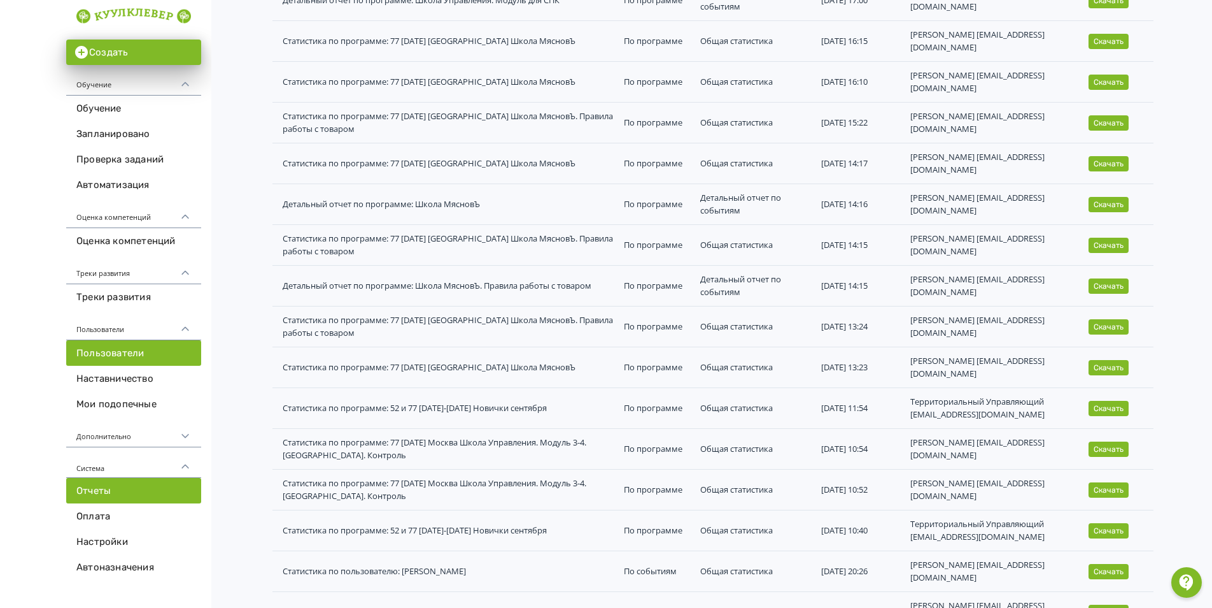
click at [112, 351] on link "Пользователи" at bounding box center [133, 352] width 135 height 25
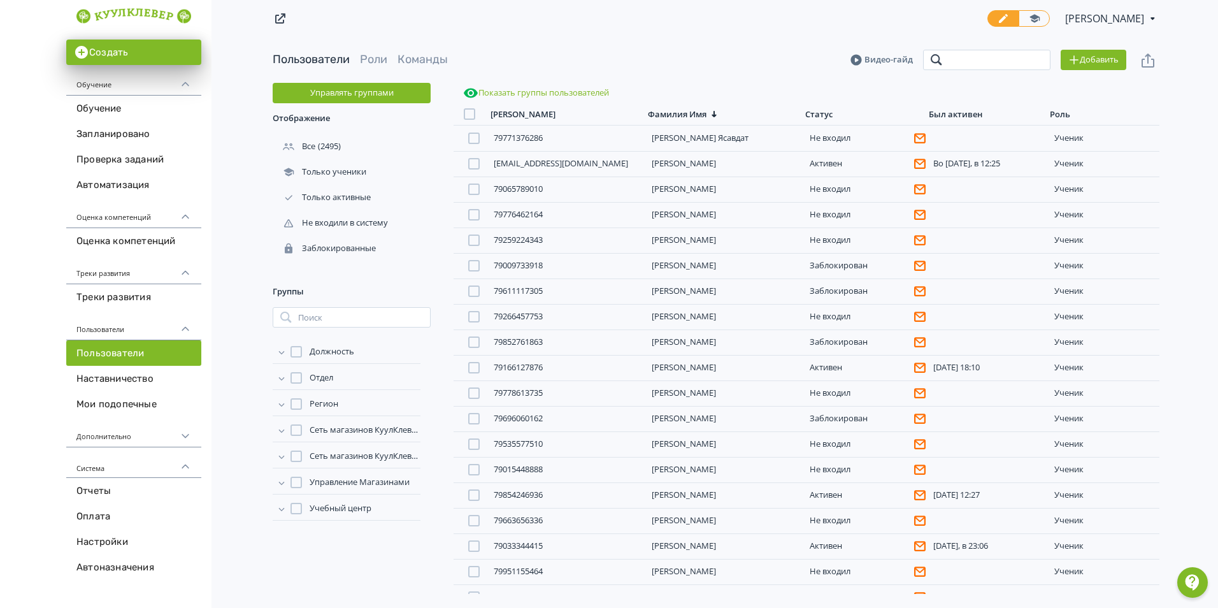
click at [988, 65] on input "search" at bounding box center [986, 60] width 127 height 20
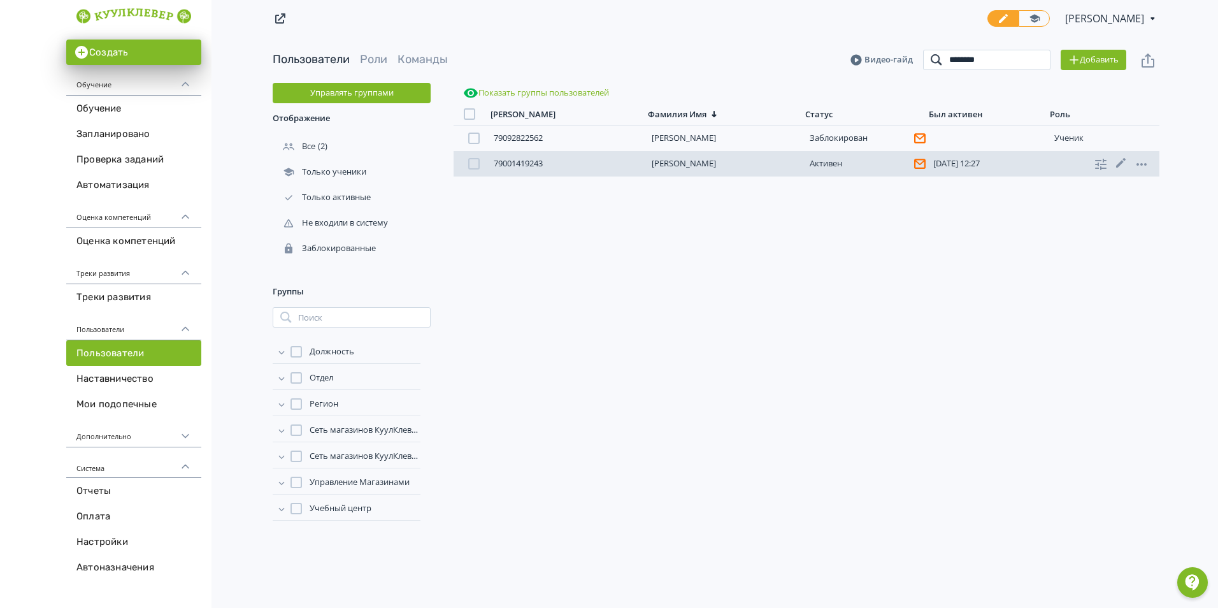
type input "********"
click at [695, 166] on link "[PERSON_NAME]" at bounding box center [683, 162] width 64 height 11
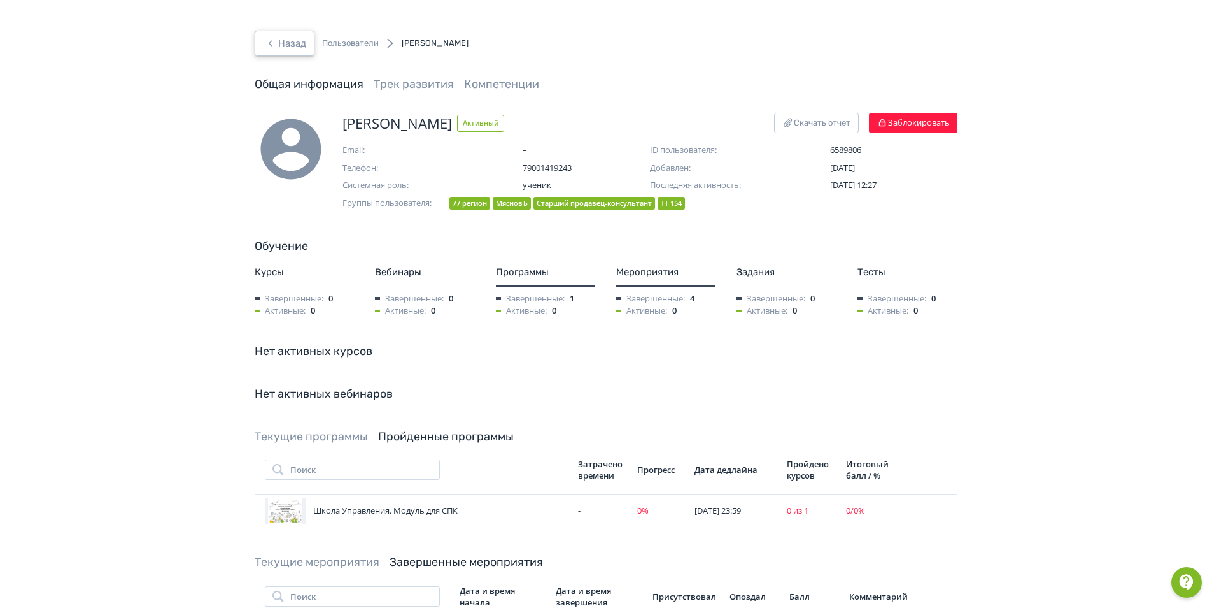
click at [294, 46] on button "Назад" at bounding box center [285, 43] width 60 height 25
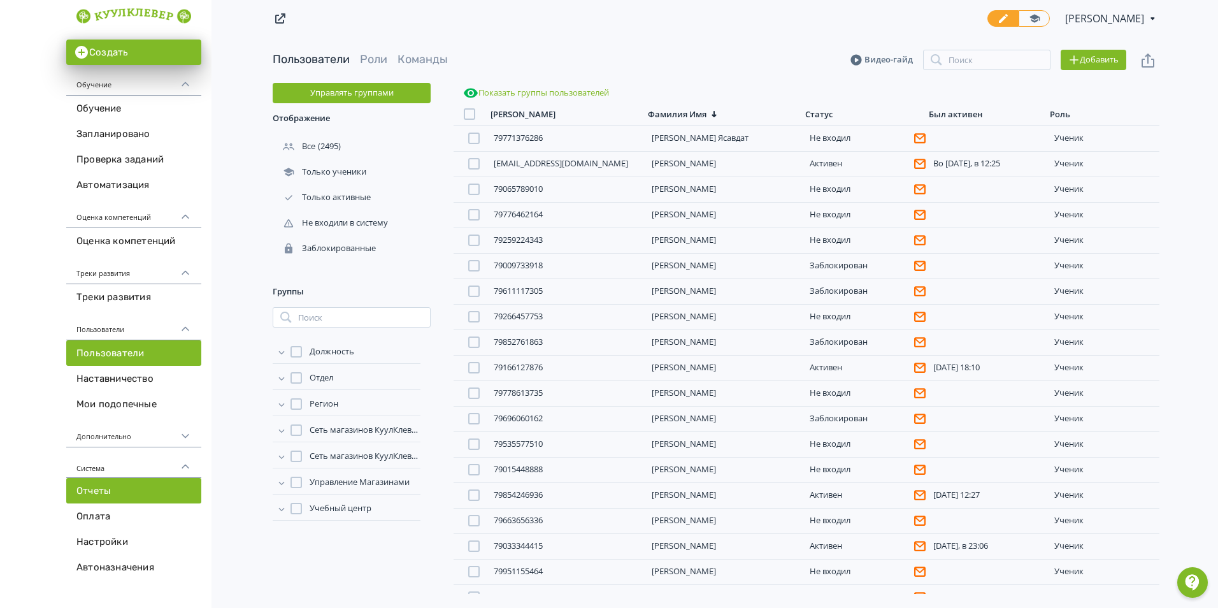
click at [120, 492] on link "Отчеты" at bounding box center [133, 490] width 135 height 25
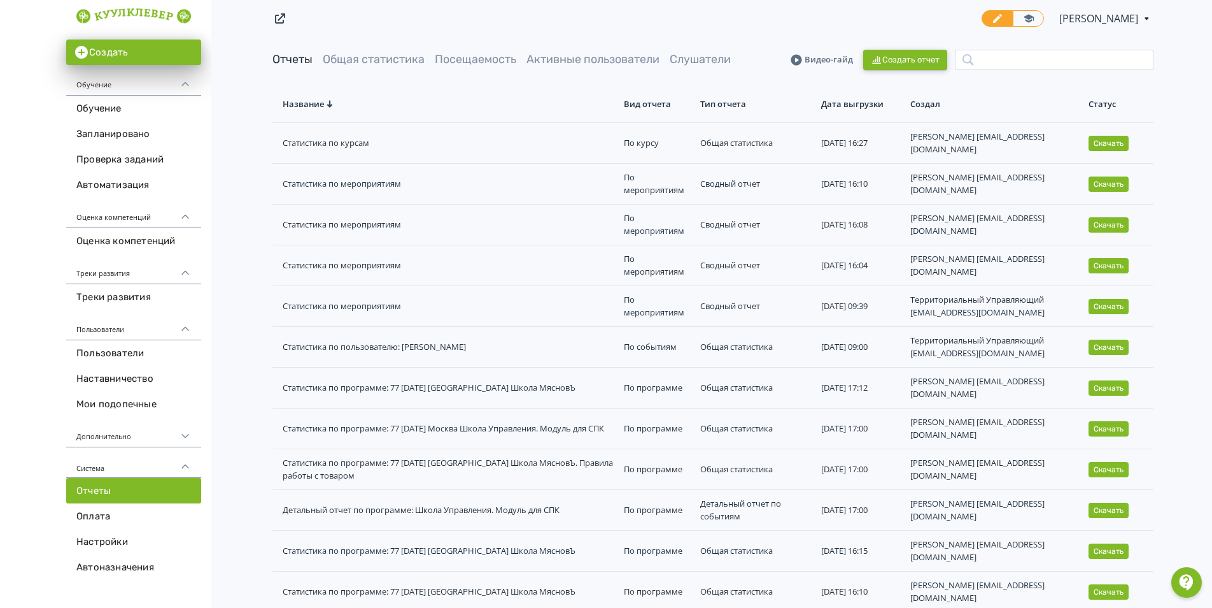
click at [926, 58] on button "Создать отчет" at bounding box center [906, 60] width 84 height 20
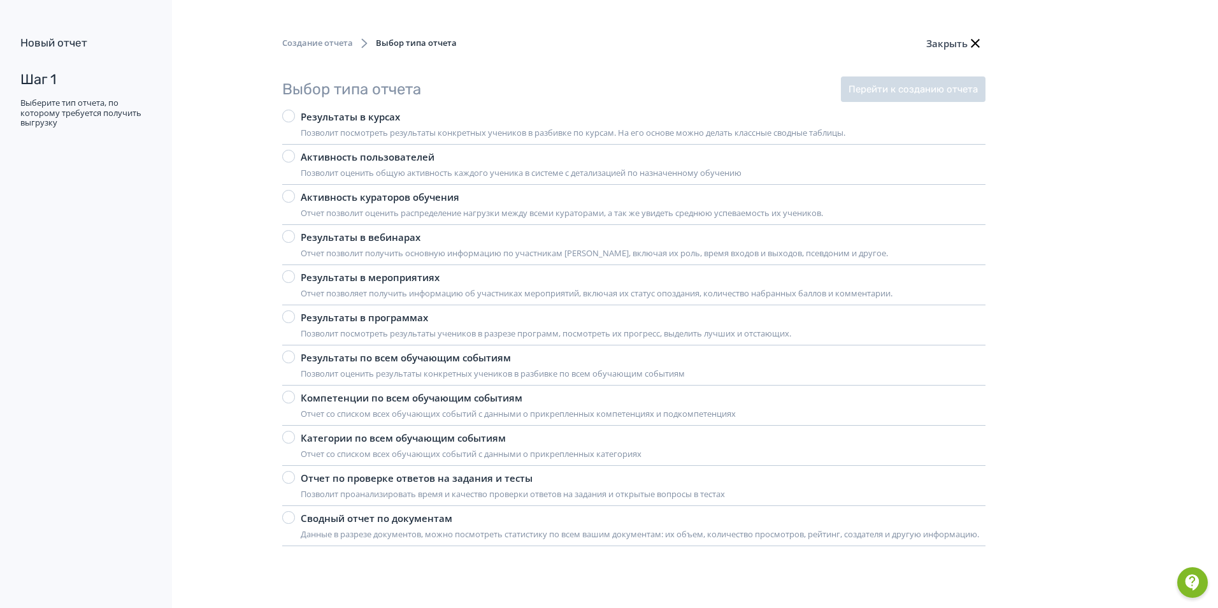
click at [401, 313] on div "Результаты в программах" at bounding box center [546, 317] width 490 height 15
click at [929, 79] on button "Перейти к созданию отчета" at bounding box center [913, 88] width 145 height 25
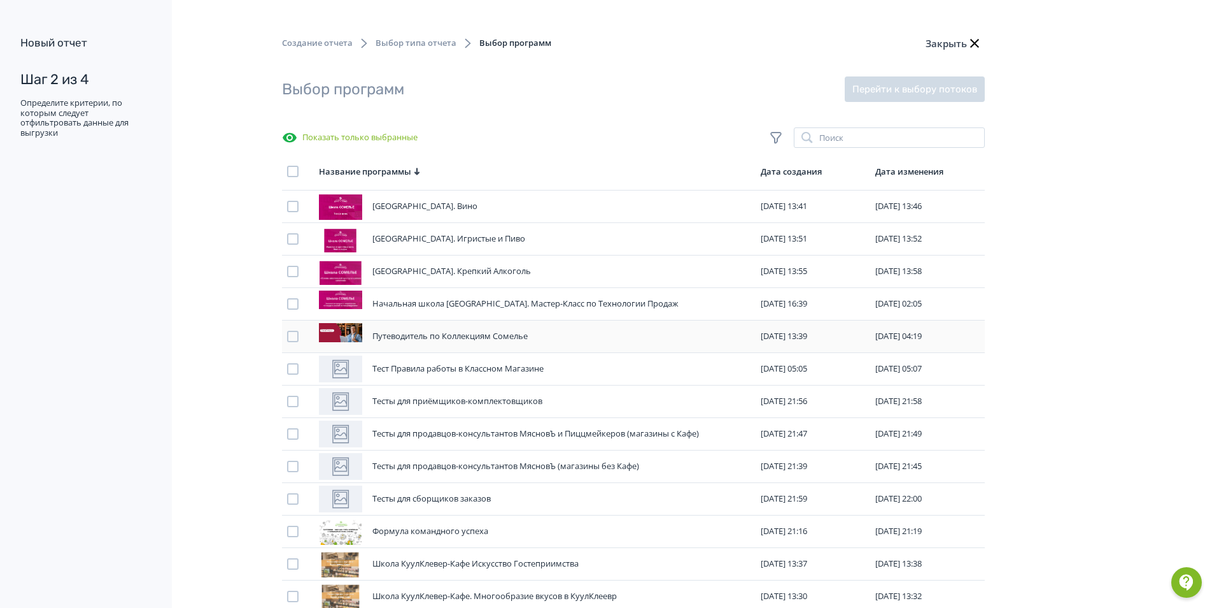
click at [424, 332] on div "Путеводитель по Коллекциям Сомелье" at bounding box center [450, 336] width 155 height 13
click at [292, 334] on div at bounding box center [292, 336] width 11 height 11
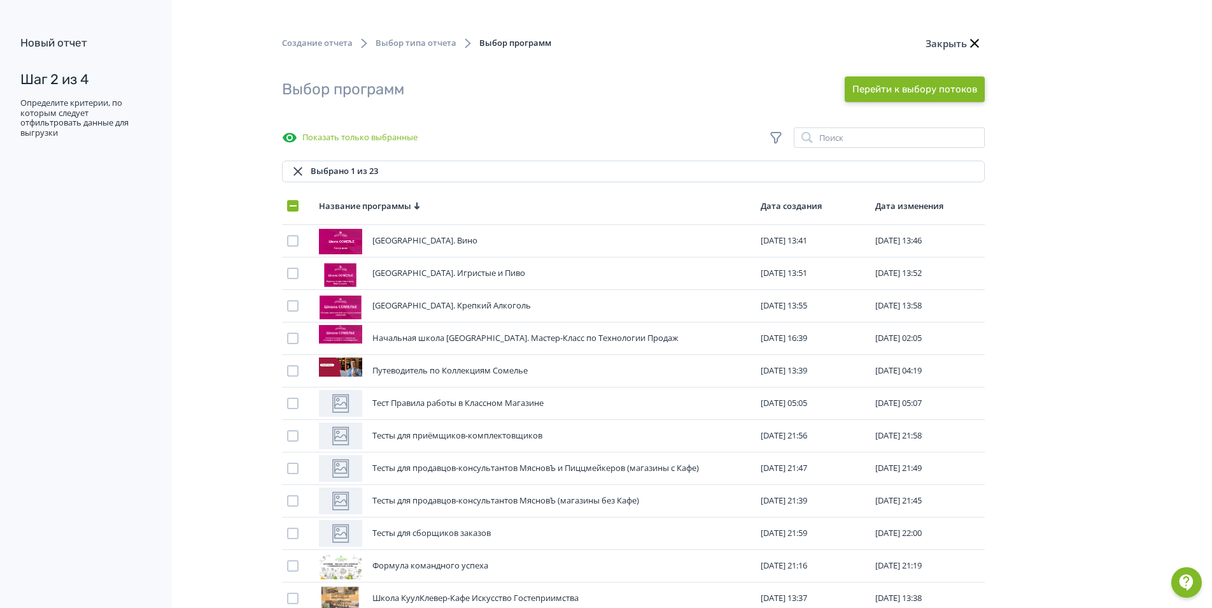
click at [895, 87] on button "Перейти к выбору потоков" at bounding box center [915, 88] width 140 height 25
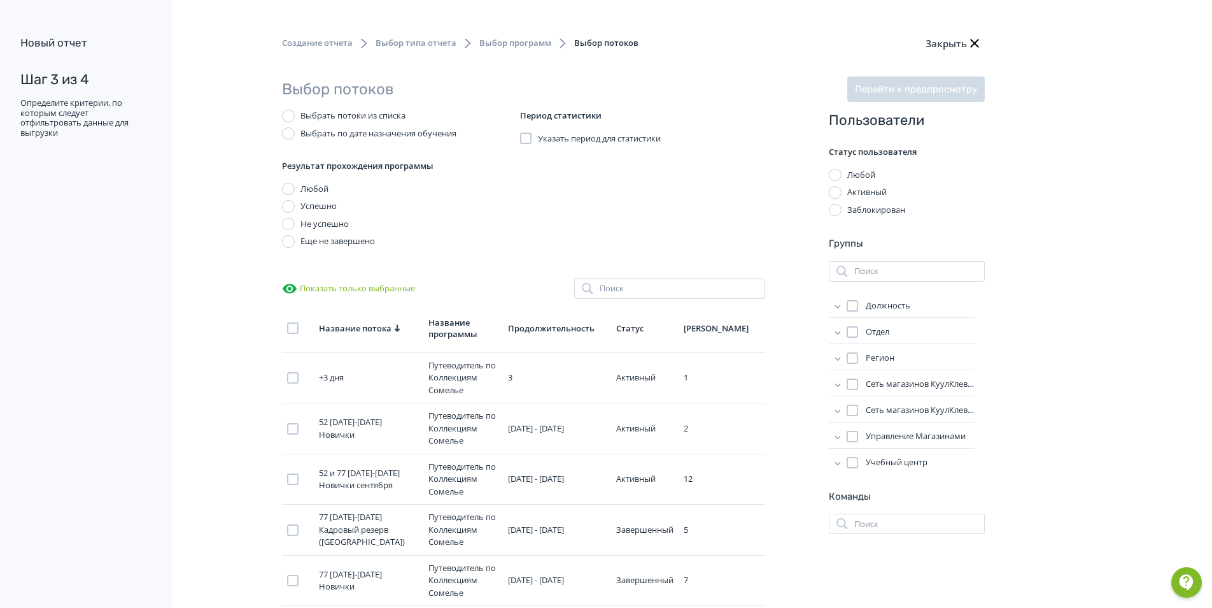
click at [842, 359] on icon at bounding box center [838, 358] width 13 height 13
click at [872, 395] on label "77 регион" at bounding box center [888, 393] width 57 height 13
click at [841, 334] on icon at bounding box center [838, 331] width 13 height 13
click at [869, 383] on div at bounding box center [865, 383] width 11 height 11
click at [313, 208] on div "Успешно" at bounding box center [319, 206] width 36 height 13
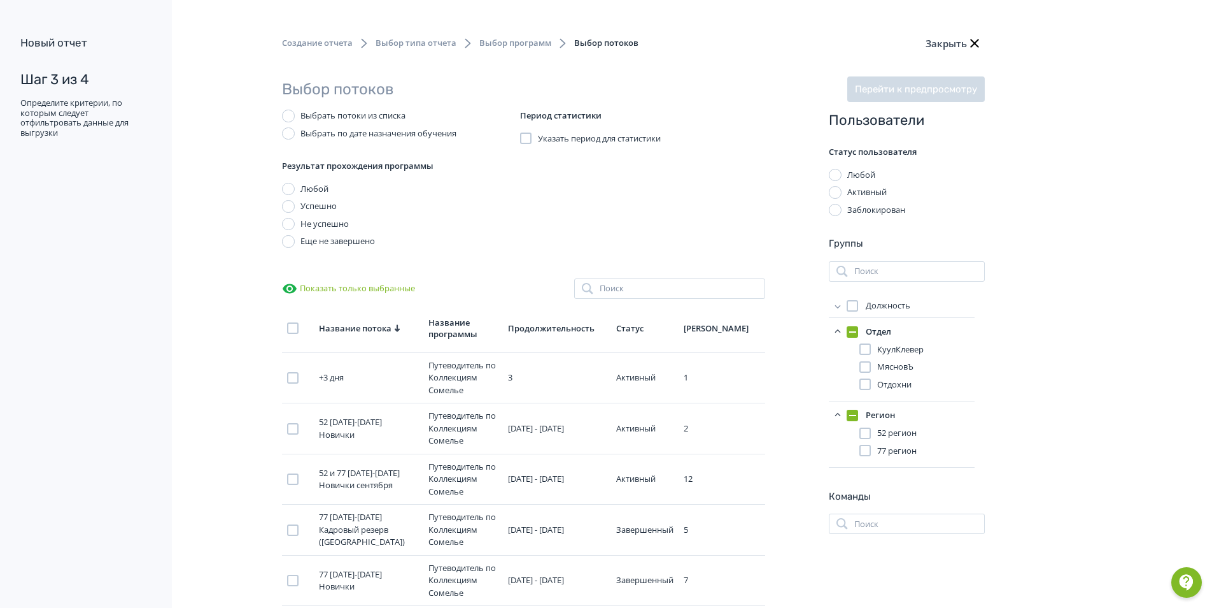
click at [350, 132] on div "Выбрать по дате назначения обучения" at bounding box center [379, 133] width 156 height 13
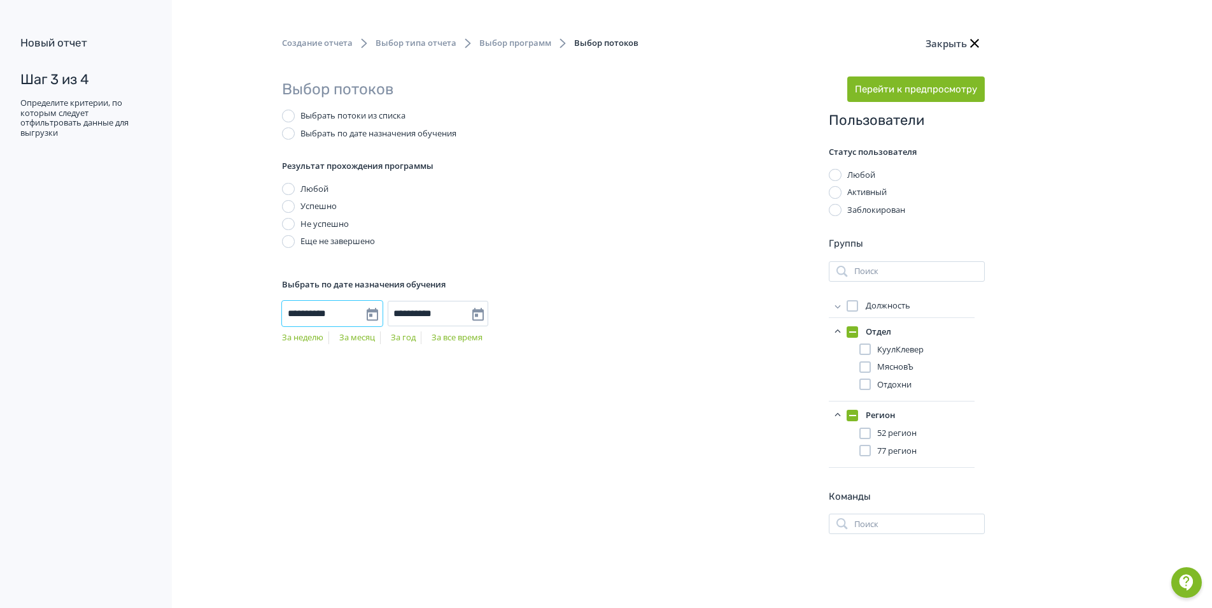
click at [375, 315] on input "**********" at bounding box center [332, 313] width 101 height 25
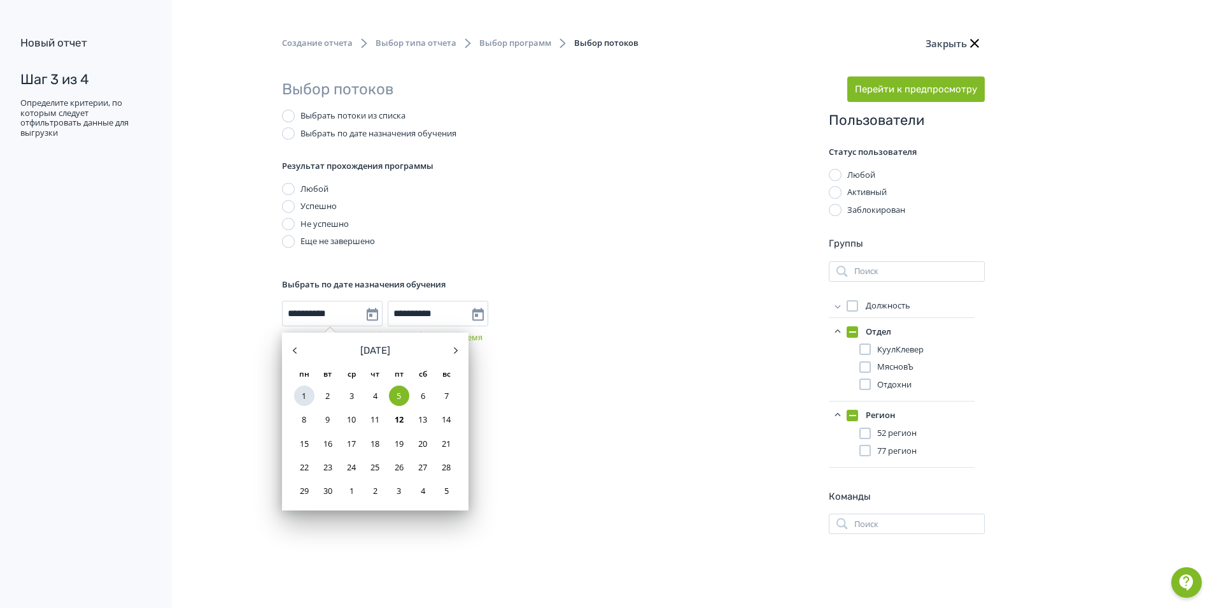
click at [306, 392] on div "1" at bounding box center [304, 395] width 20 height 20
type input "**********"
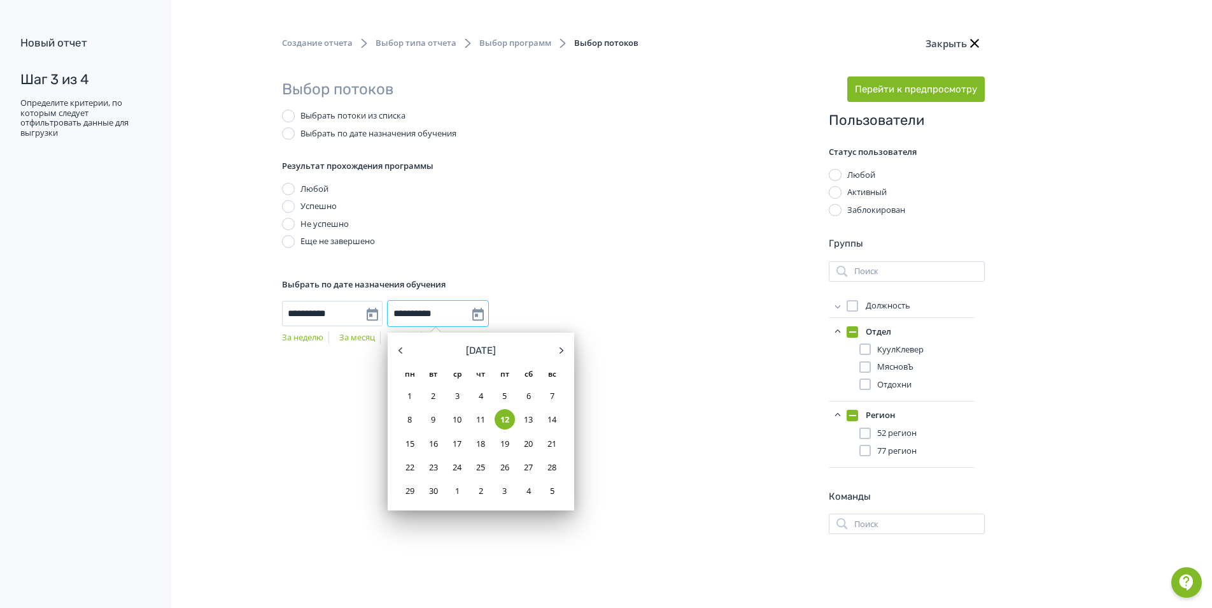
click at [480, 314] on input "**********" at bounding box center [438, 313] width 101 height 25
click at [504, 421] on div "12" at bounding box center [505, 419] width 20 height 20
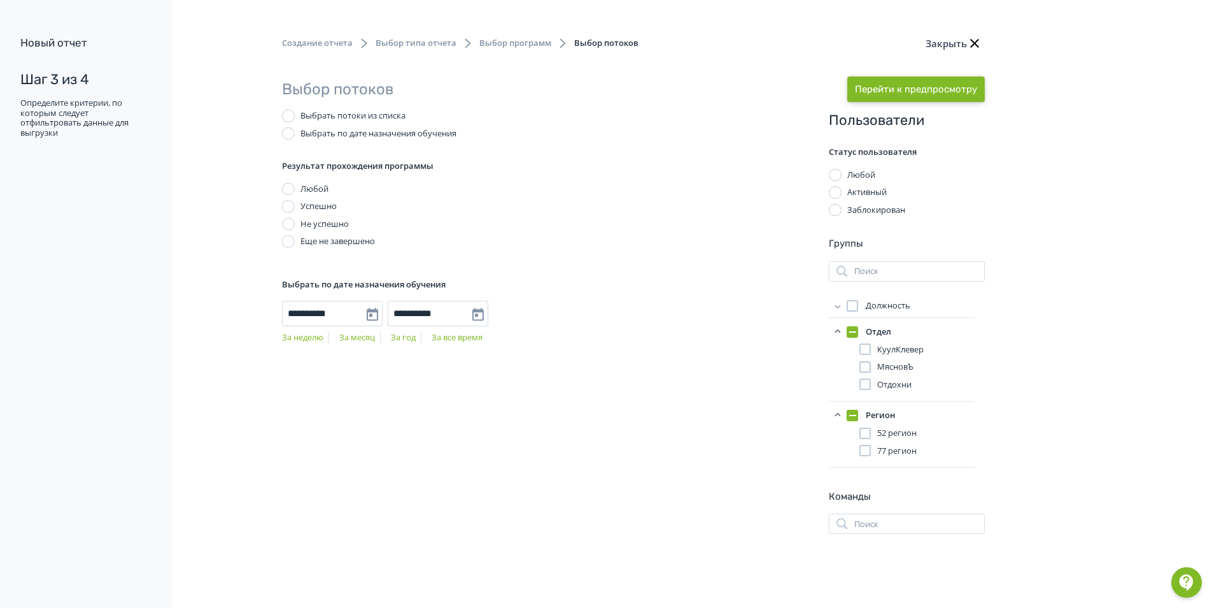
click at [905, 87] on button "Перейти к предпросмотру" at bounding box center [917, 88] width 138 height 25
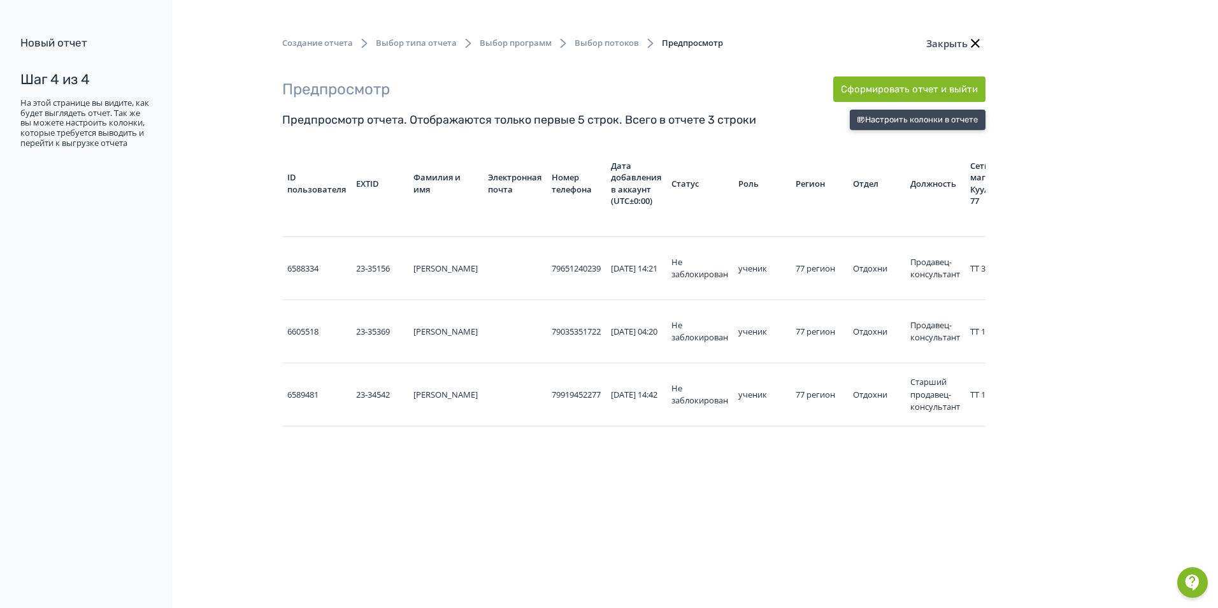
click at [902, 125] on button "Настроить колонки в отчете" at bounding box center [917, 120] width 136 height 20
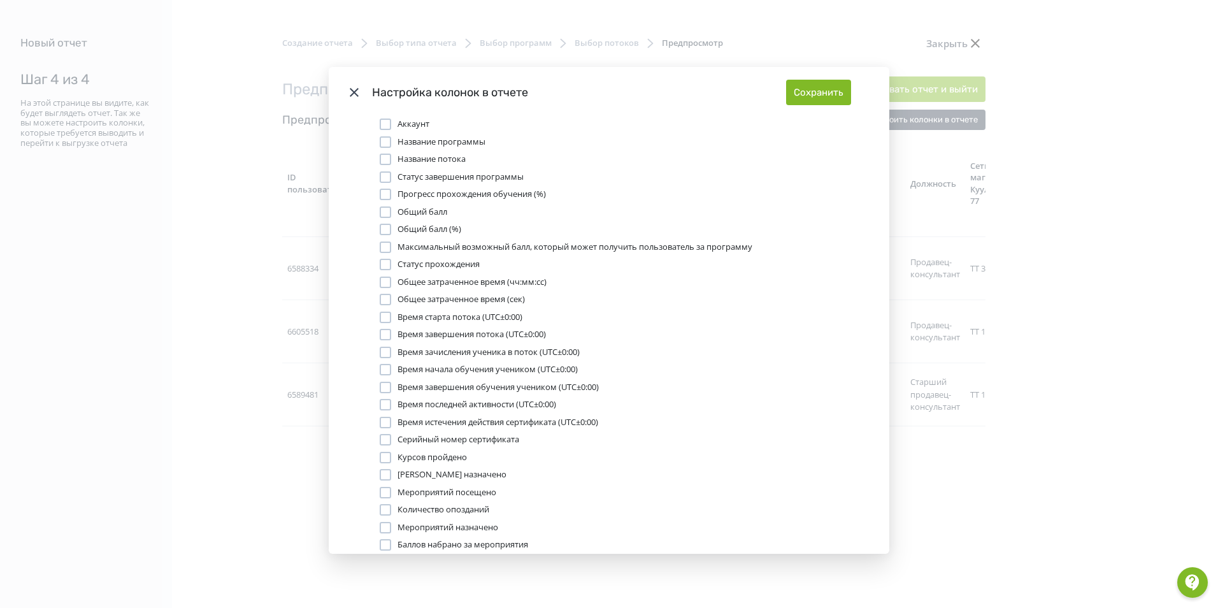
click at [350, 89] on icon "Modal" at bounding box center [354, 92] width 9 height 9
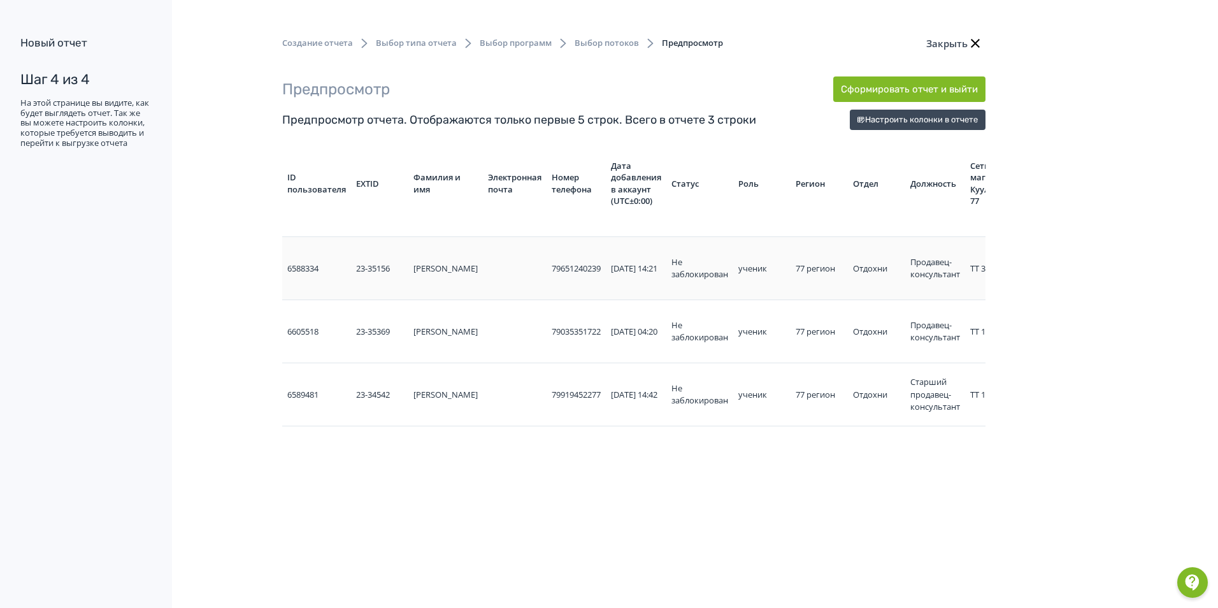
click at [424, 275] on div "[PERSON_NAME]" at bounding box center [445, 268] width 64 height 13
click at [434, 263] on div "[PERSON_NAME]" at bounding box center [445, 268] width 64 height 13
drag, startPoint x: 434, startPoint y: 263, endPoint x: 433, endPoint y: 274, distance: 10.8
click at [433, 271] on div "[PERSON_NAME]" at bounding box center [445, 268] width 64 height 13
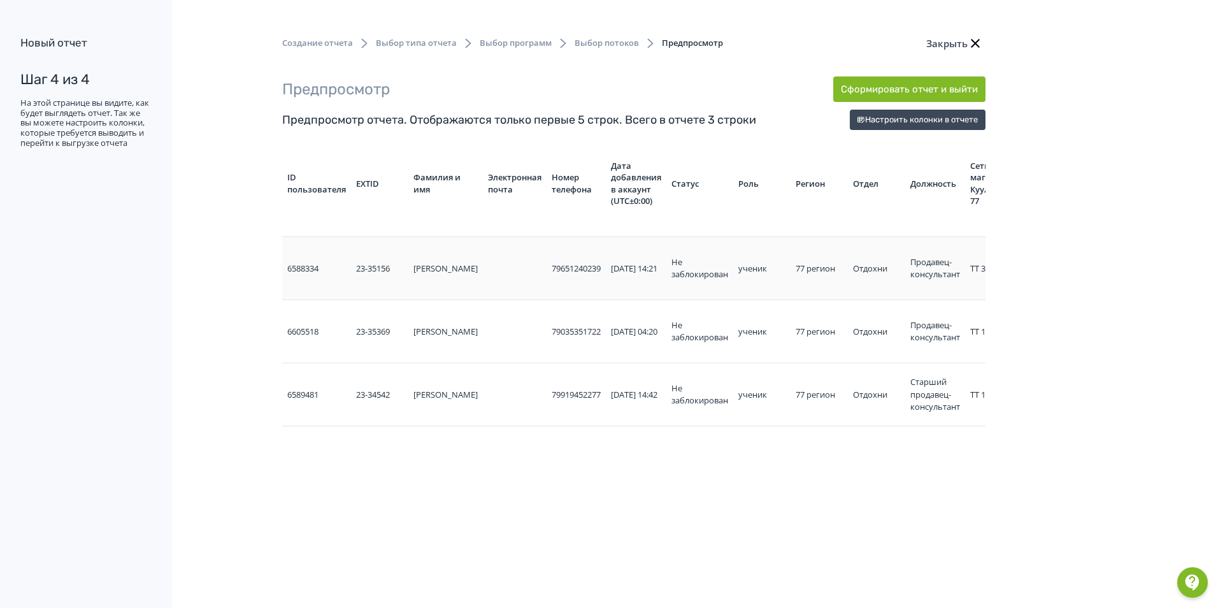
click at [433, 275] on div "[PERSON_NAME]" at bounding box center [445, 268] width 64 height 13
drag, startPoint x: 413, startPoint y: 258, endPoint x: 437, endPoint y: 269, distance: 27.4
click at [437, 269] on div "[PERSON_NAME]" at bounding box center [445, 268] width 64 height 13
drag, startPoint x: 437, startPoint y: 269, endPoint x: 431, endPoint y: 268, distance: 6.5
copy div "[PERSON_NAME]"
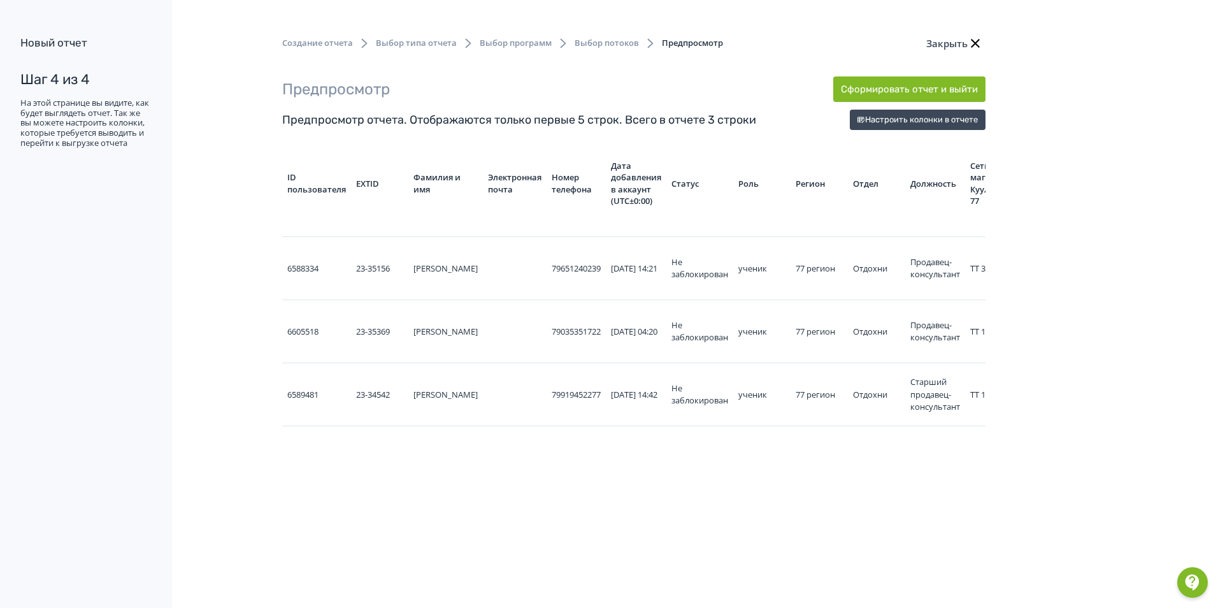
click at [974, 42] on icon "button" at bounding box center [974, 43] width 9 height 9
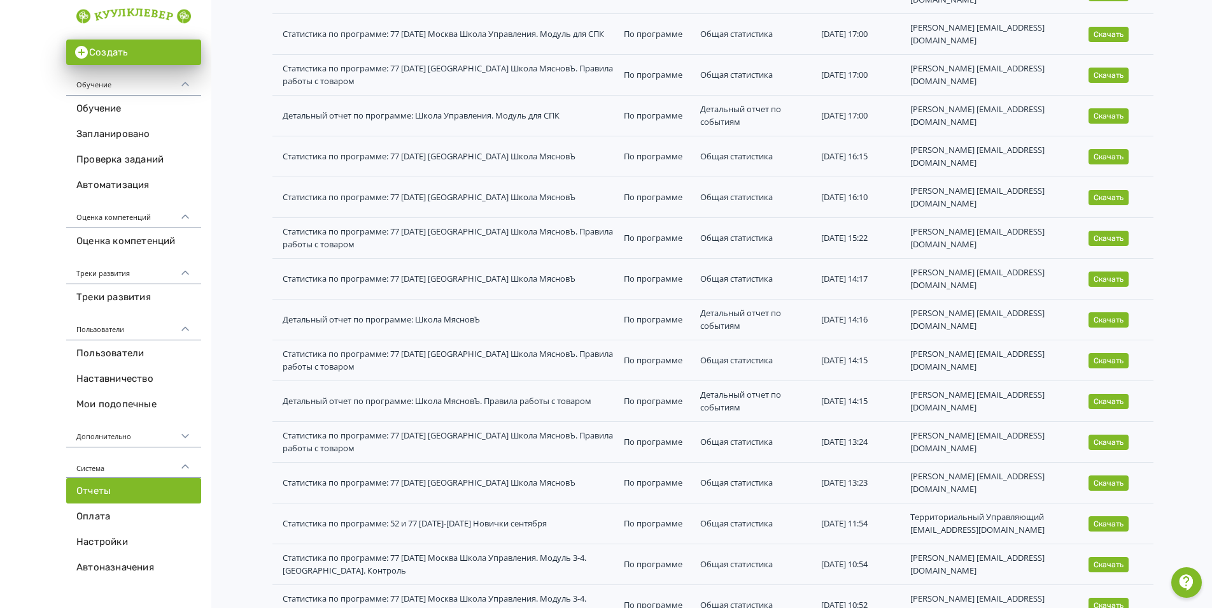
scroll to position [637, 0]
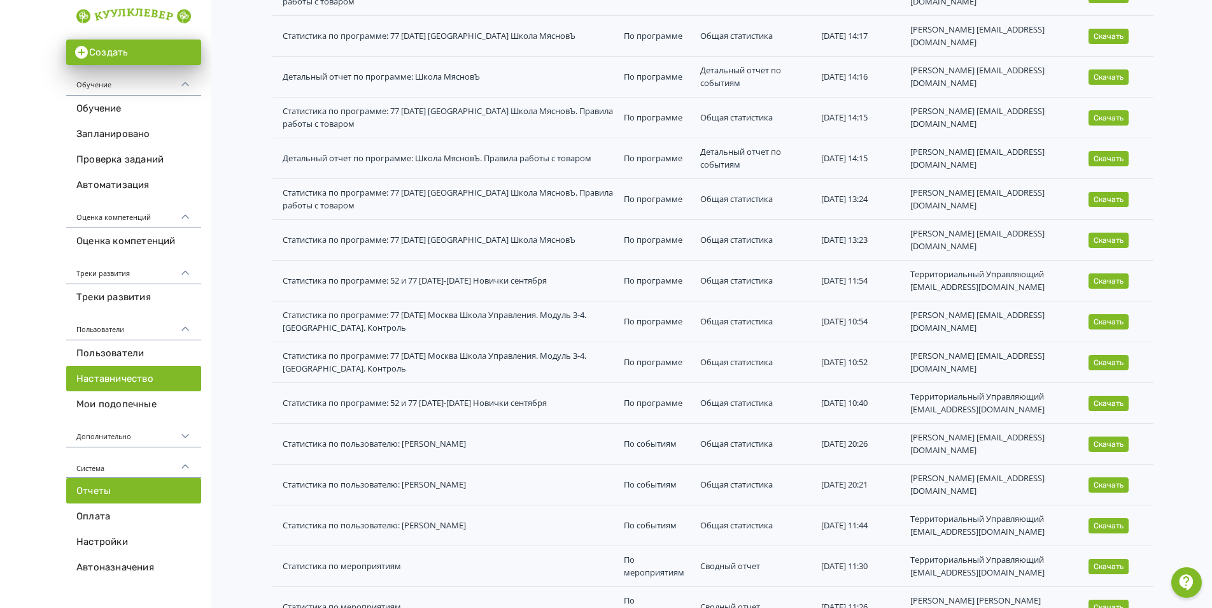
click at [108, 379] on link "Наставничество" at bounding box center [133, 378] width 135 height 25
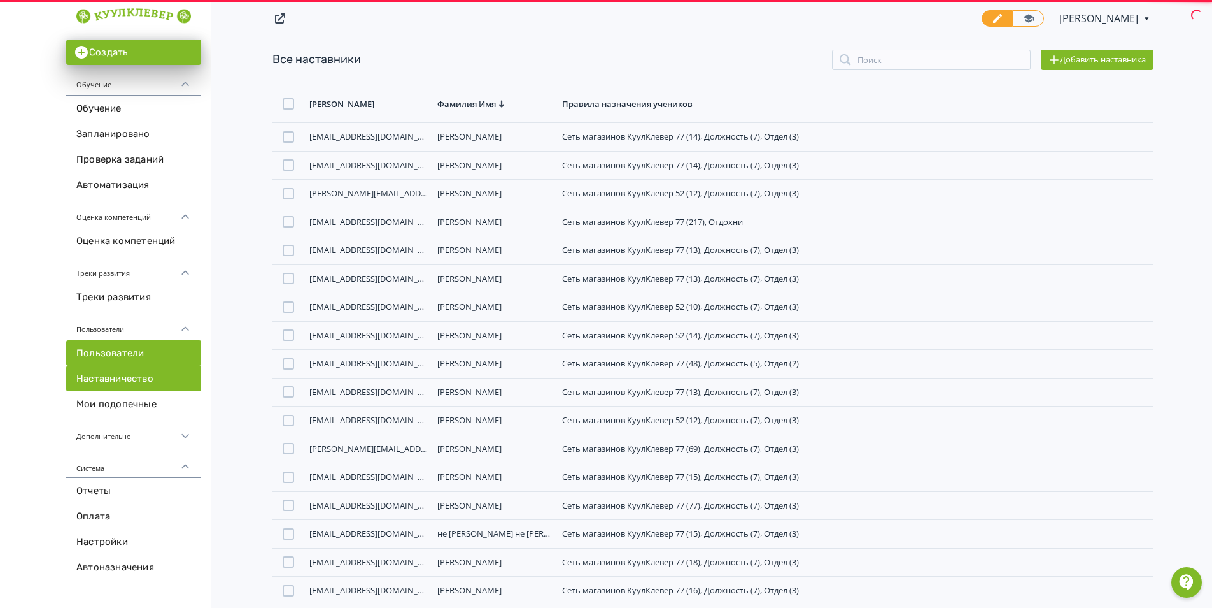
click at [113, 349] on link "Пользователи" at bounding box center [133, 352] width 135 height 25
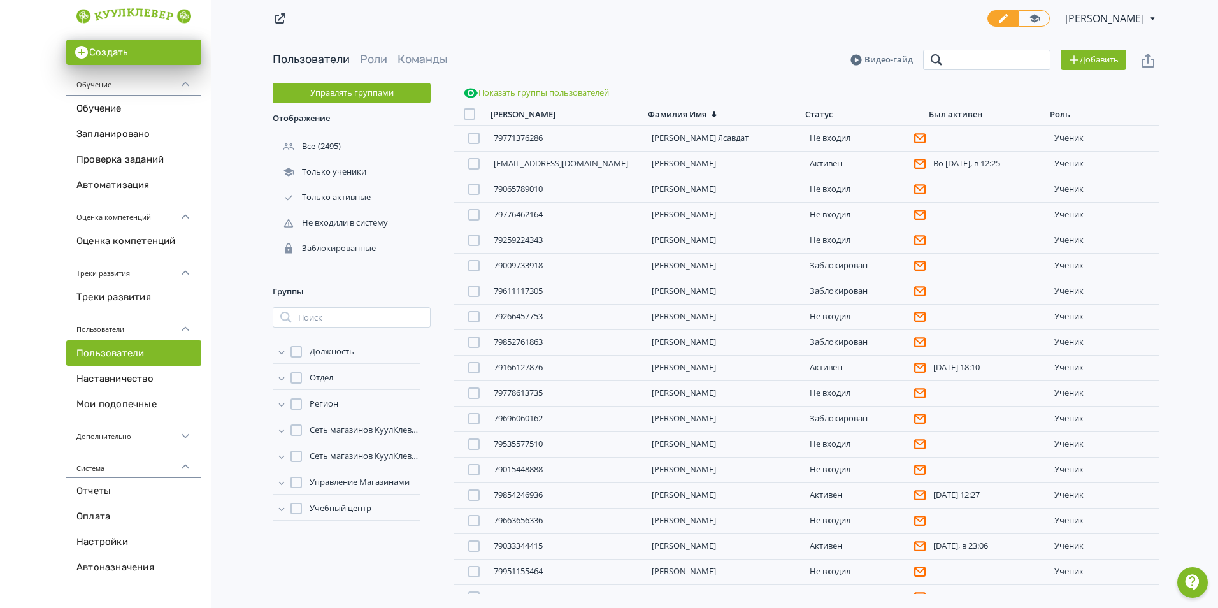
click at [967, 60] on input "search" at bounding box center [986, 60] width 127 height 20
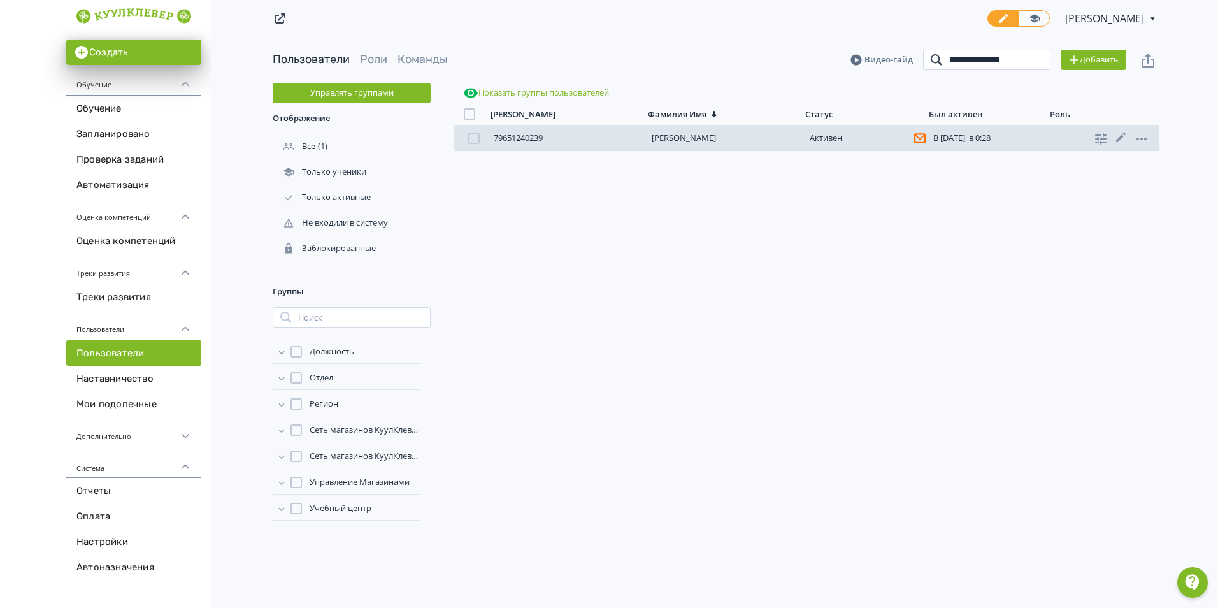
type input "**********"
click at [716, 141] on link "[PERSON_NAME]" at bounding box center [683, 137] width 64 height 11
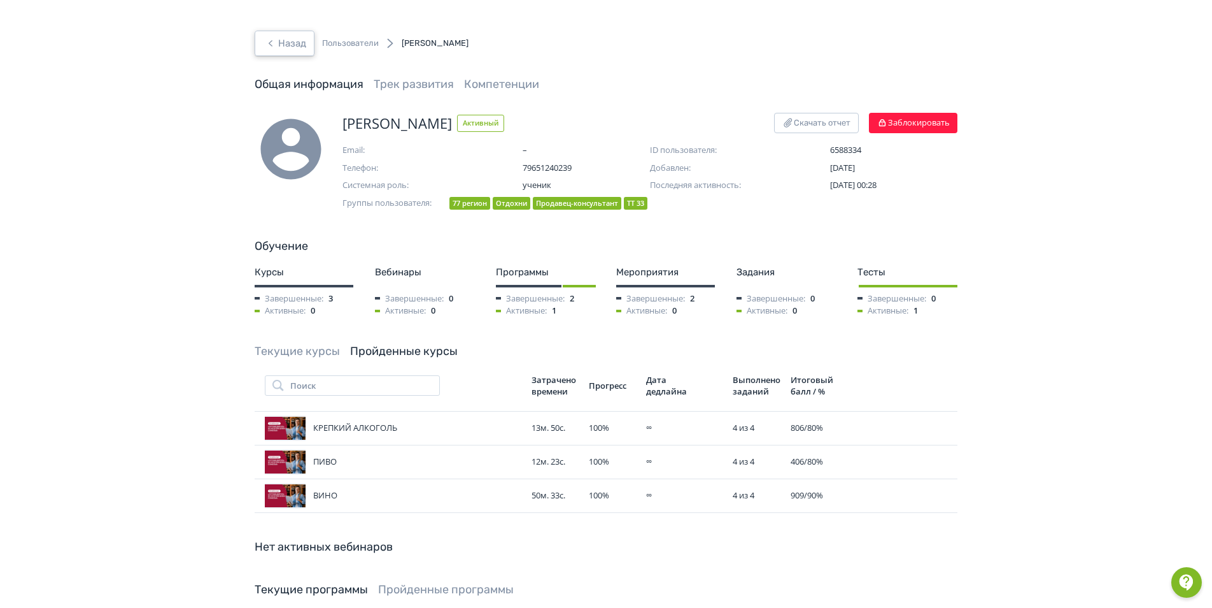
click at [297, 45] on button "Назад" at bounding box center [285, 43] width 60 height 25
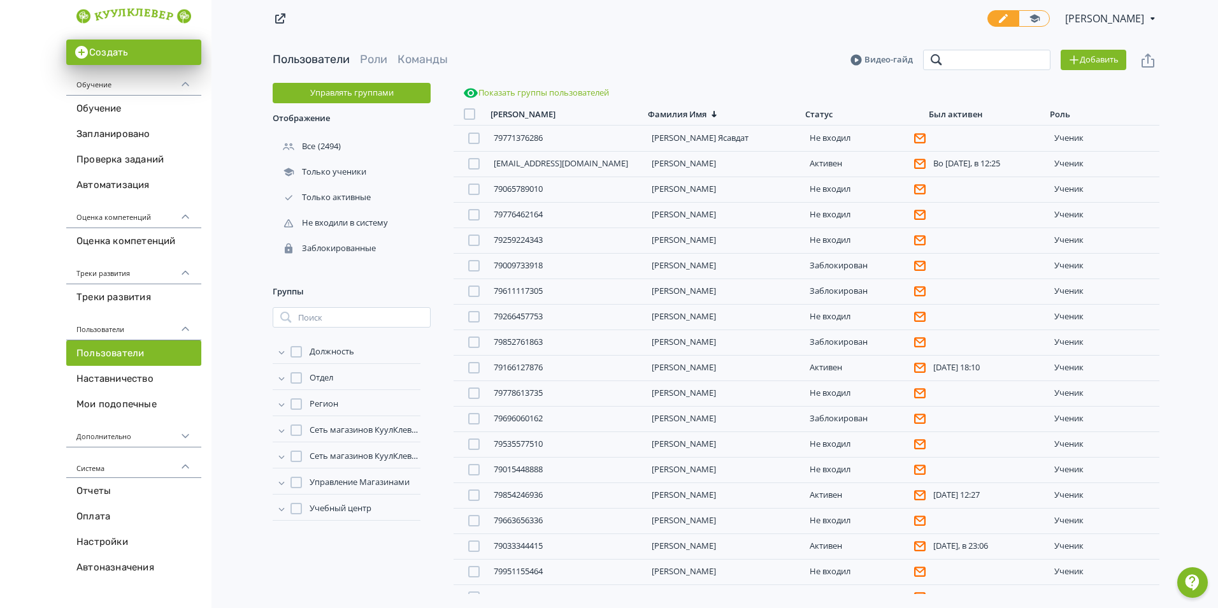
click at [990, 59] on input "search" at bounding box center [986, 60] width 127 height 20
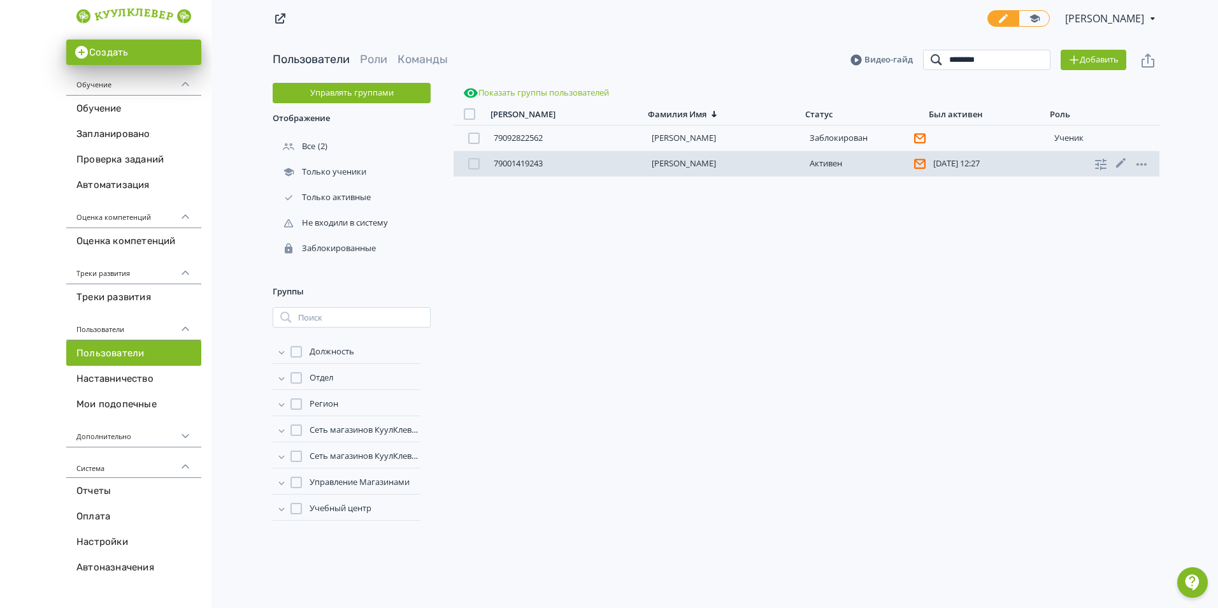
type input "********"
click at [700, 162] on link "[PERSON_NAME]" at bounding box center [683, 162] width 64 height 11
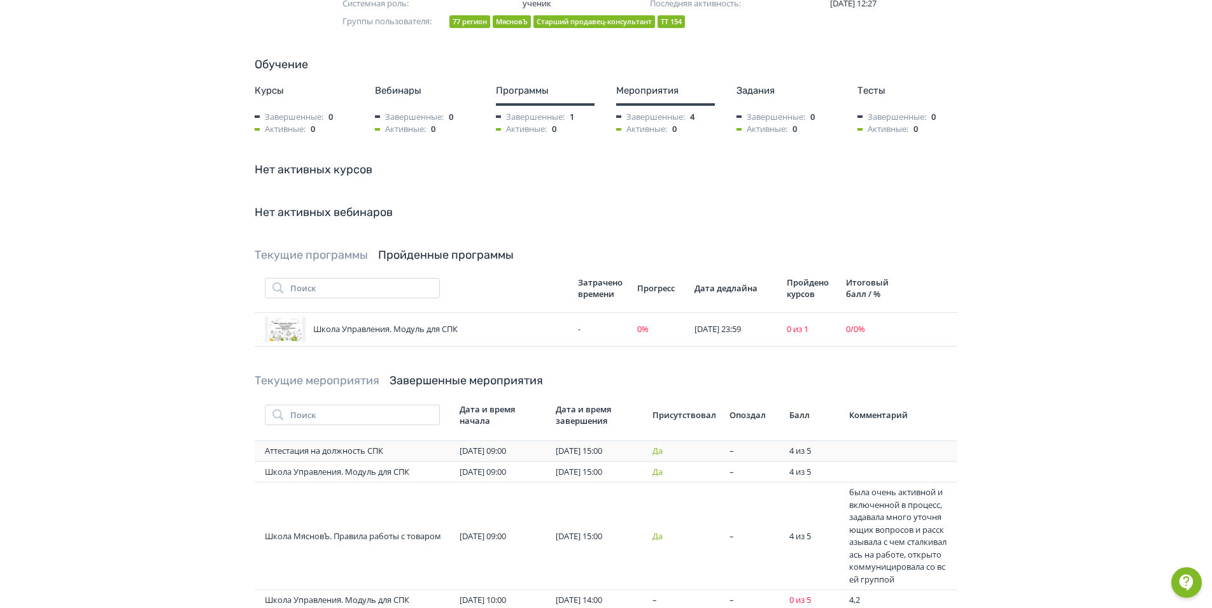
scroll to position [326, 0]
